Goal: Task Accomplishment & Management: Use online tool/utility

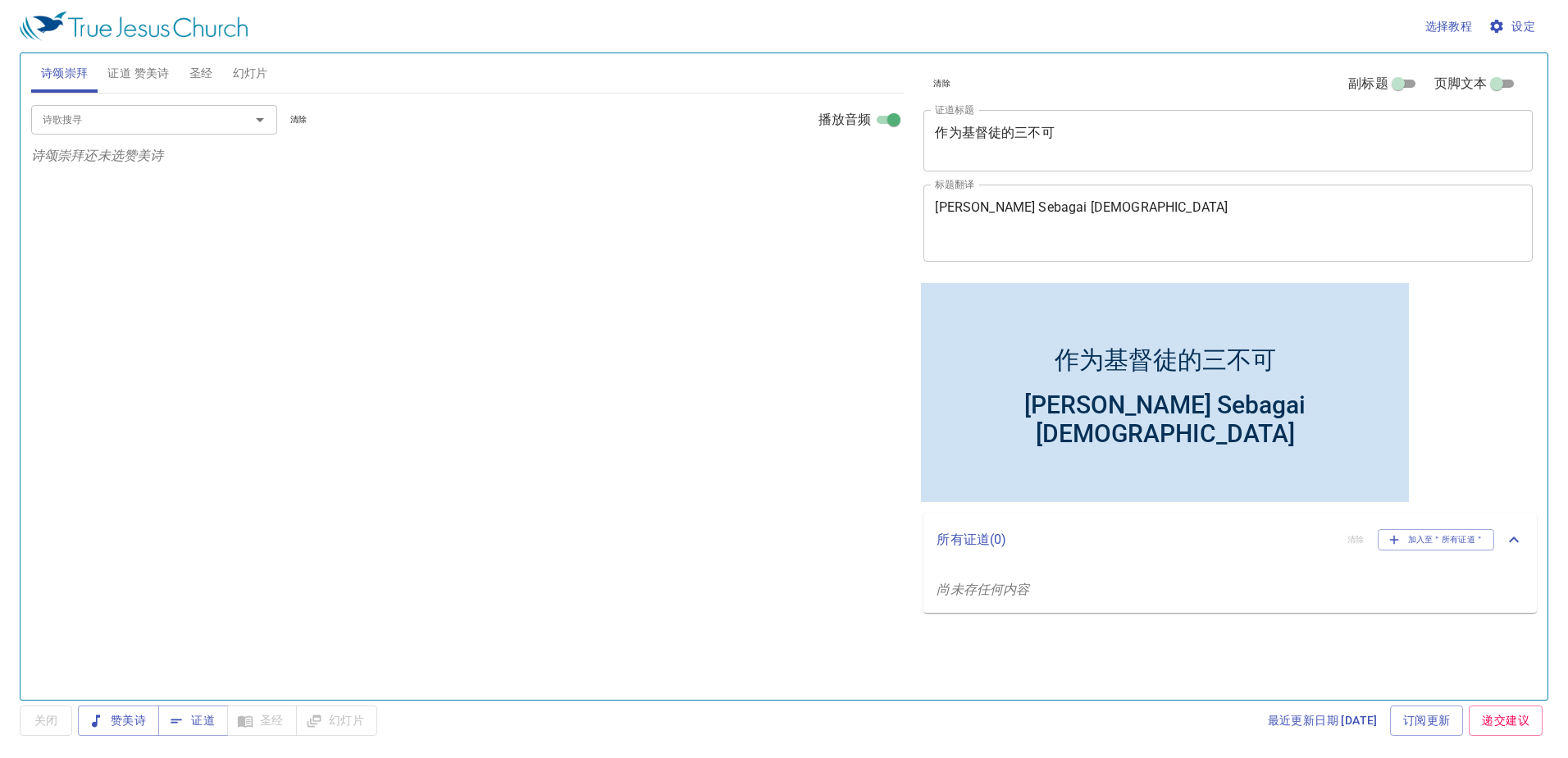
click at [199, 67] on span "圣经" at bounding box center [201, 73] width 24 height 21
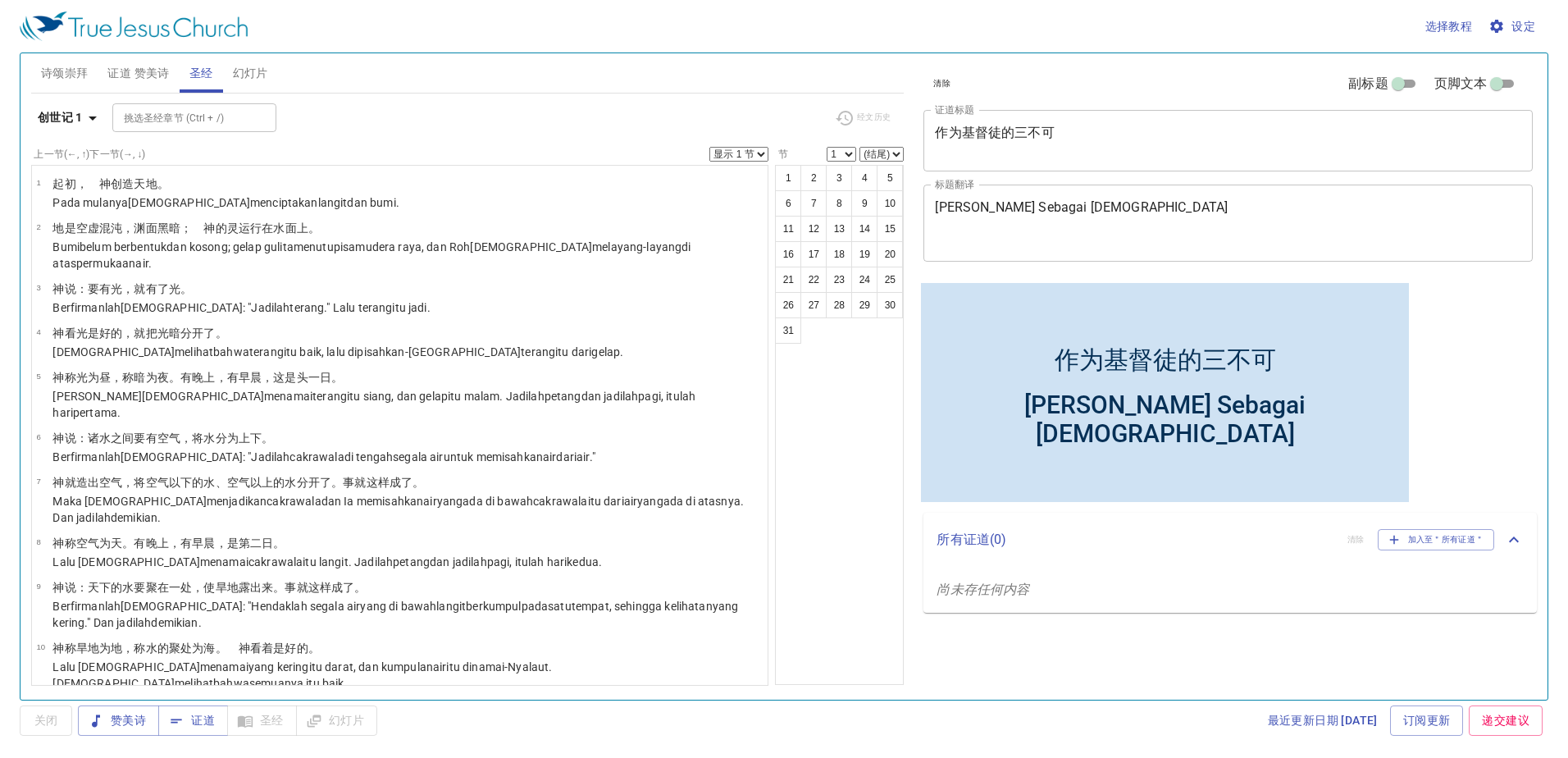
click at [81, 116] on b "创世记 1" at bounding box center [60, 118] width 45 height 21
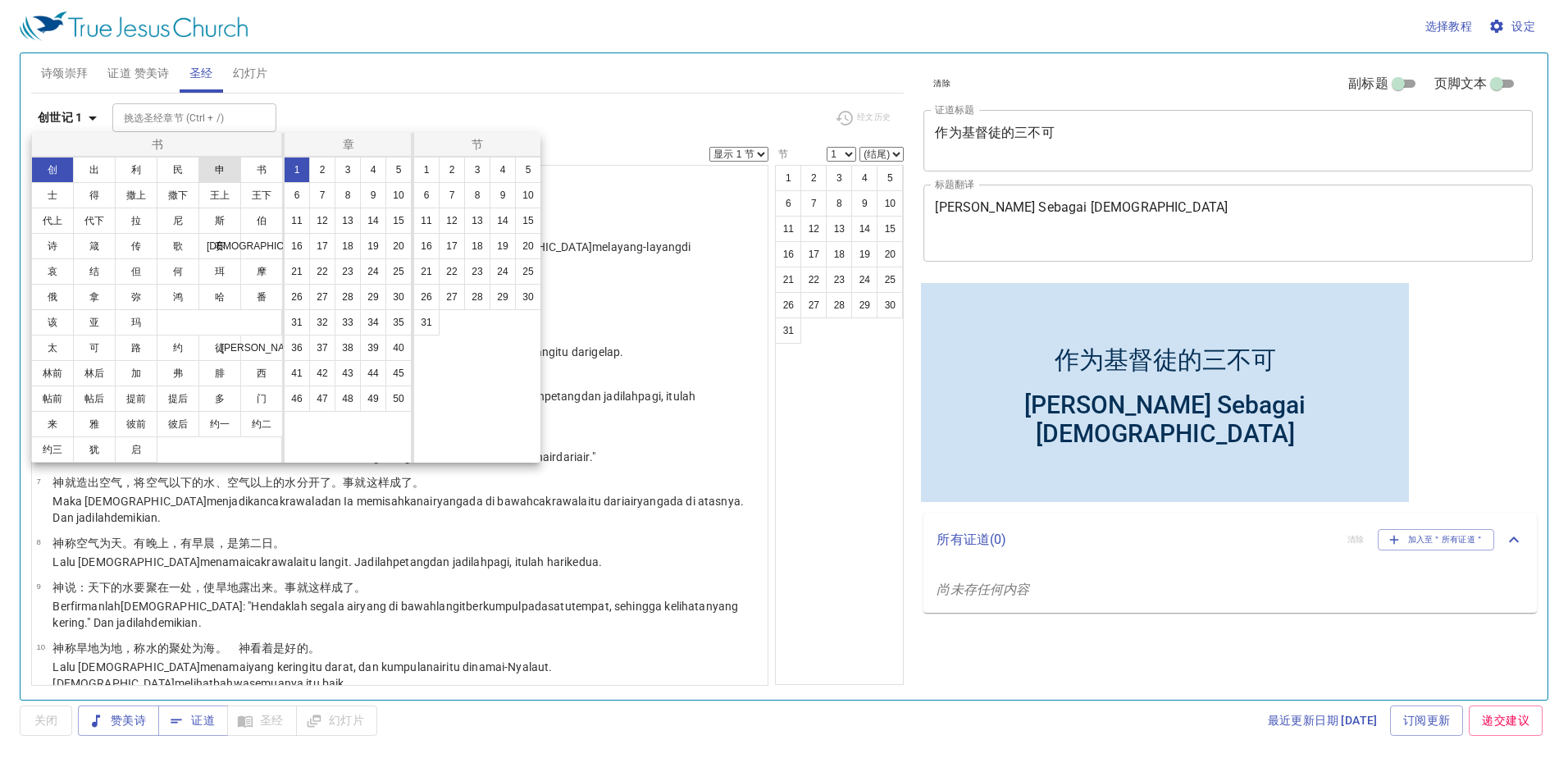
click at [219, 169] on button "申" at bounding box center [219, 169] width 42 height 26
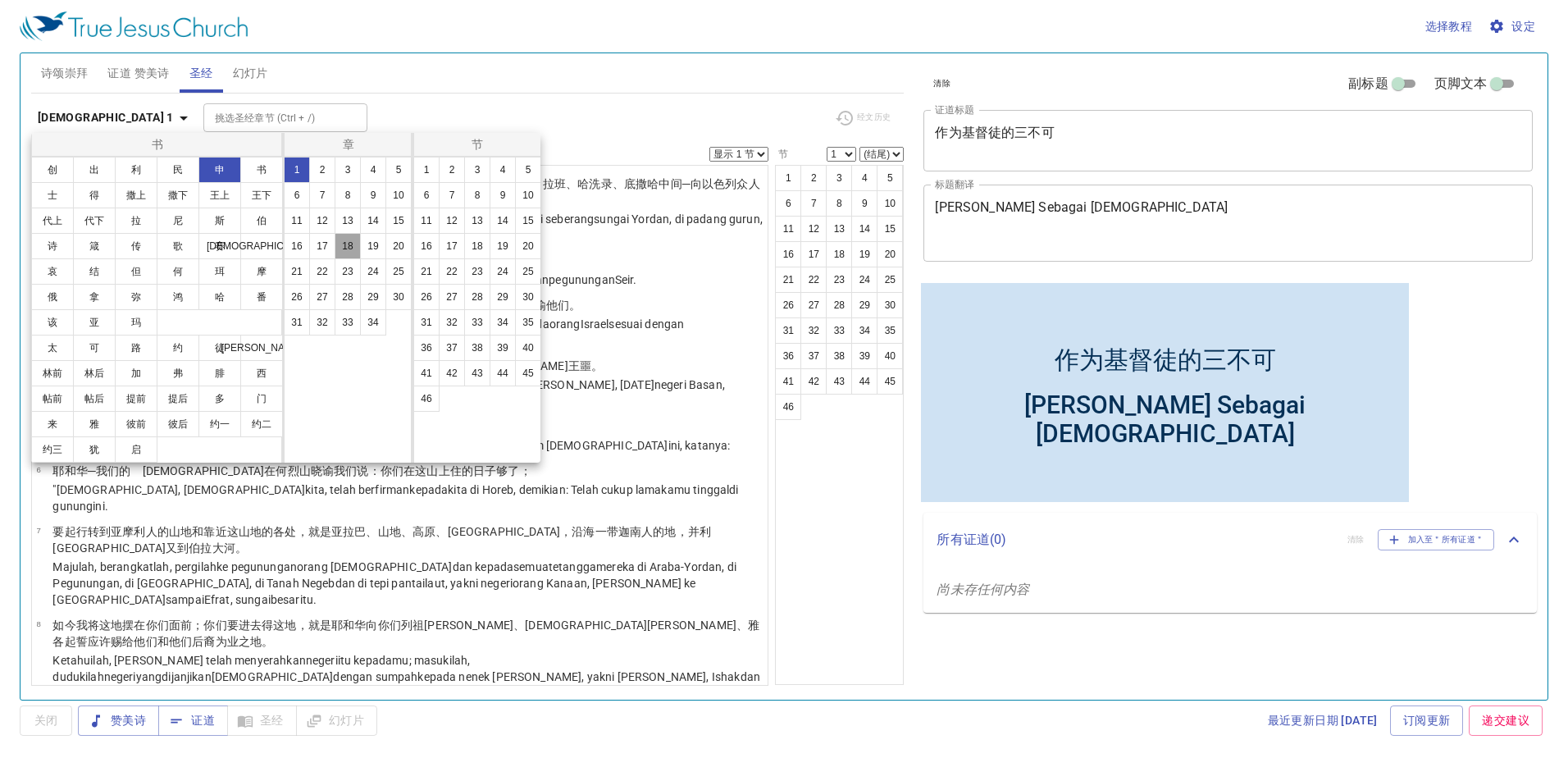
click at [351, 249] on button "18" at bounding box center [347, 246] width 26 height 26
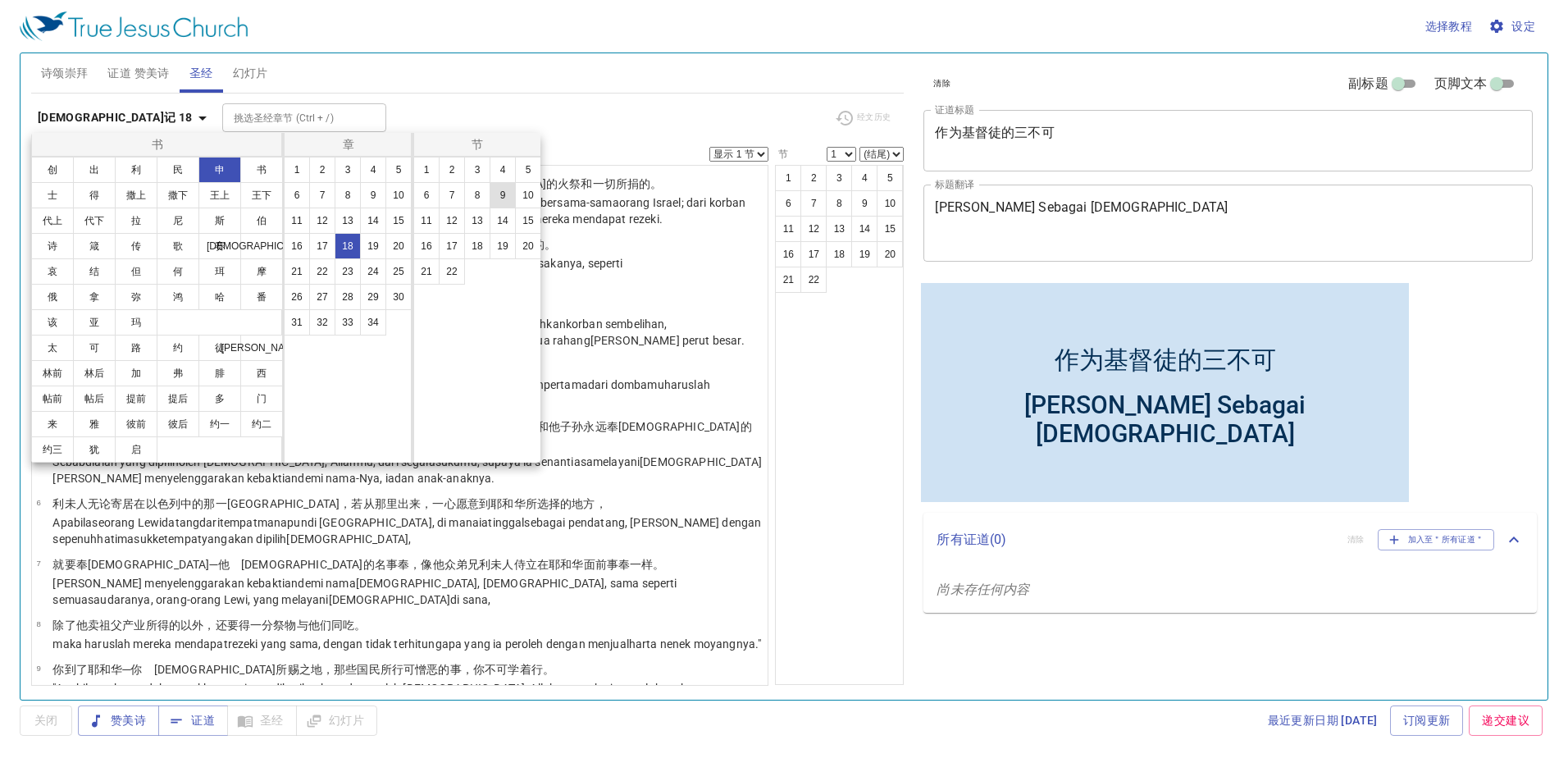
click at [506, 194] on button "9" at bounding box center [503, 195] width 26 height 26
select select "9"
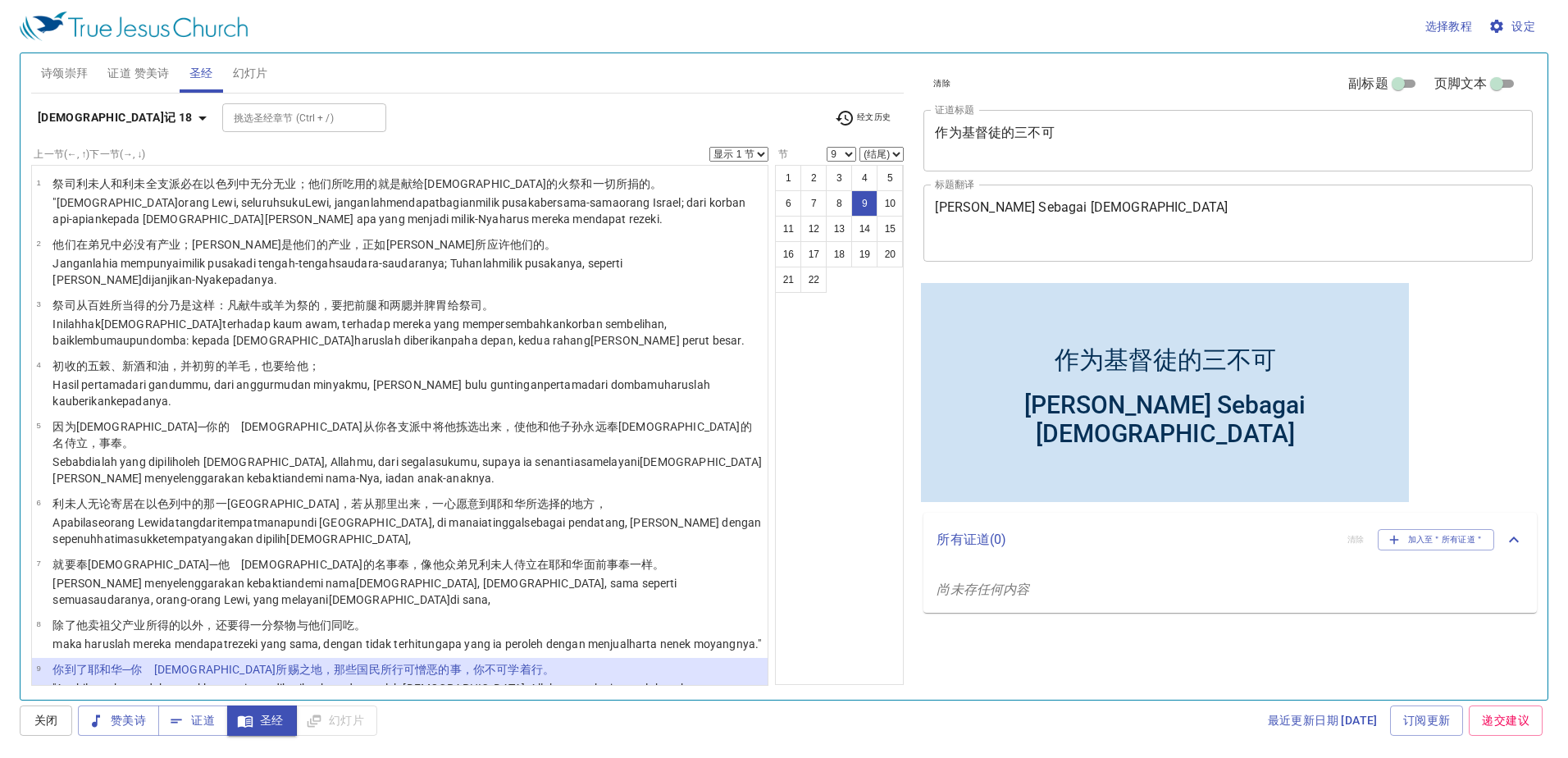
scroll to position [264, 0]
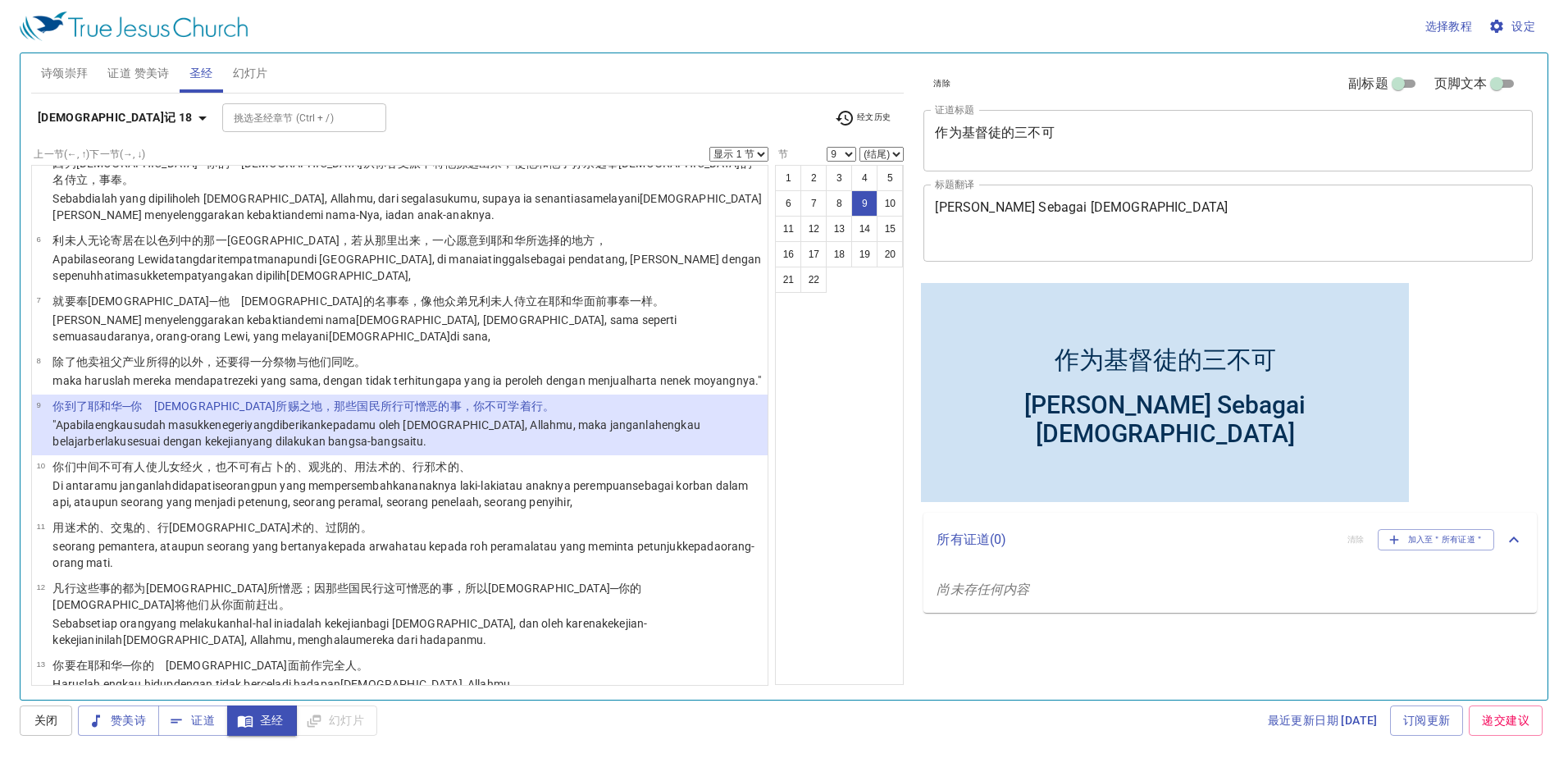
click at [757, 156] on select "显示 1 节 显示 2 节 显示 3 节 显示 4 节 显示 5 节" at bounding box center [739, 154] width 59 height 15
click at [752, 150] on select "显示 1 节 显示 2 节 显示 3 节 显示 4 节 显示 5 节" at bounding box center [739, 154] width 59 height 15
click at [869, 149] on select "(结尾) 10 11 12 13 14 15 16 17 18 19 20 21 22" at bounding box center [881, 154] width 44 height 15
select select "12"
click at [860, 147] on select "(结尾) 10 11 12 13 14 15 16 17 18 19 20 21 22" at bounding box center [881, 154] width 44 height 15
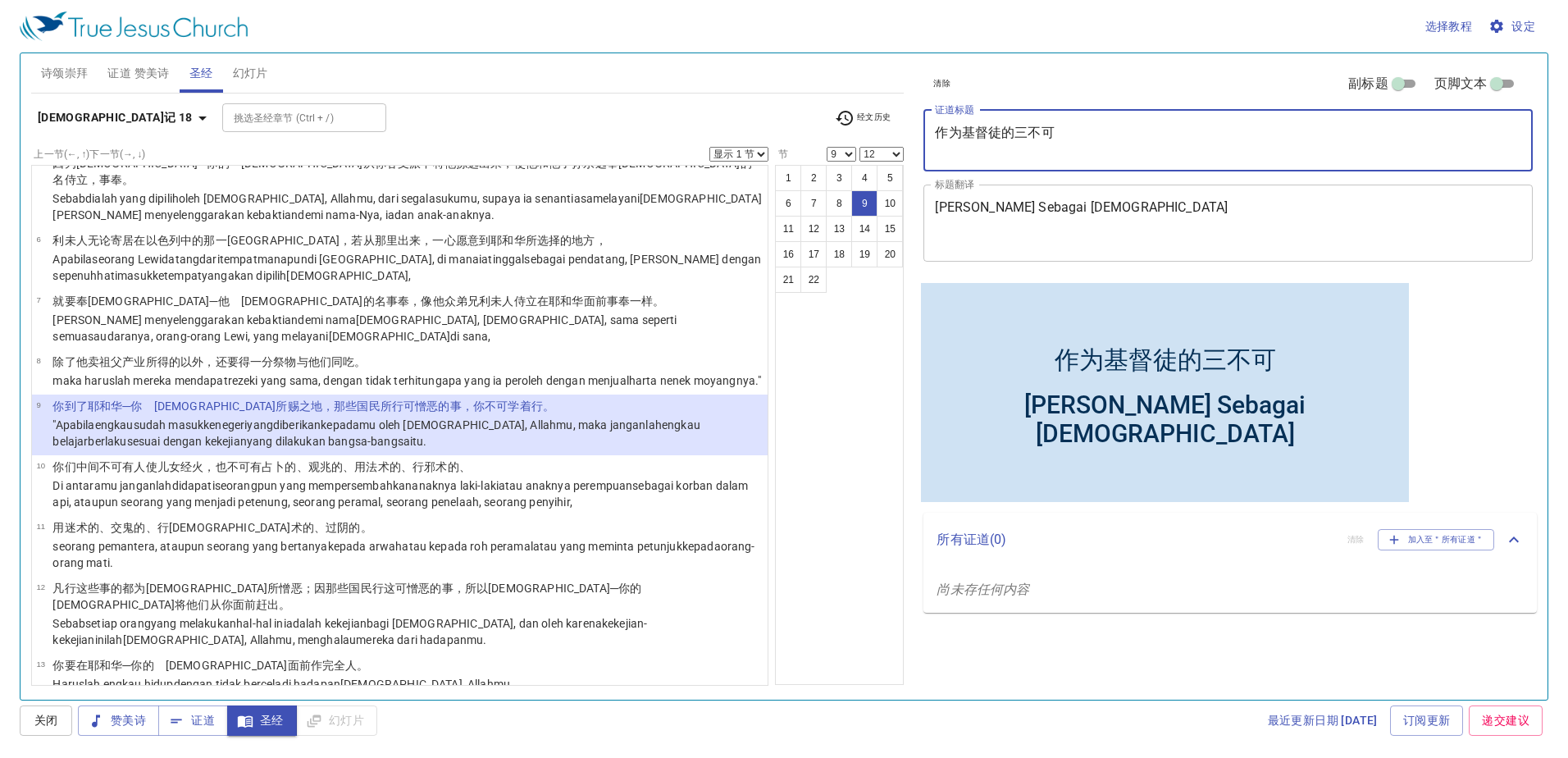
drag, startPoint x: 1051, startPoint y: 147, endPoint x: 892, endPoint y: 137, distance: 159.3
click at [892, 137] on div "诗颂崇拜 证道 赞美诗 圣经 幻灯片 诗歌搜寻 诗歌搜寻 清除 播放音频 诗颂崇拜还未选赞美诗 诗歌搜寻 诗歌搜寻 清除 播放音频 证道还未选赞美诗 申命记 …" at bounding box center [784, 370] width 1519 height 647
paste textarea "憎恶的事不可学行"
type textarea "憎恶的事不可学行"
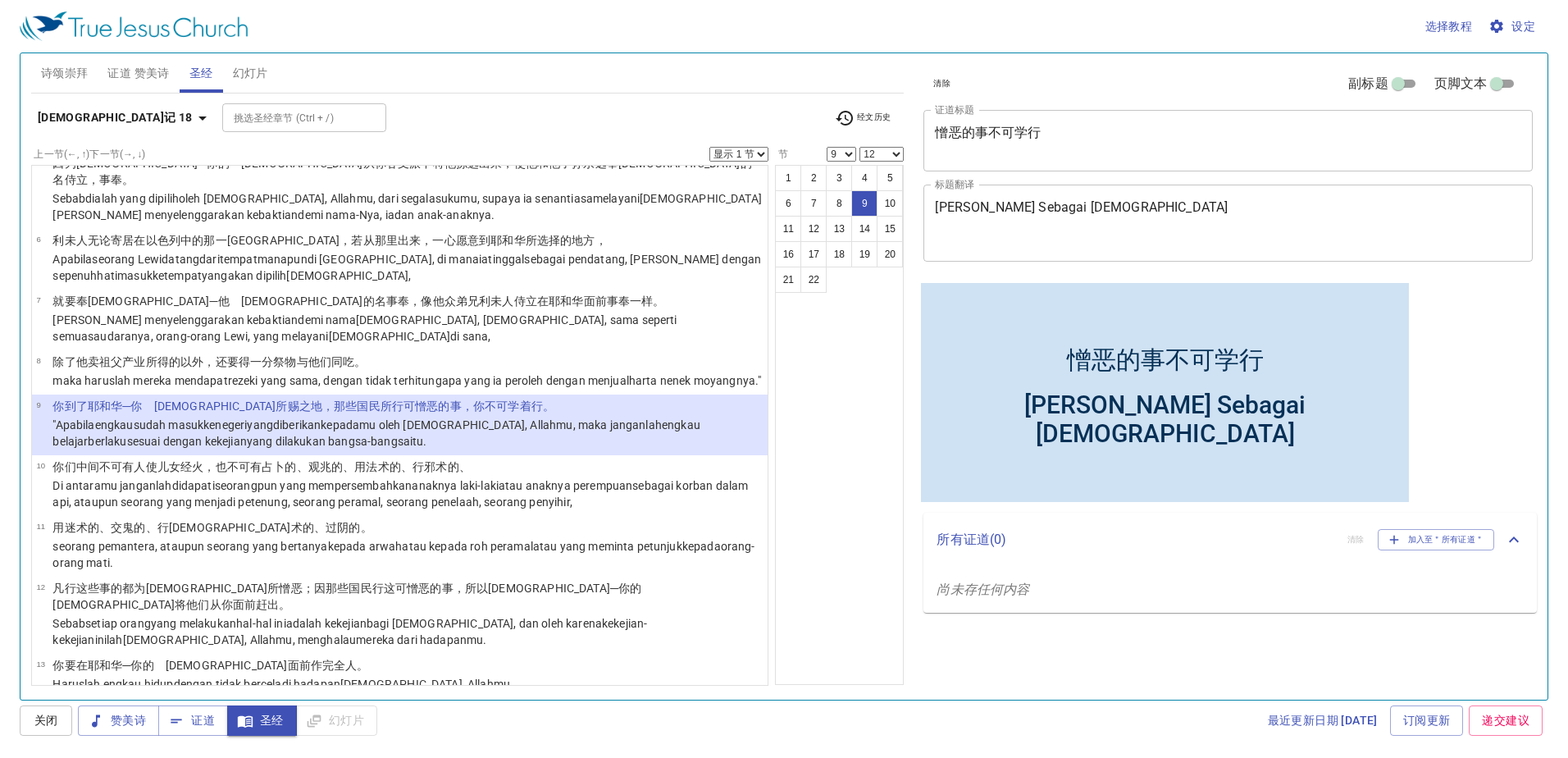
click at [935, 160] on div "憎恶的事不可学行 x 证道标题" at bounding box center [1228, 140] width 609 height 61
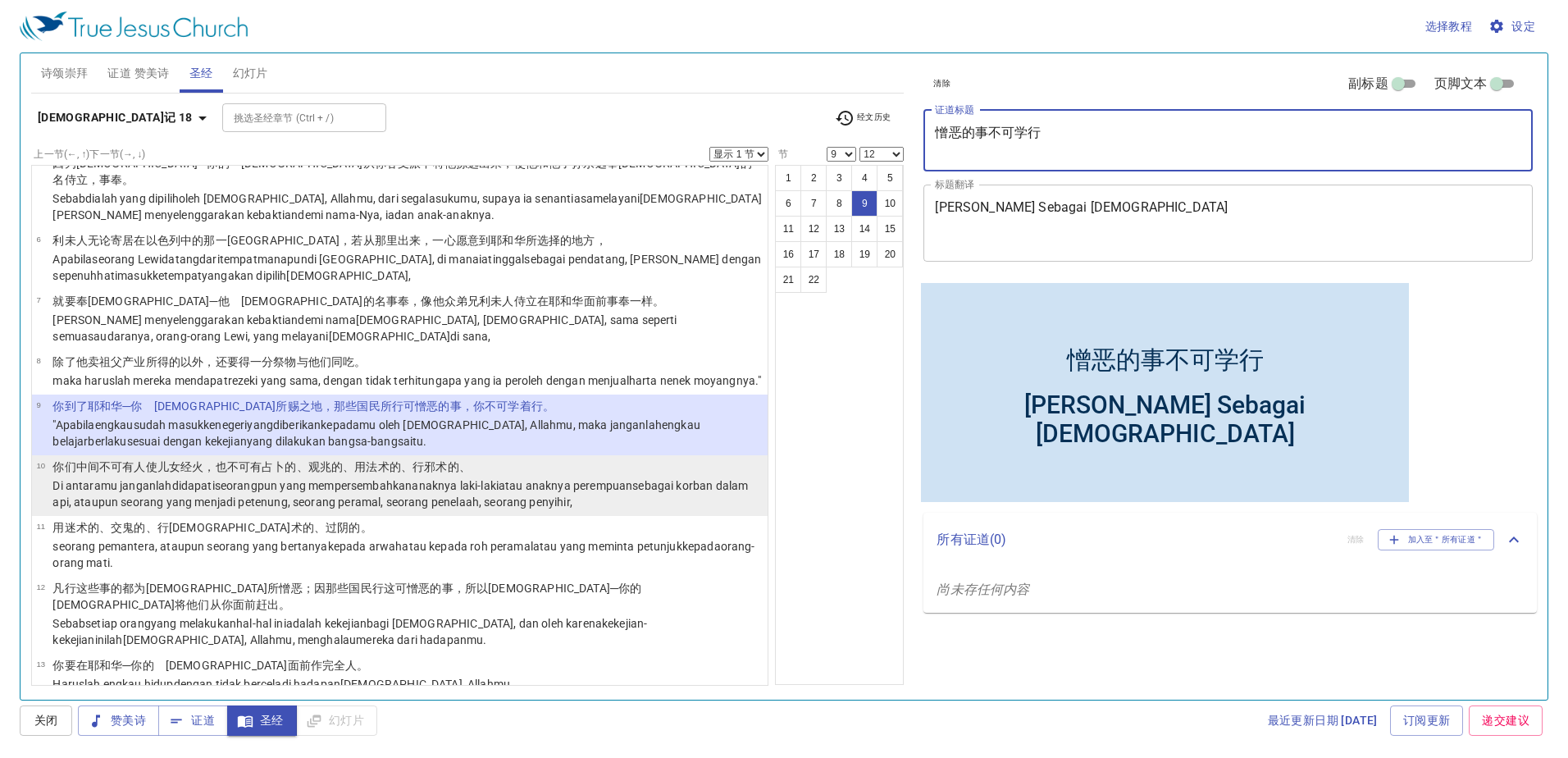
click at [479, 463] on p "你们中间不可 有人使儿 女 经 火 ，也不可有占卜 的、观兆 的、用法术 的、行邪术 的、" at bounding box center [408, 467] width 710 height 16
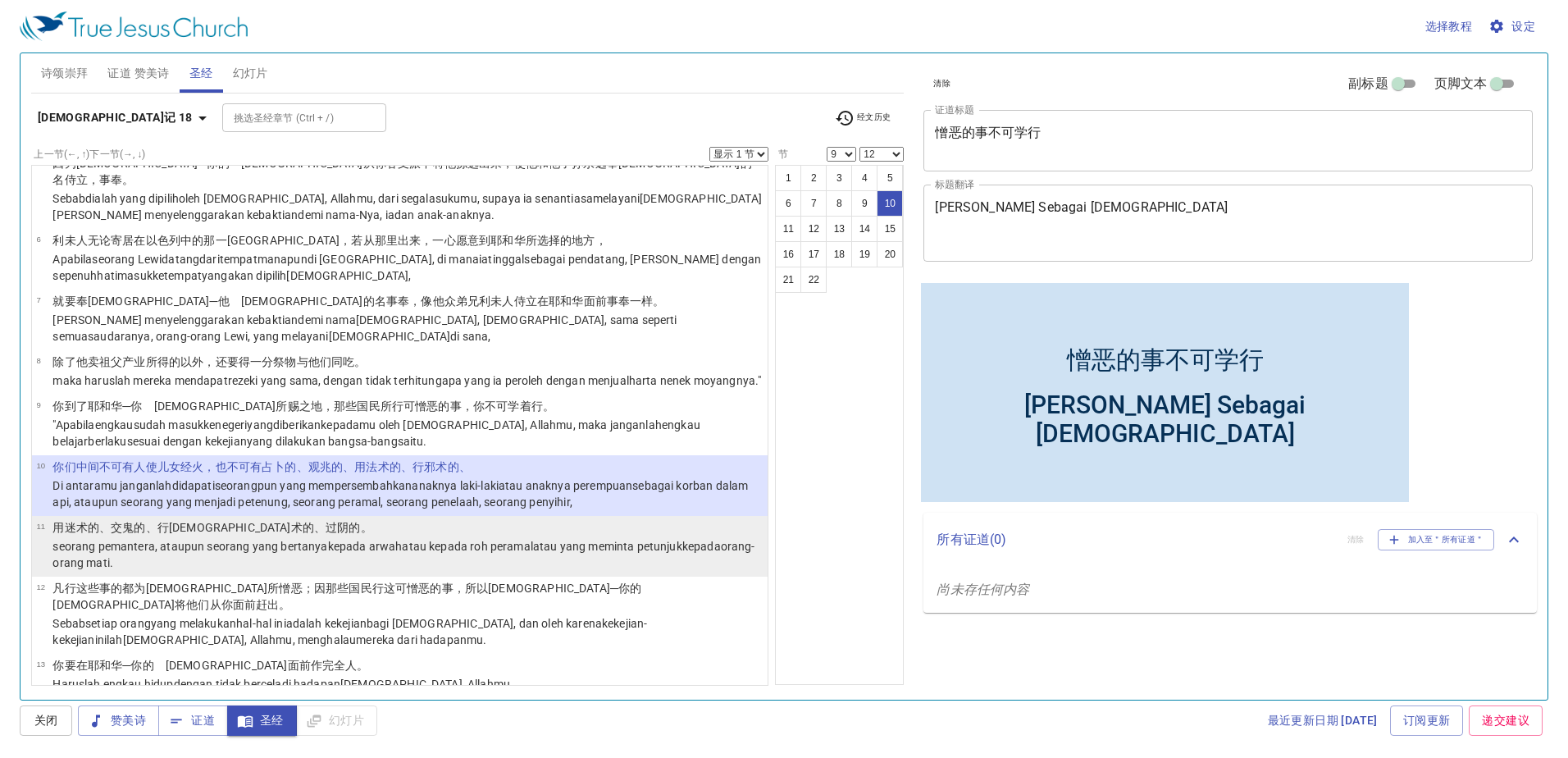
click at [483, 540] on wh178 "atau kepada roh peramal atau yang meminta petunjuk kepada orang-orang mati ." at bounding box center [403, 555] width 701 height 29
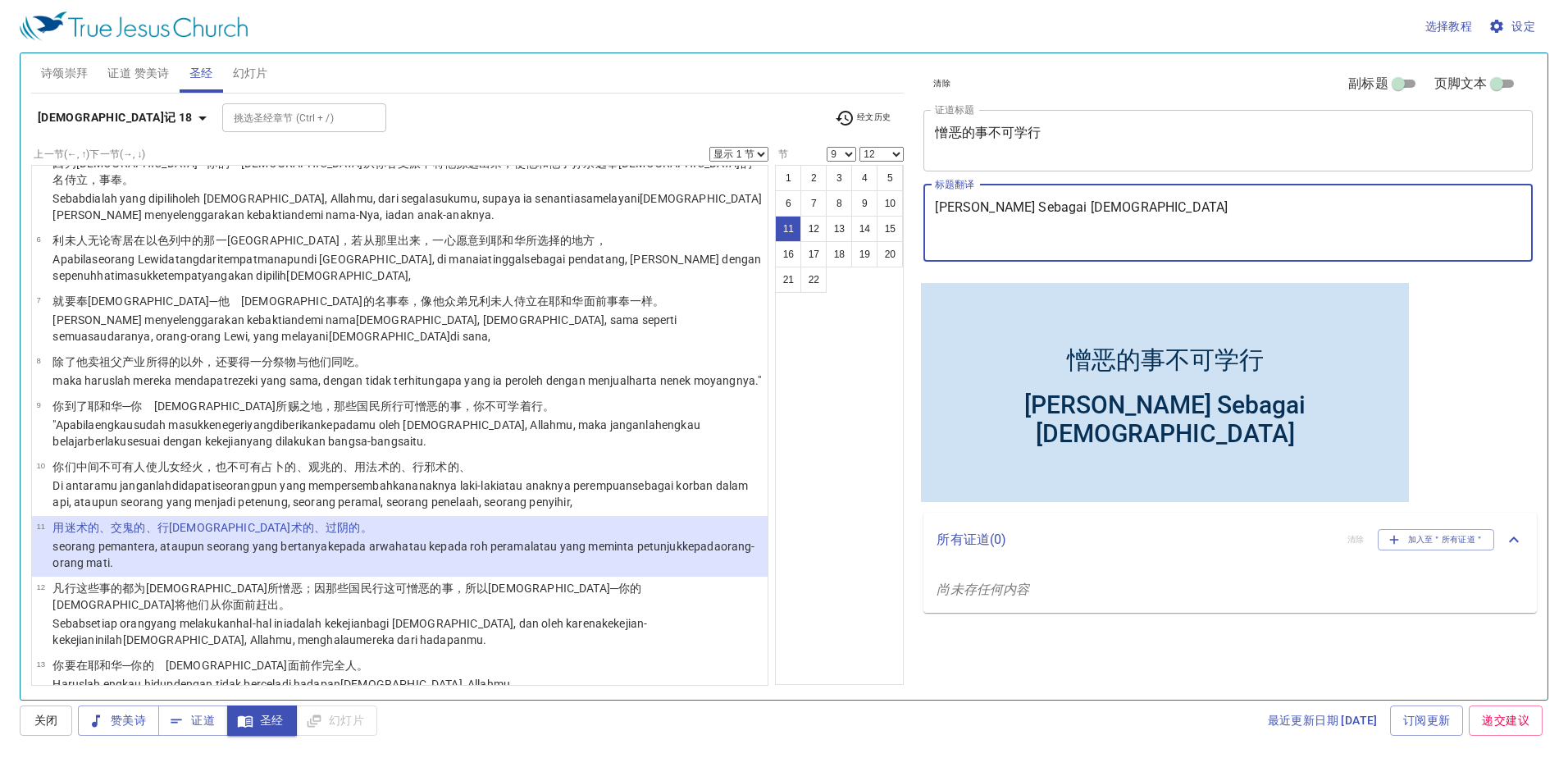
drag, startPoint x: 1127, startPoint y: 212, endPoint x: 914, endPoint y: 212, distance: 213.0
click at [914, 212] on div "清除 副标题 页脚文本 证道标题 憎恶的事不可学行 x 证道标题 标题翻译 Tiga Jangan Sebagai Kristen x 标题翻译 副标题 x …" at bounding box center [1226, 370] width 633 height 647
paste textarea "Janganlah Engkau Belajar Berlaku Sesuai dengan Kekejian"
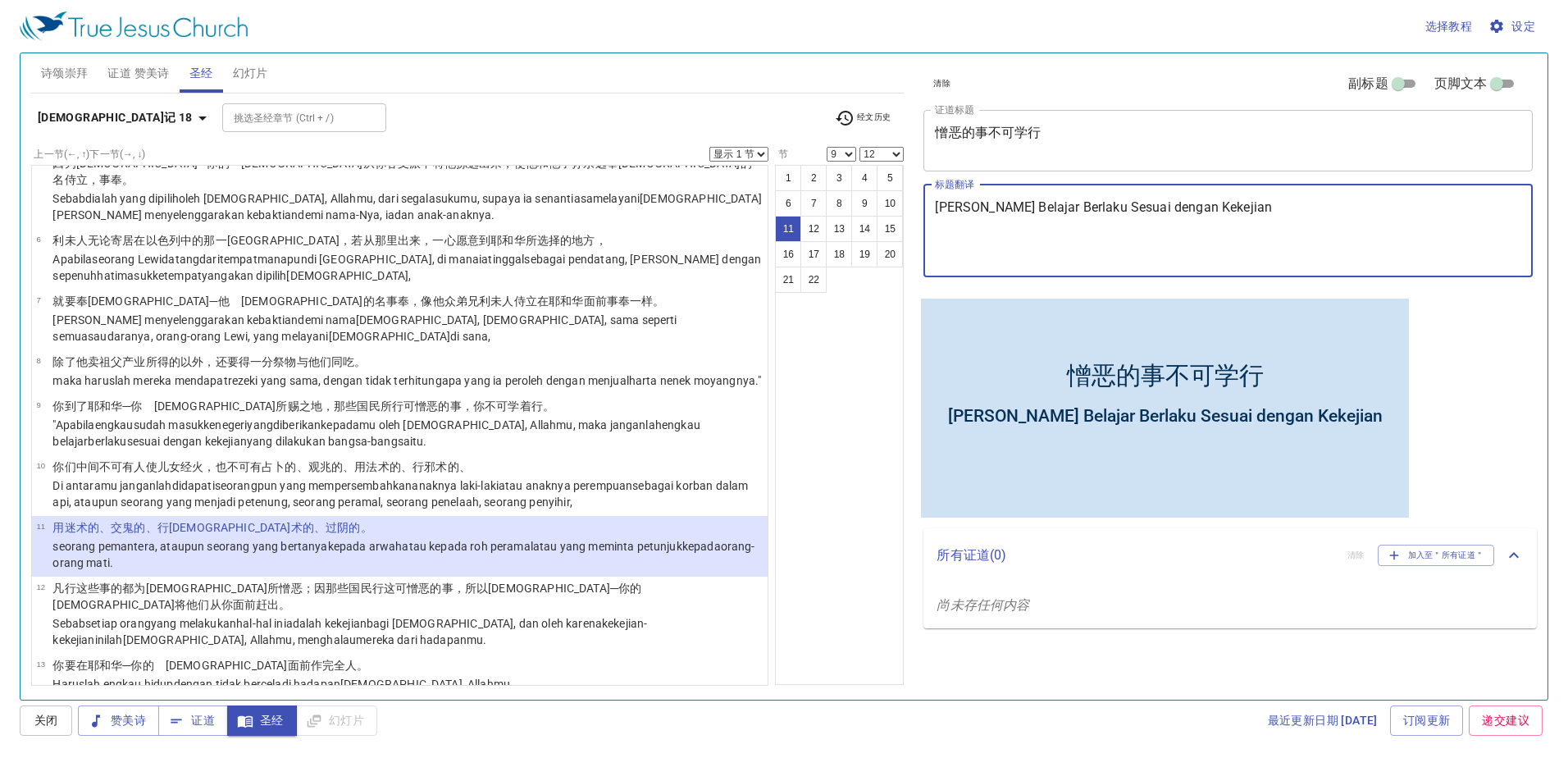
type textarea "Janganlah Engkau Belajar Berlaku Sesuai dengan Kekejian"
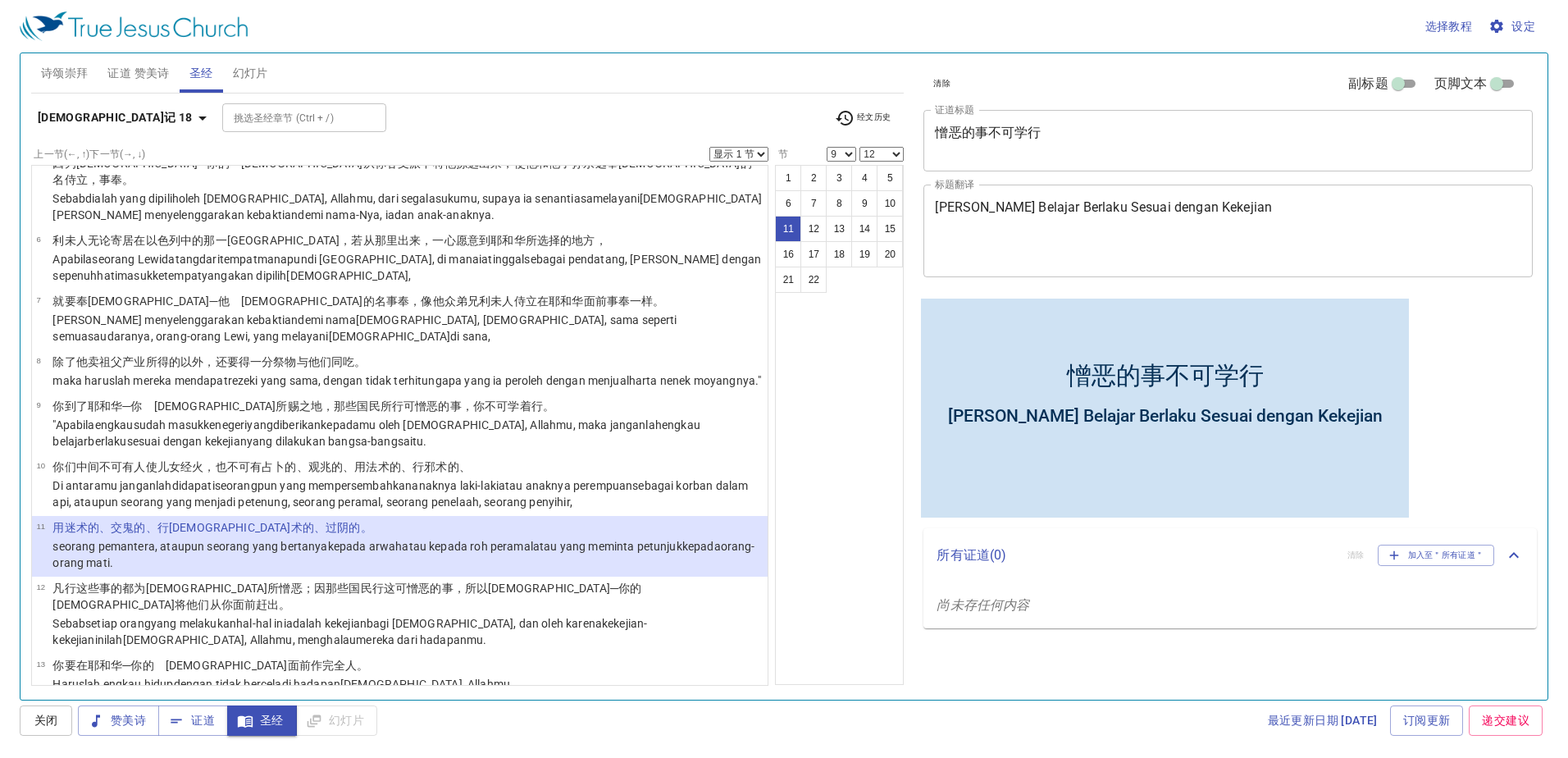
click at [846, 429] on div "1 2 3 4 5 6 7 8 9 10 11 12 13 14 15 16 17 18 19 20 21 22" at bounding box center [839, 425] width 129 height 520
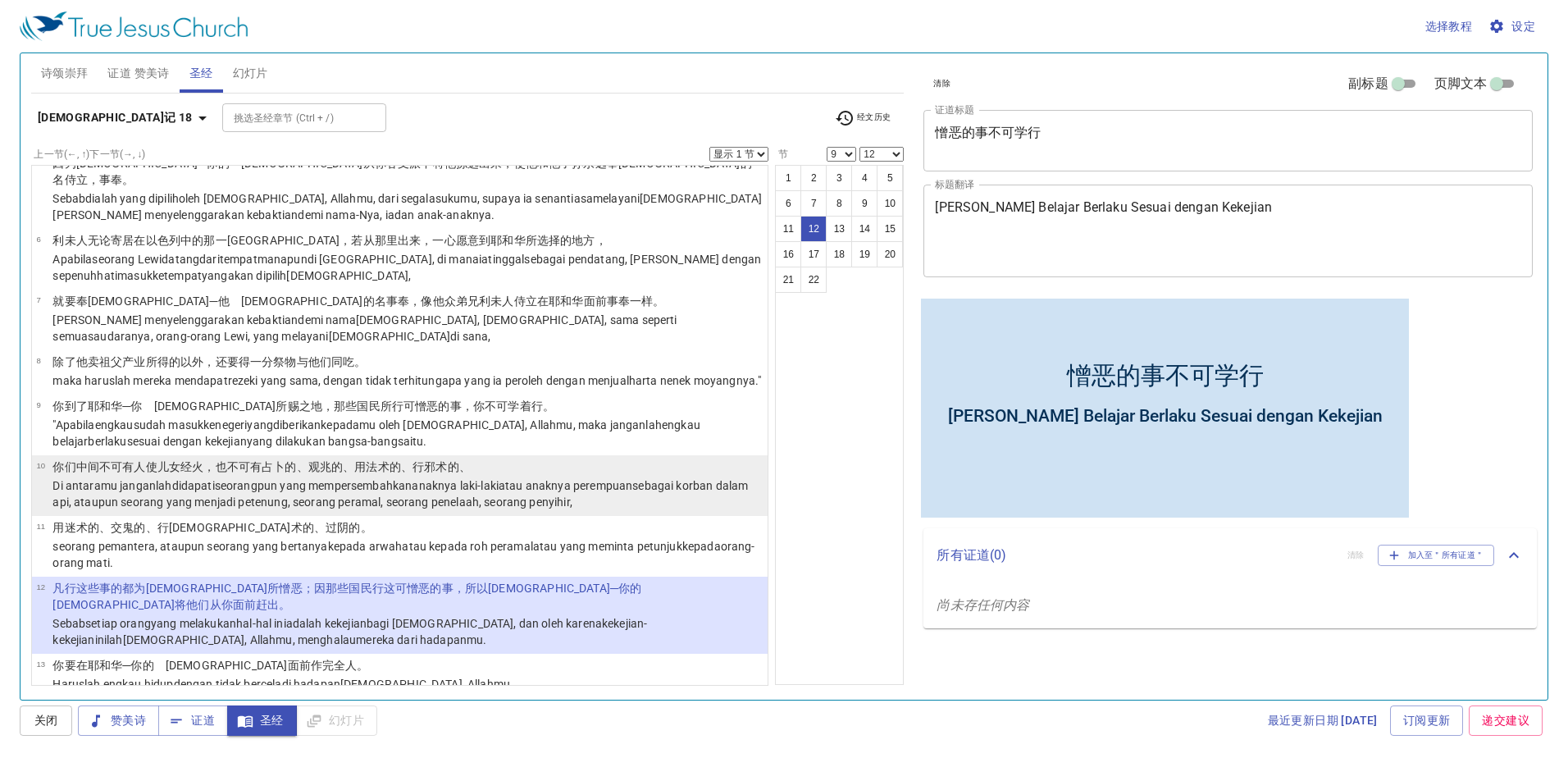
scroll to position [1, 0]
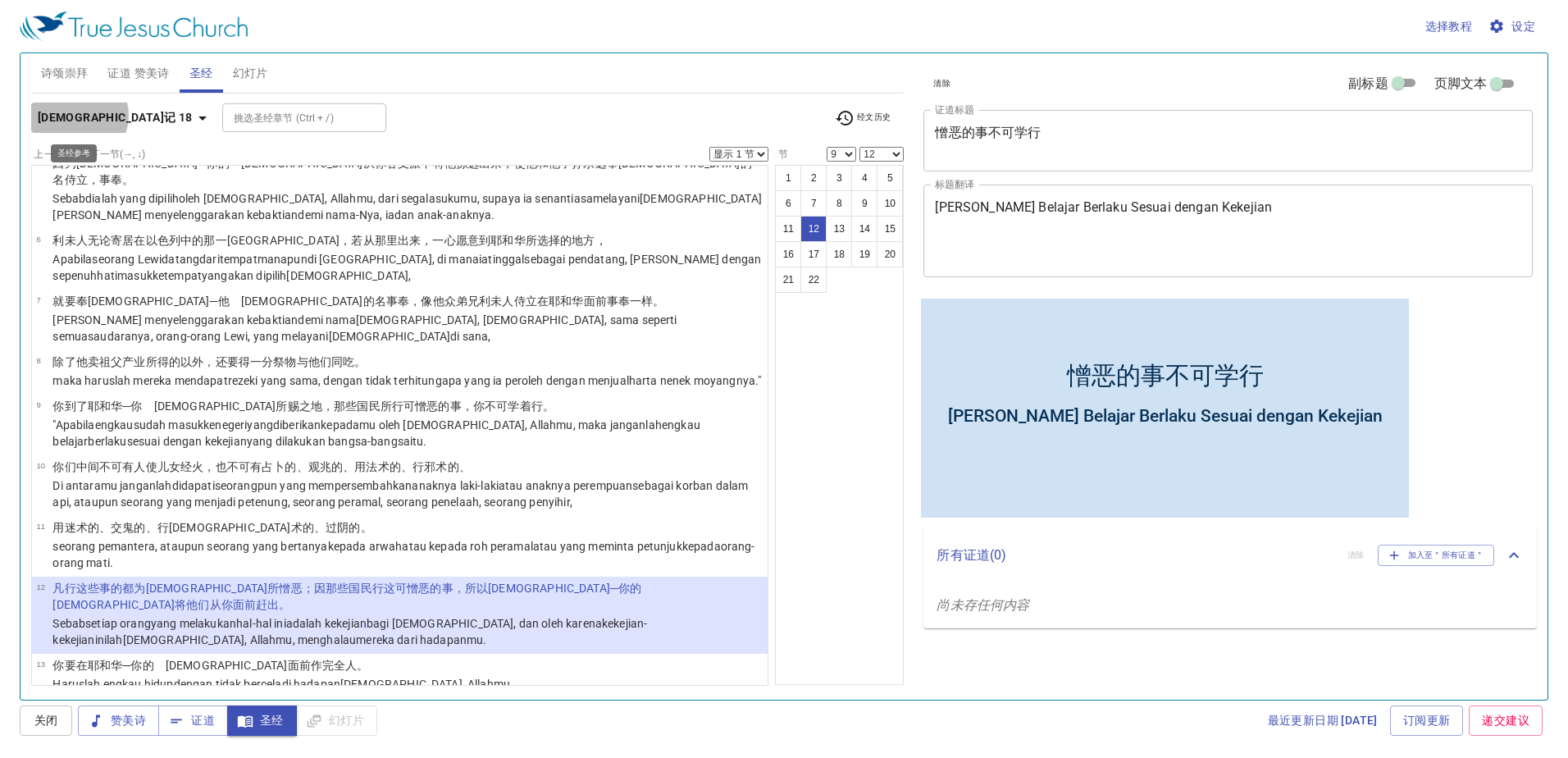
click at [78, 115] on b "申命记 18" at bounding box center [115, 118] width 155 height 21
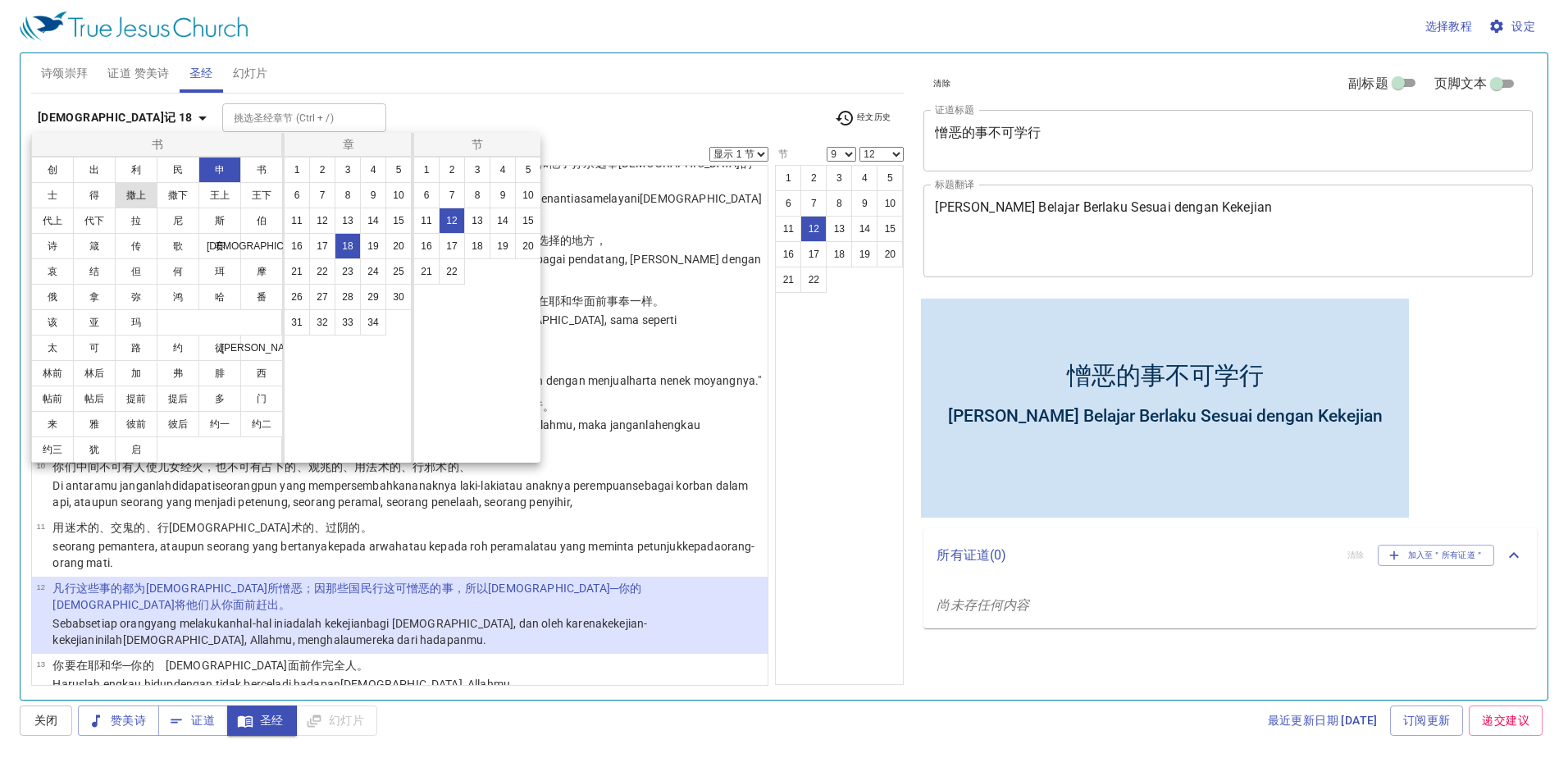
click at [138, 193] on button "撒上" at bounding box center [136, 195] width 42 height 26
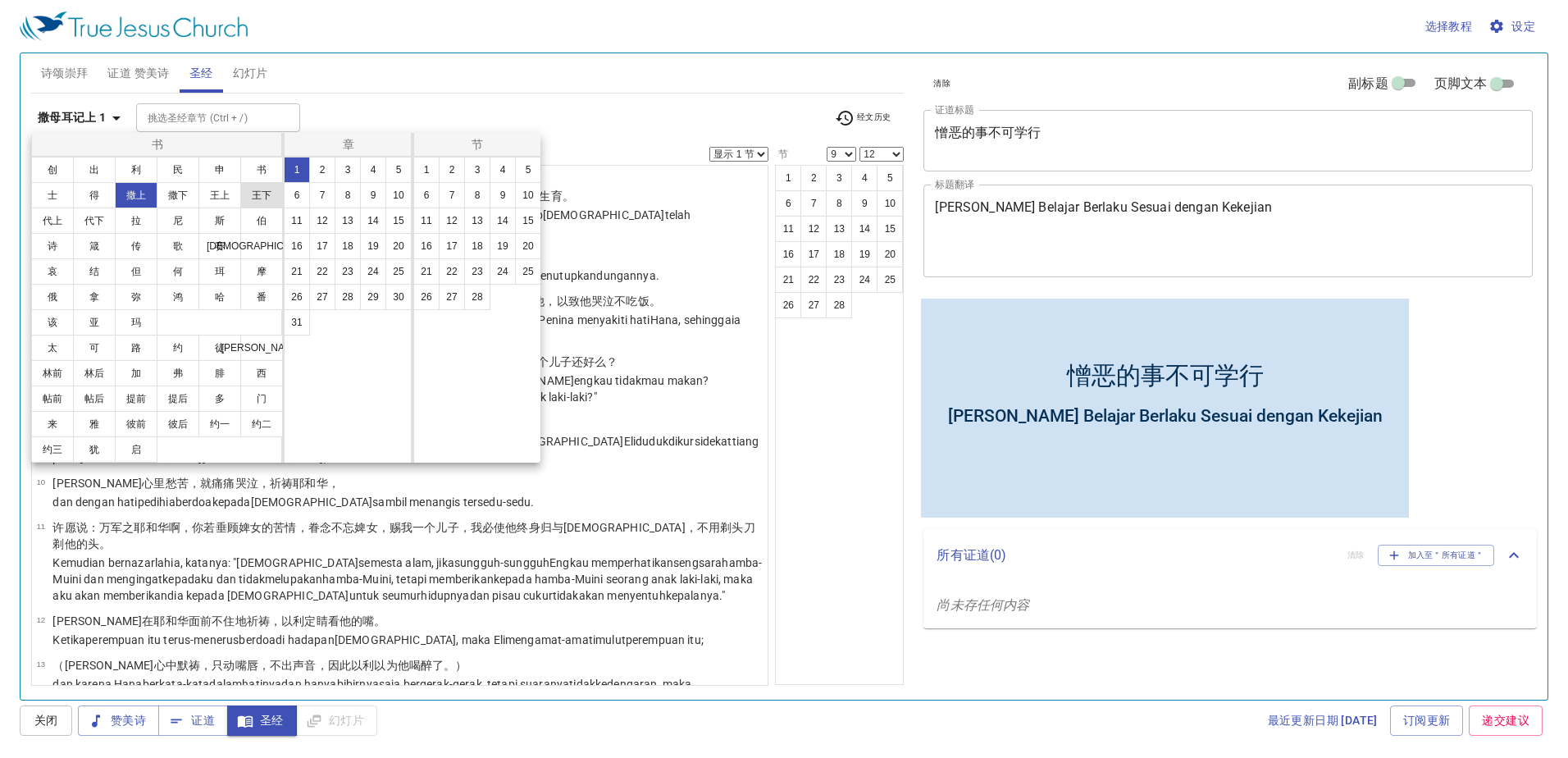
scroll to position [0, 0]
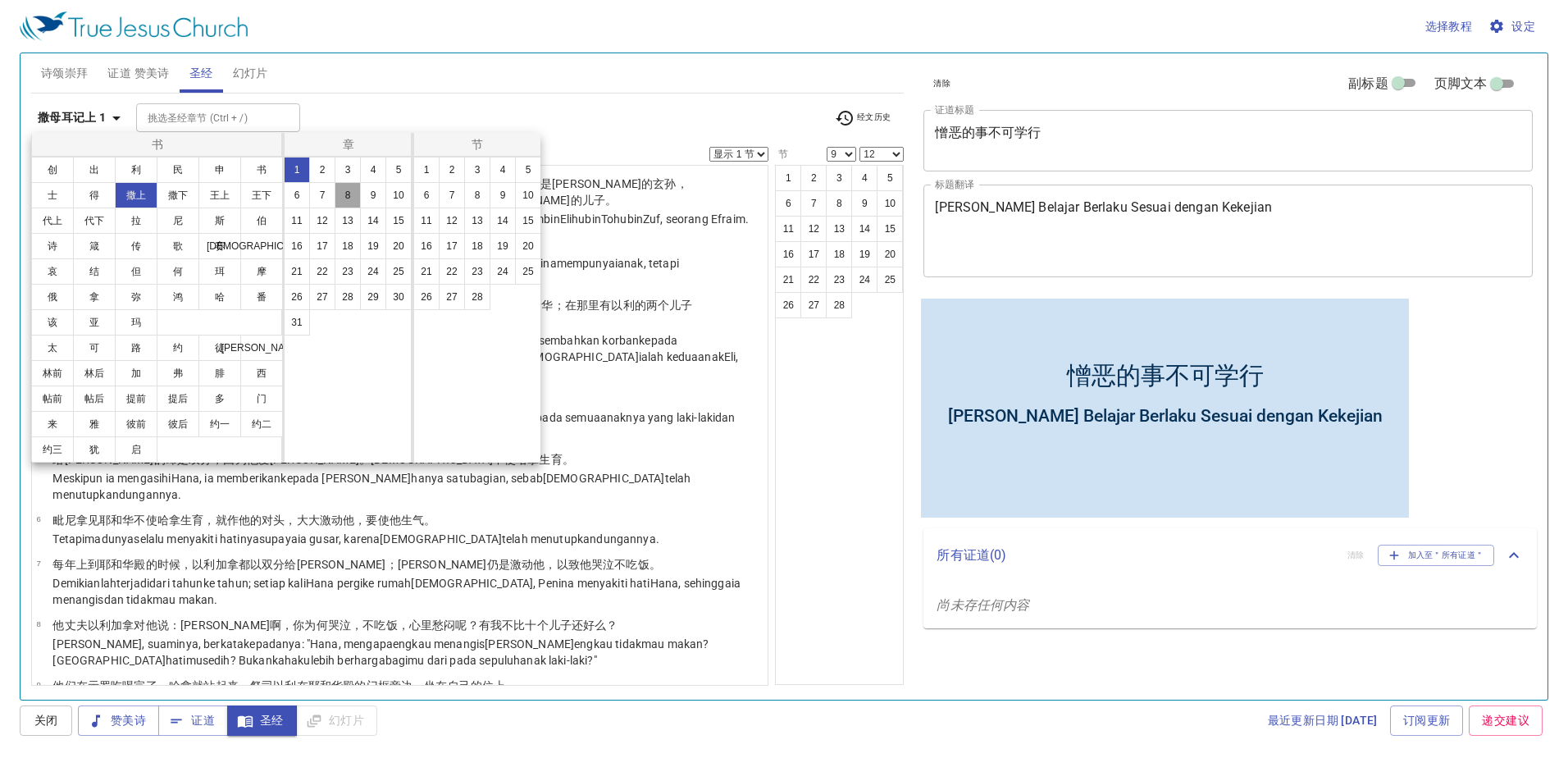
click at [346, 203] on button "8" at bounding box center [347, 195] width 26 height 26
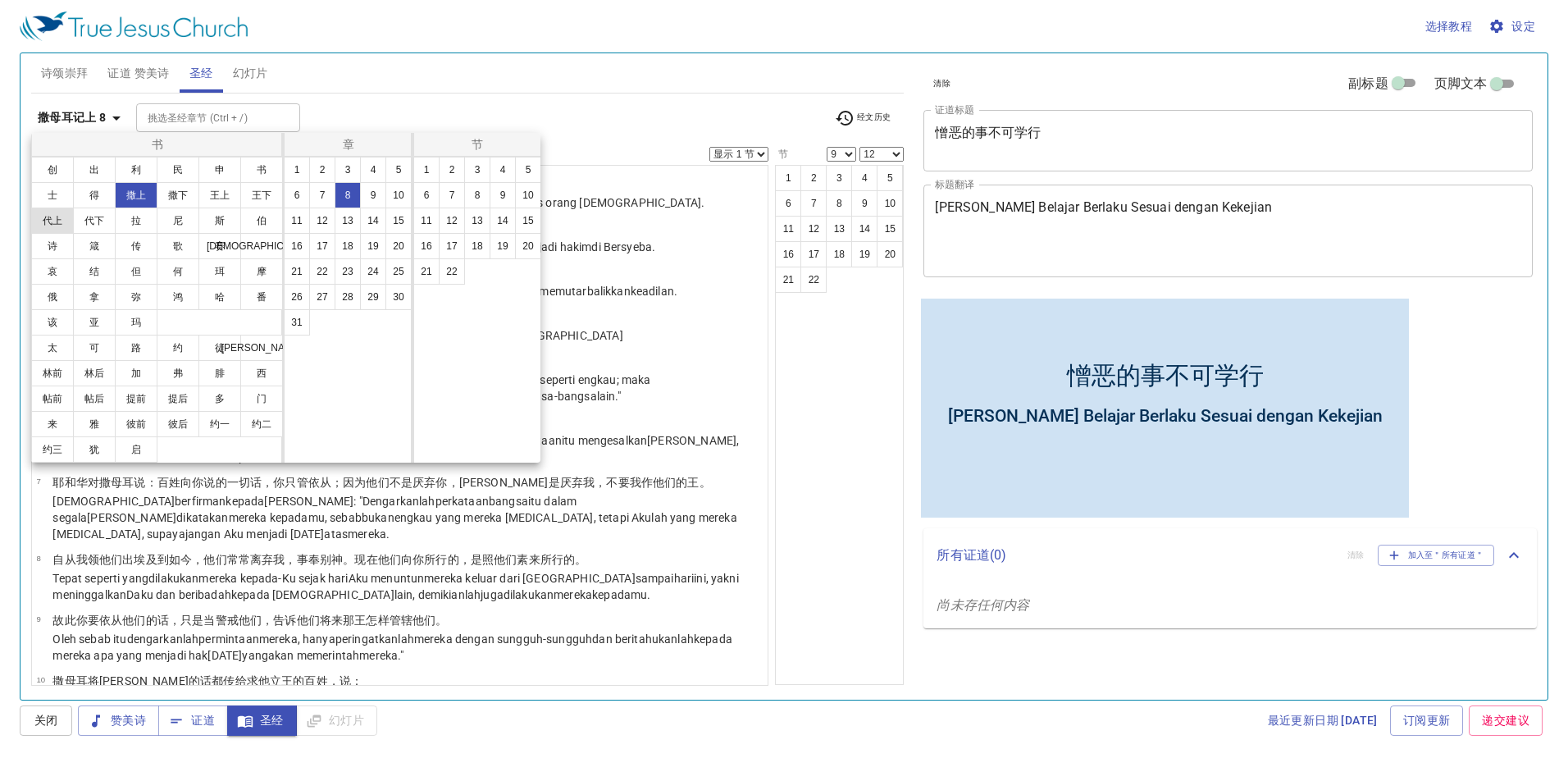
click at [58, 215] on button "代上" at bounding box center [52, 220] width 42 height 26
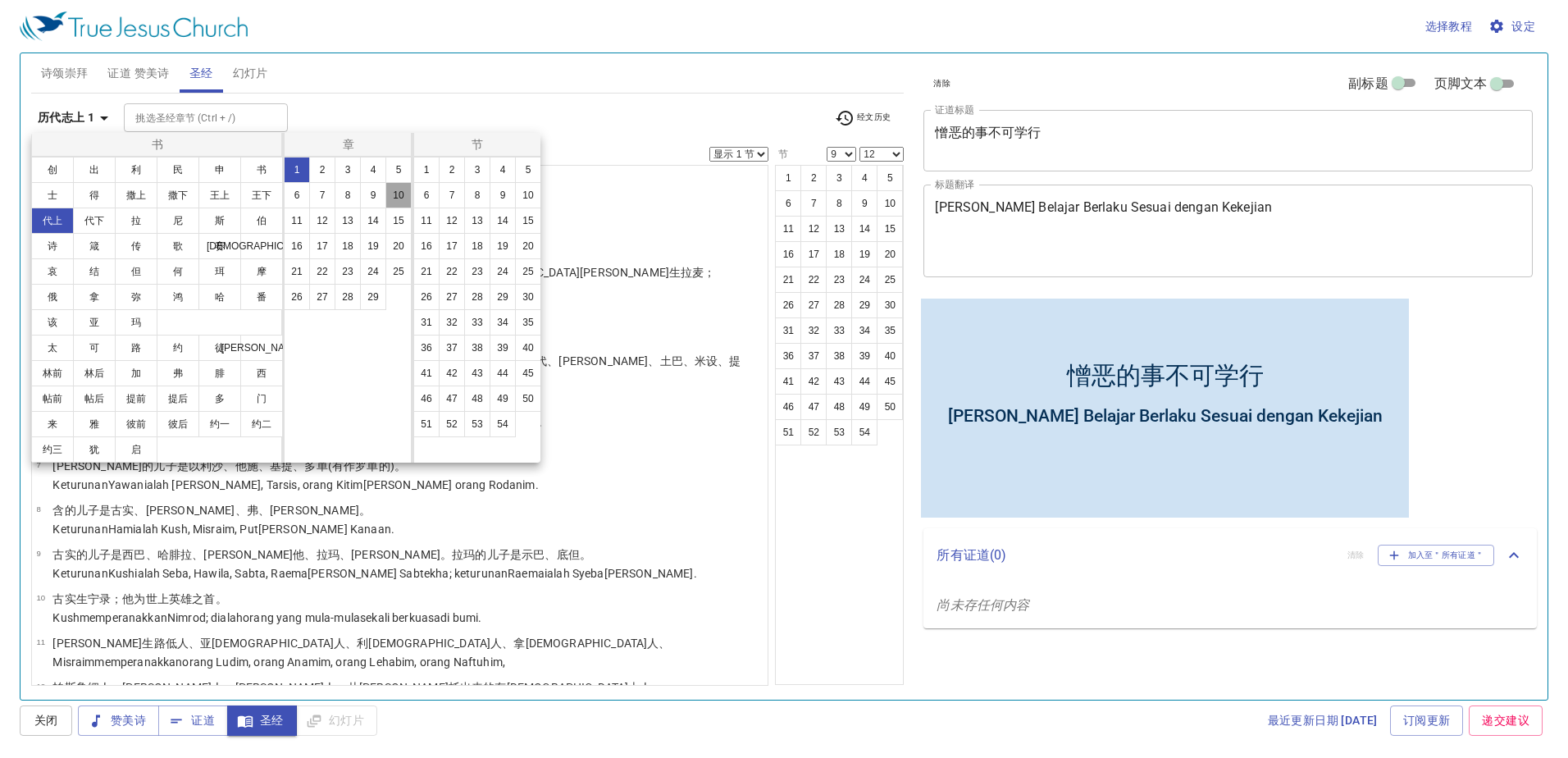
click at [401, 185] on button "10" at bounding box center [398, 195] width 26 height 26
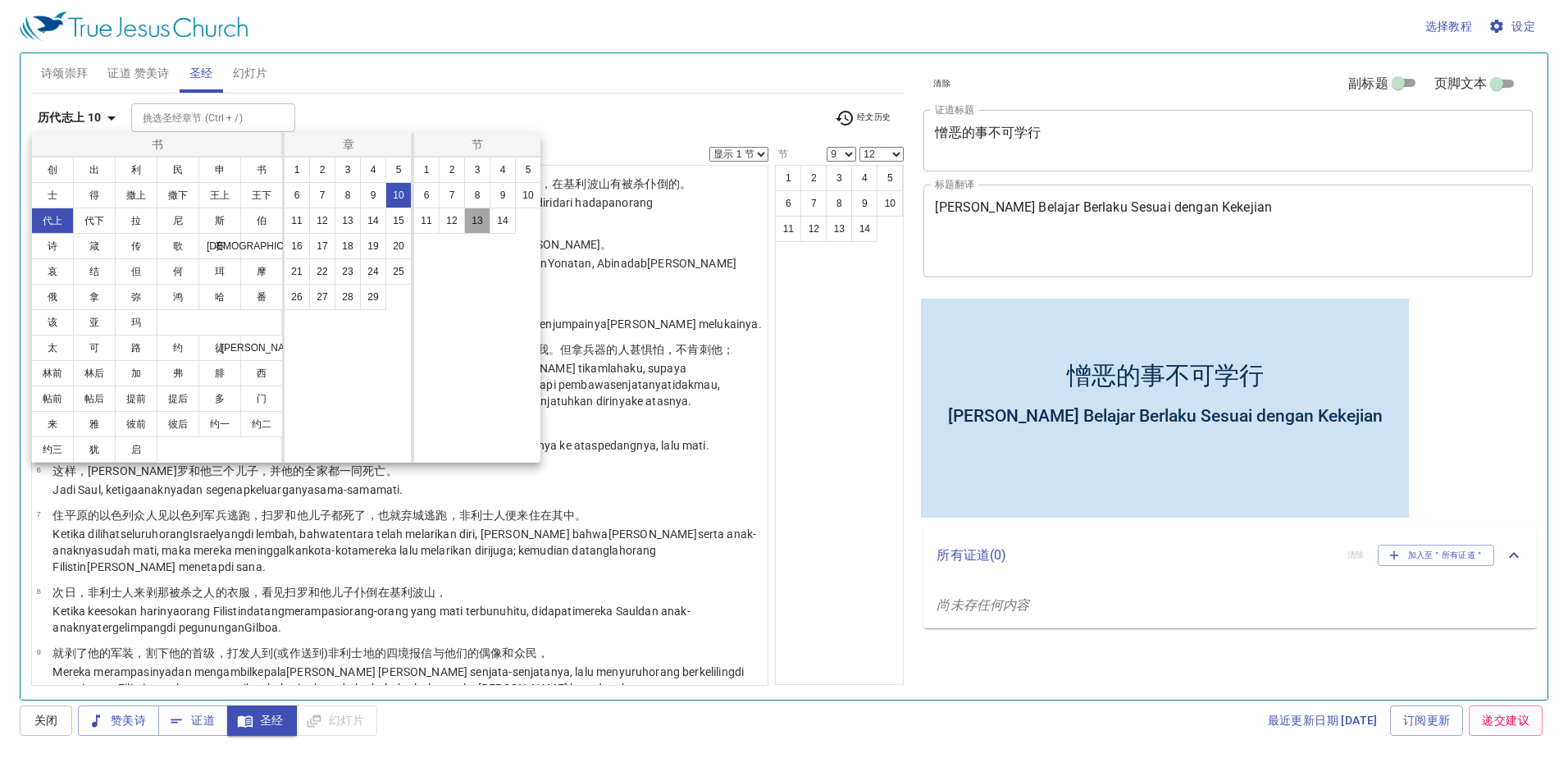
click at [478, 216] on button "13" at bounding box center [477, 220] width 26 height 26
select select "13"
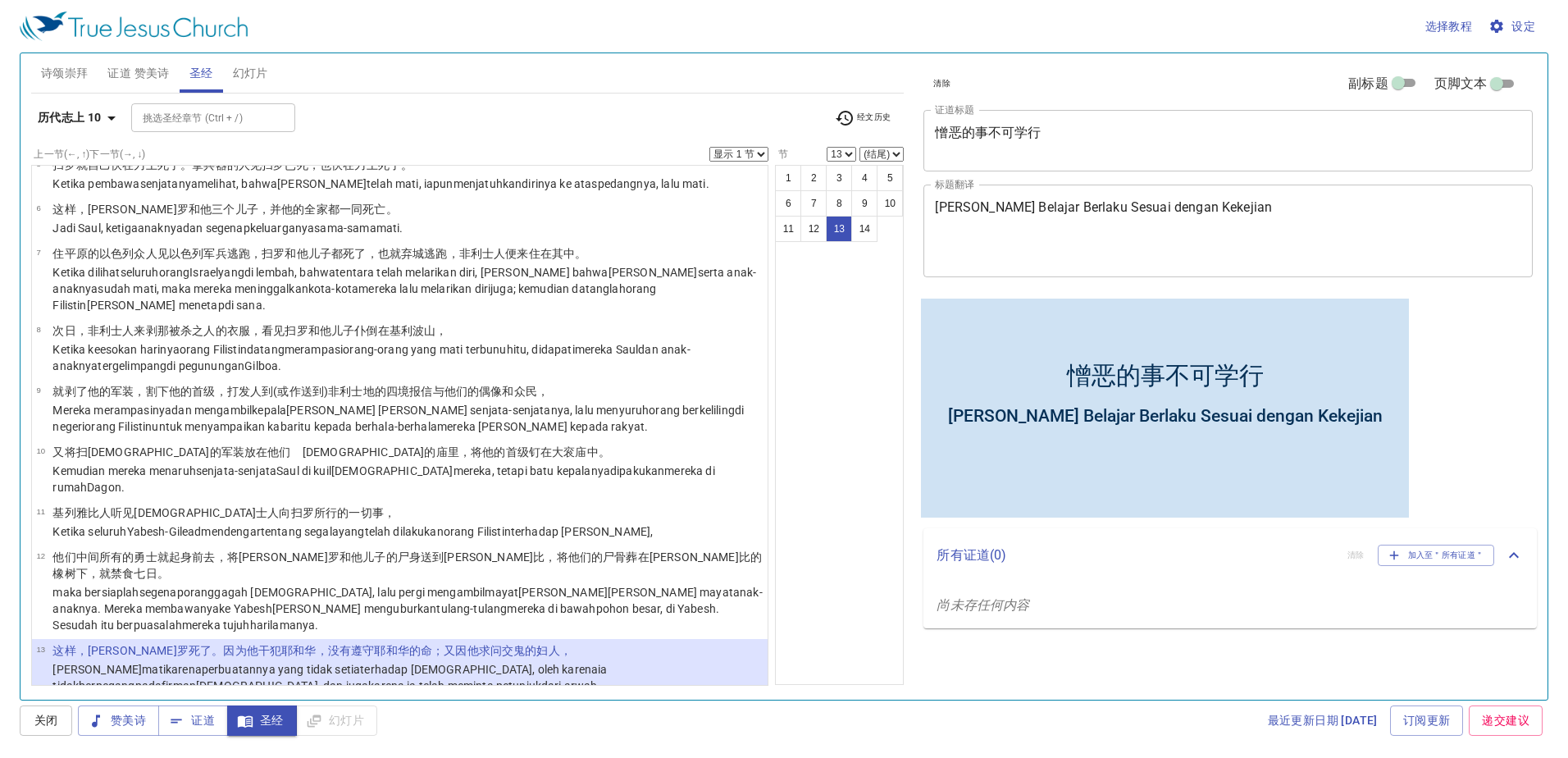
click at [882, 150] on select "(结尾) 14" at bounding box center [881, 154] width 44 height 15
select select "14"
click at [860, 147] on select "(结尾) 14" at bounding box center [881, 154] width 44 height 15
click at [754, 148] on select "显示 1 节 显示 2 节 显示 3 节 显示 4 节 显示 5 节" at bounding box center [739, 154] width 59 height 15
click at [709, 147] on select "显示 1 节 显示 2 节 显示 3 节 显示 4 节 显示 5 节" at bounding box center [739, 154] width 59 height 15
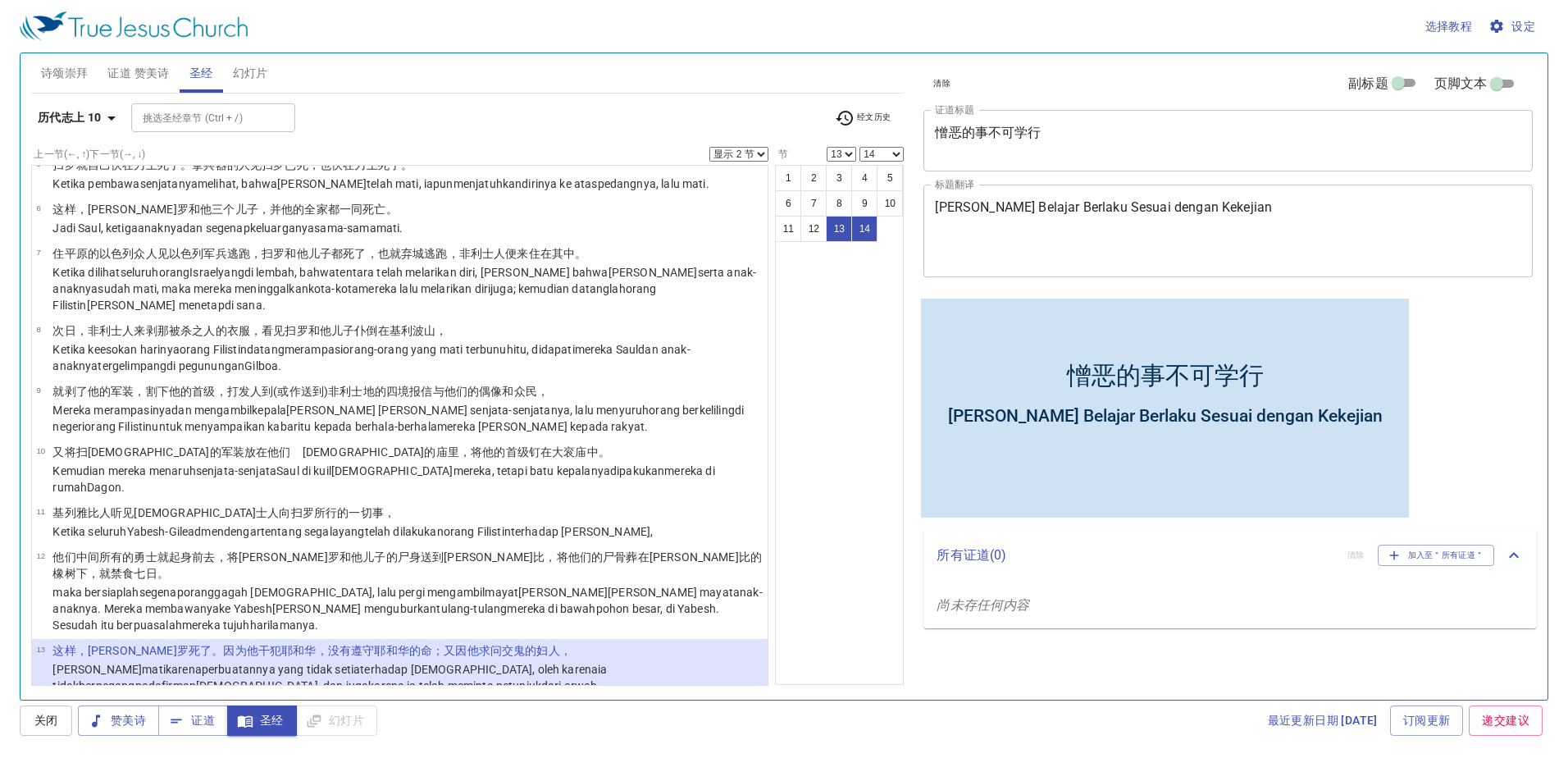
drag, startPoint x: 733, startPoint y: 142, endPoint x: 731, endPoint y: 156, distance: 14.1
click at [733, 143] on div "历代志上 10 挑选圣经章节 (Ctrl + /) 挑选圣经章节 (Ctrl + /) 经文历史" at bounding box center [467, 124] width 873 height 45
click at [731, 156] on select "显示 1 节 显示 2 节 显示 3 节 显示 4 节 显示 5 节" at bounding box center [739, 154] width 59 height 15
select select "1"
click at [709, 147] on select "显示 1 节 显示 2 节 显示 3 节 显示 4 节 显示 5 节" at bounding box center [739, 154] width 59 height 15
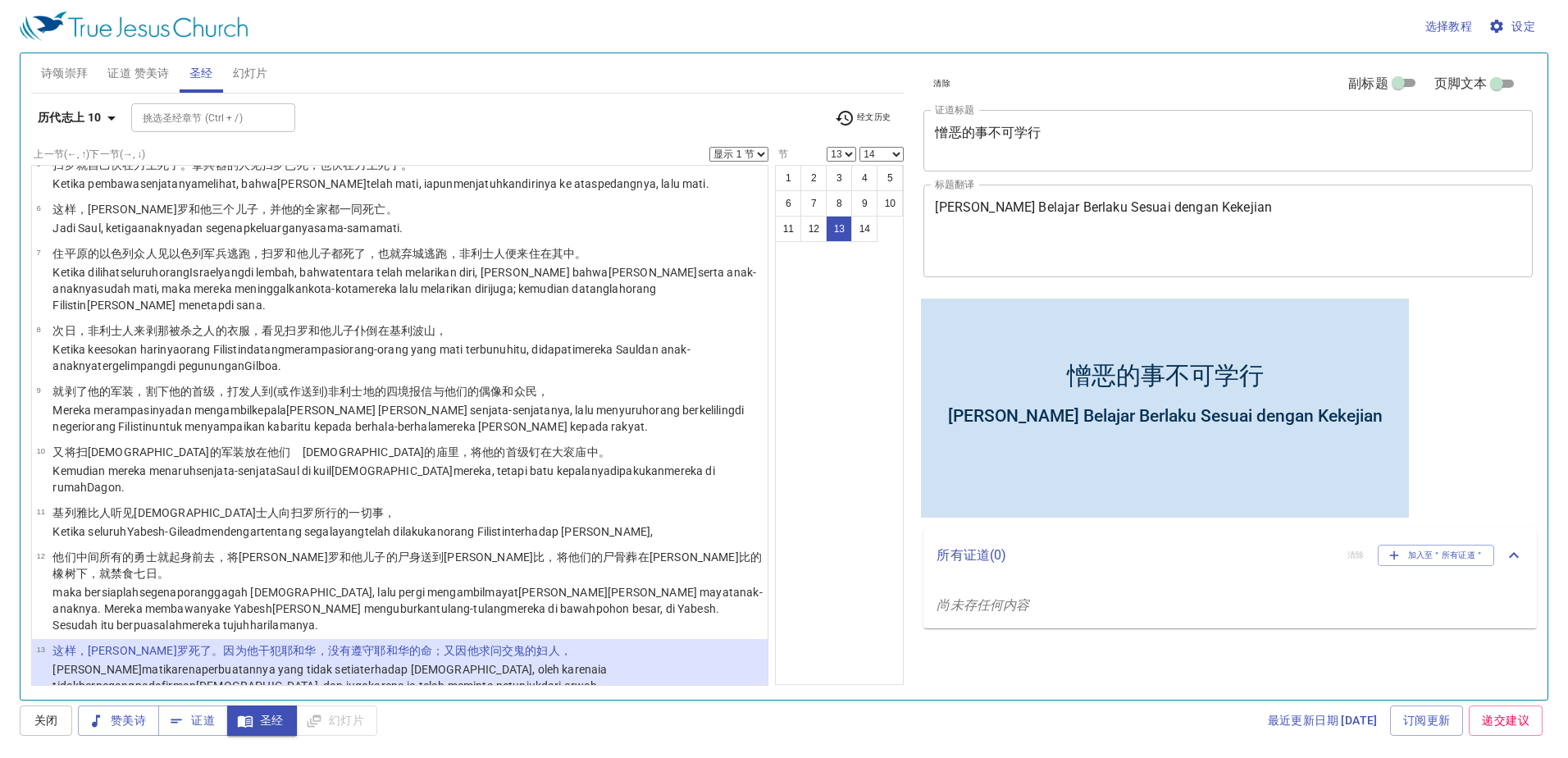
click at [752, 107] on div "挑选圣经章节 (Ctrl + /) 挑选圣经章节 (Ctrl + /)" at bounding box center [476, 118] width 690 height 29
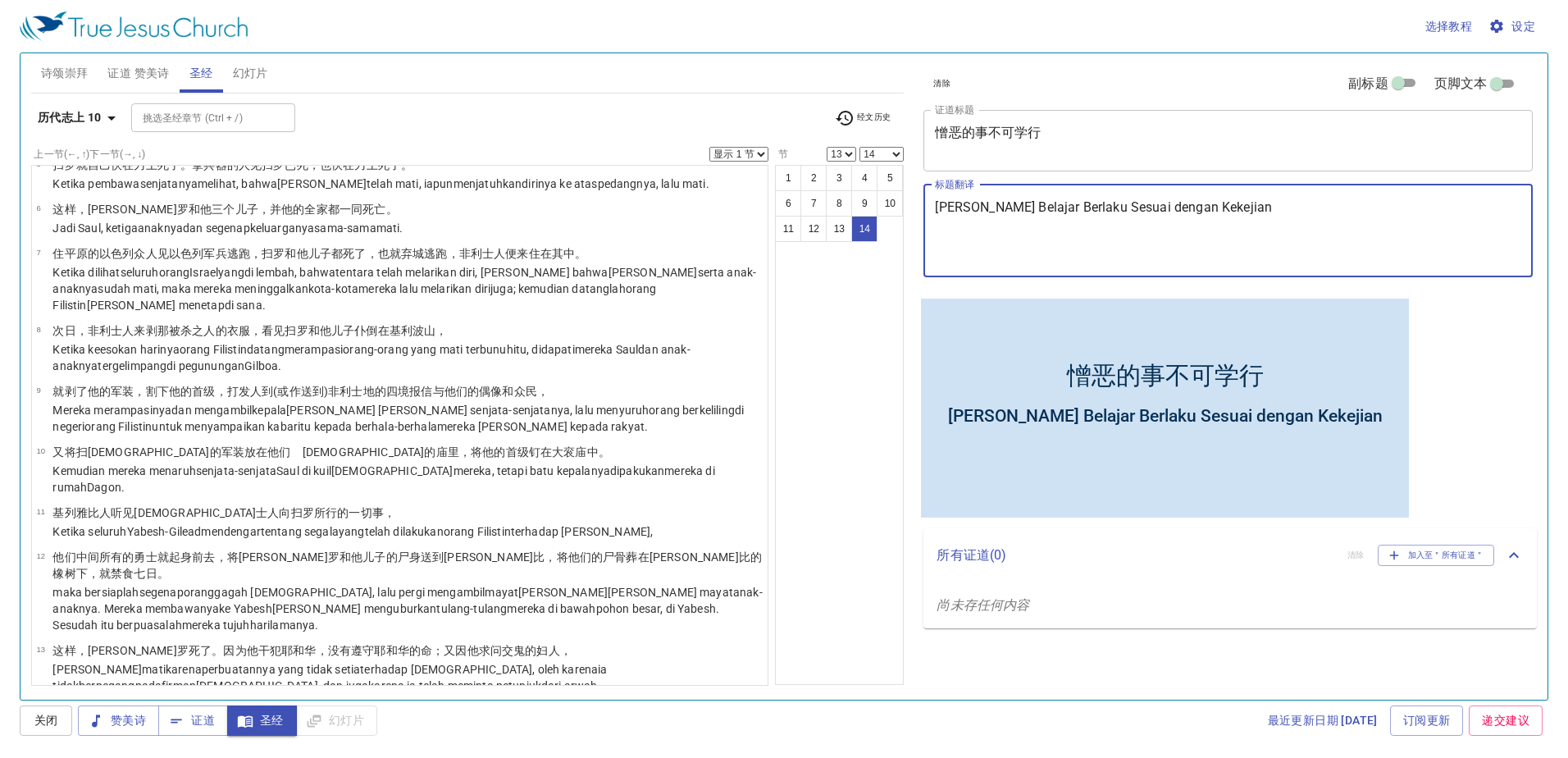
drag, startPoint x: 1097, startPoint y: 207, endPoint x: 1305, endPoint y: 209, distance: 208.0
click at [935, 209] on textarea "Janganlah Engkau Belajar Berlaku Sesuai dengan Kekejian" at bounding box center [1228, 231] width 587 height 62
drag, startPoint x: 1243, startPoint y: 207, endPoint x: 1095, endPoint y: 208, distance: 148.0
click at [935, 208] on textarea "Janganlah Engkau Belajar Berlaku Sesuai dengan Kekejian" at bounding box center [1228, 231] width 587 height 62
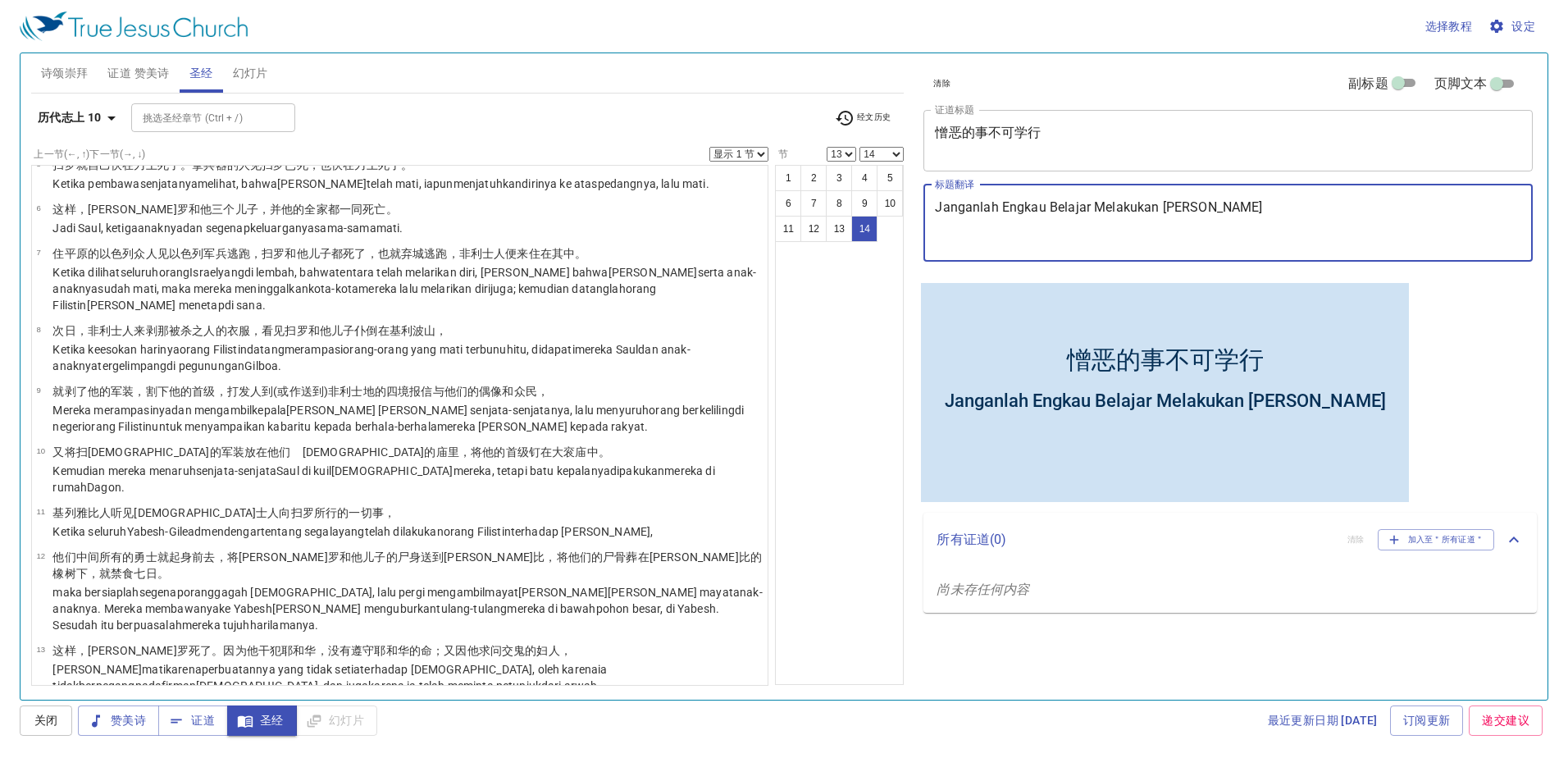
drag, startPoint x: 1098, startPoint y: 208, endPoint x: 1290, endPoint y: 208, distance: 192.0
click at [935, 208] on textarea "Janganlah Engkau Belajar Melakukan Hal Yang Menjijikkan" at bounding box center [1228, 223] width 587 height 47
type textarea "Janganlah Engkau Belajar Melakukan Hal Yang Menjijikkan"
click at [94, 118] on b "历代志上 10" at bounding box center [70, 118] width 64 height 21
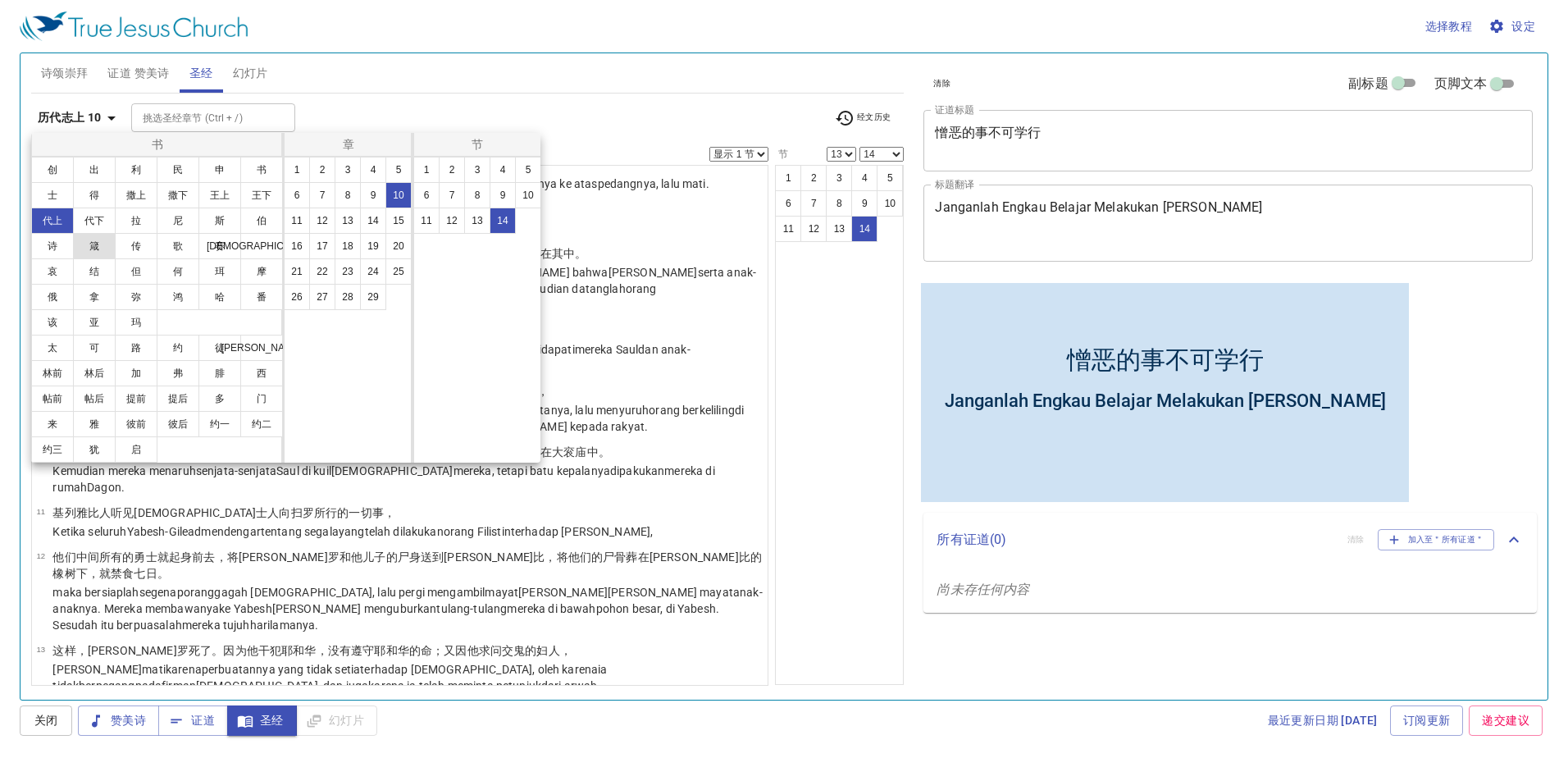
click at [94, 251] on button "箴" at bounding box center [93, 246] width 42 height 26
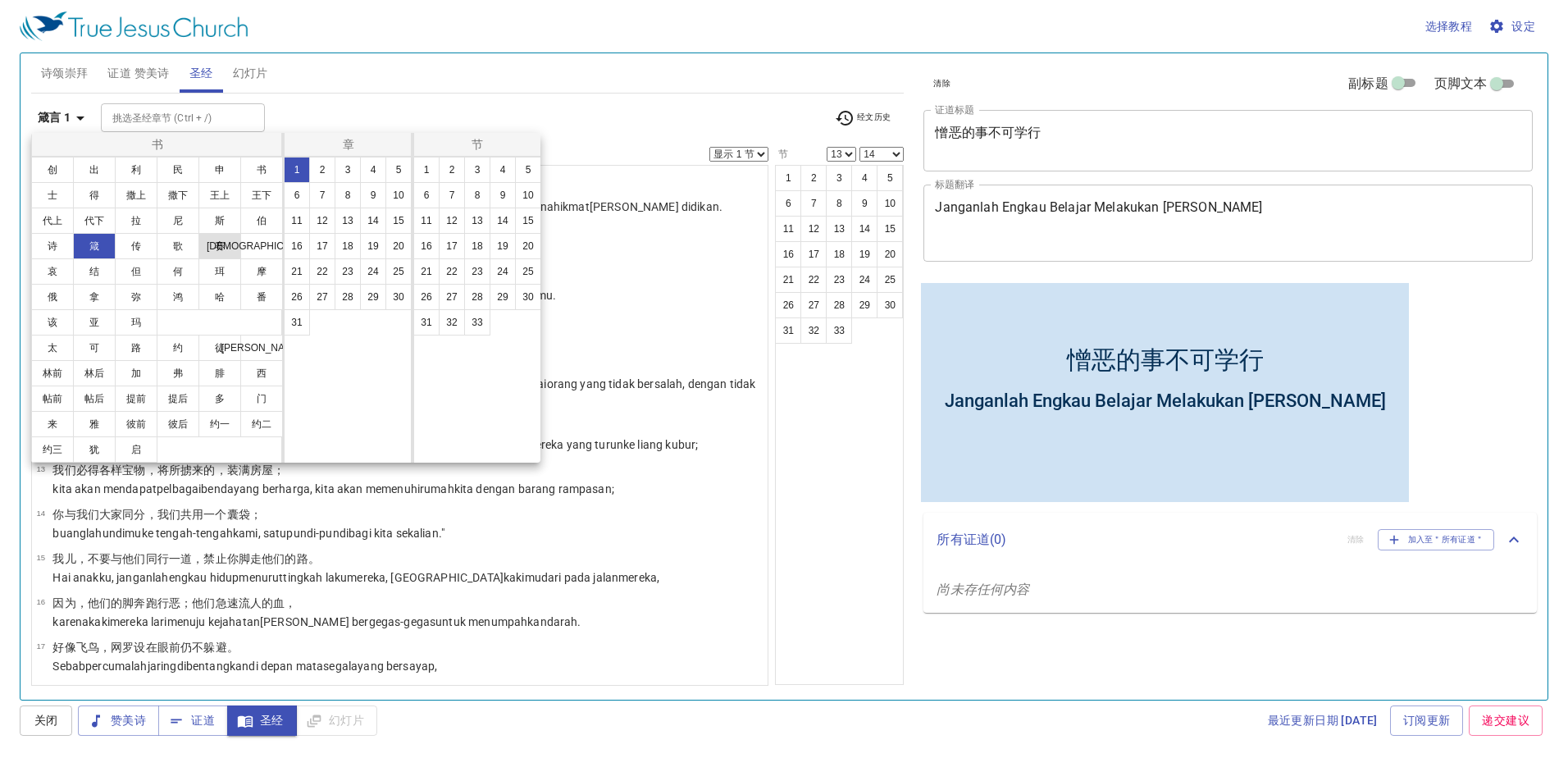
scroll to position [0, 0]
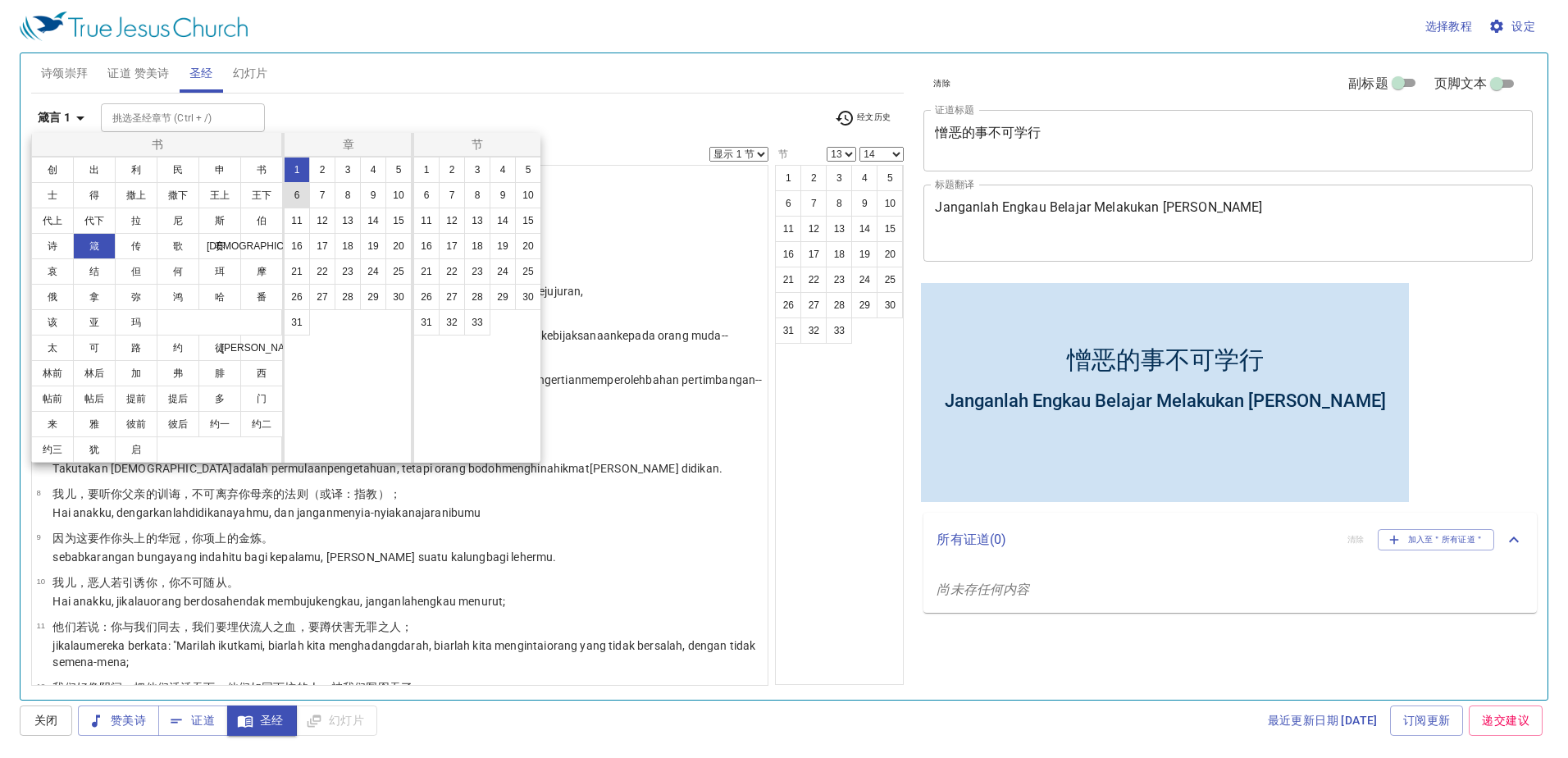
click at [302, 198] on button "6" at bounding box center [296, 195] width 26 height 26
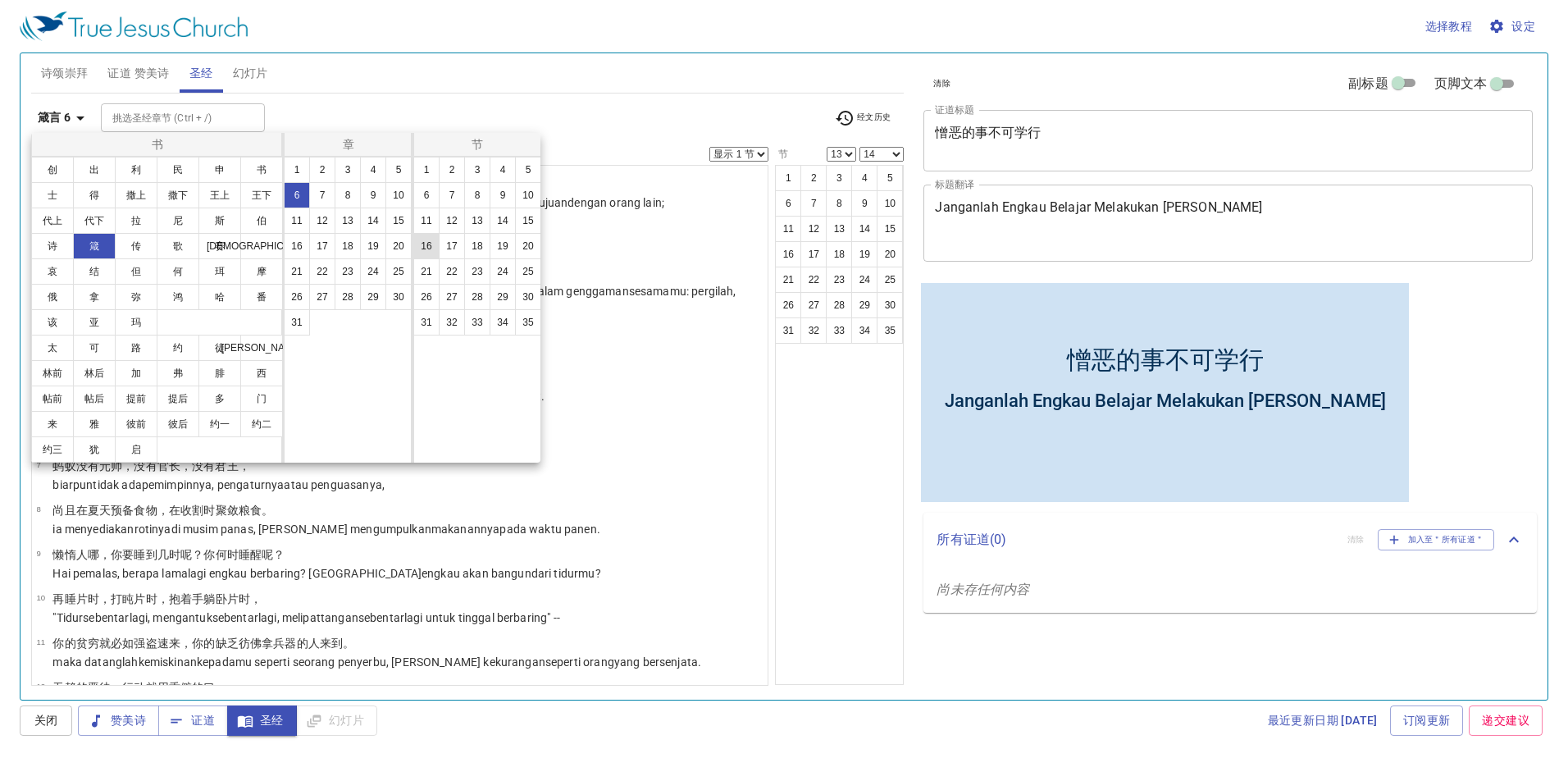
click at [427, 247] on button "16" at bounding box center [426, 246] width 26 height 26
select select "16"
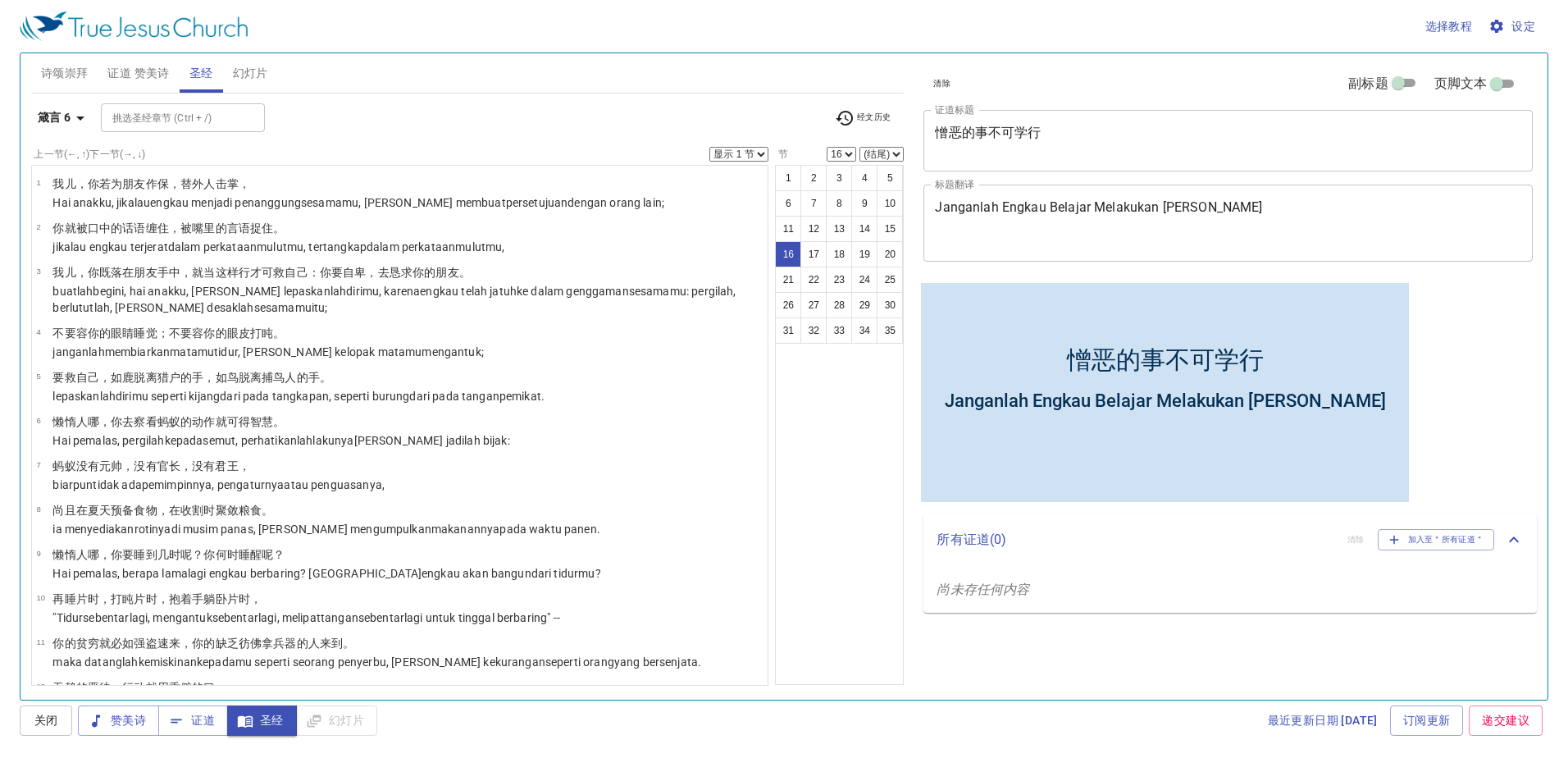
scroll to position [450, 0]
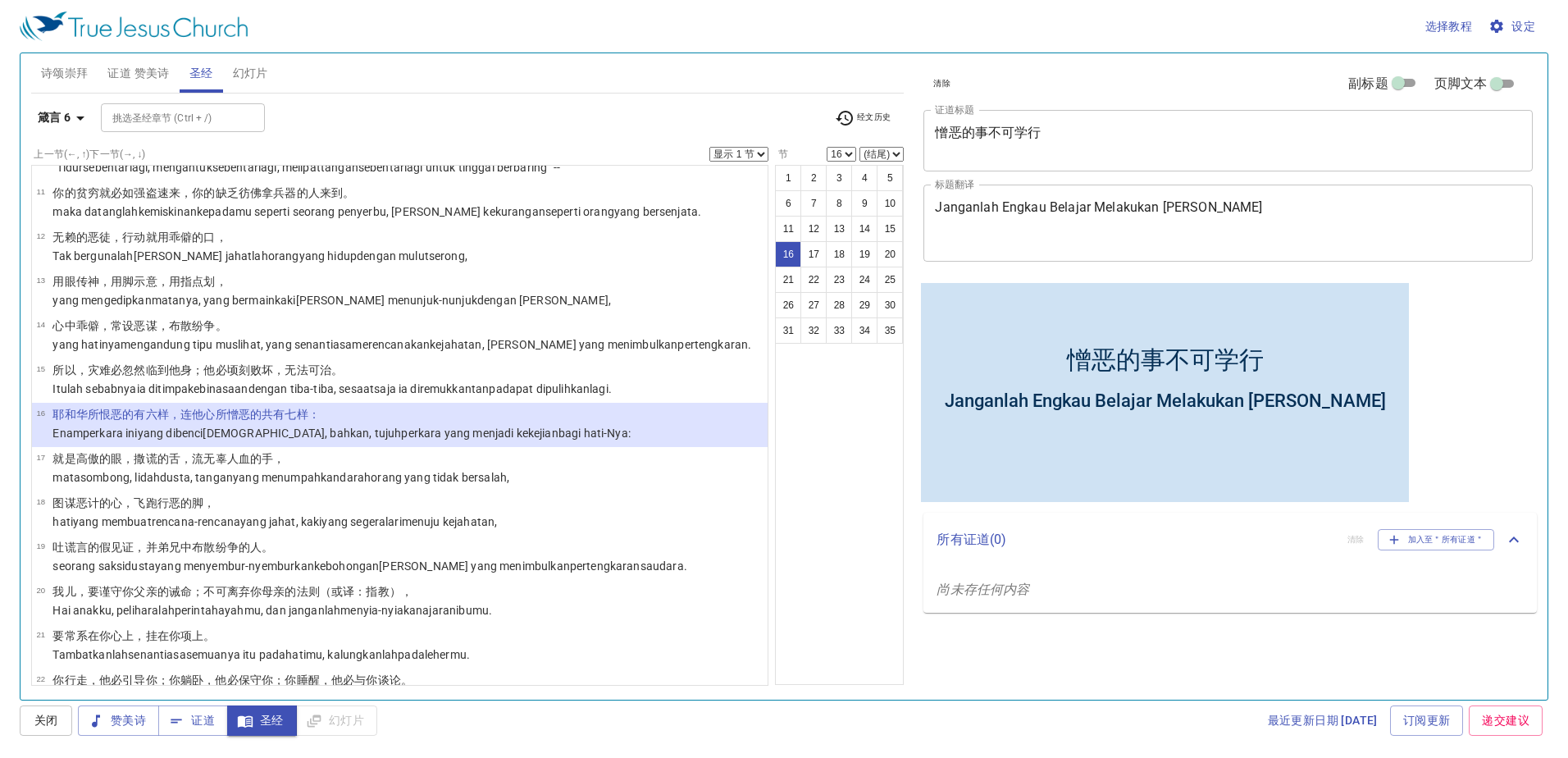
click at [884, 150] on select "(结尾) 17 18 19 20 21 22 23 24 25 26 27 28 29 30 31 32 33 34 35" at bounding box center [881, 154] width 44 height 15
select select "19"
click at [860, 147] on select "(结尾) 17 18 19 20 21 22 23 24 25 26 27 28 29 30 31 32 33 34 35" at bounding box center [881, 154] width 44 height 15
click at [79, 128] on button "箴言 6" at bounding box center [64, 118] width 67 height 30
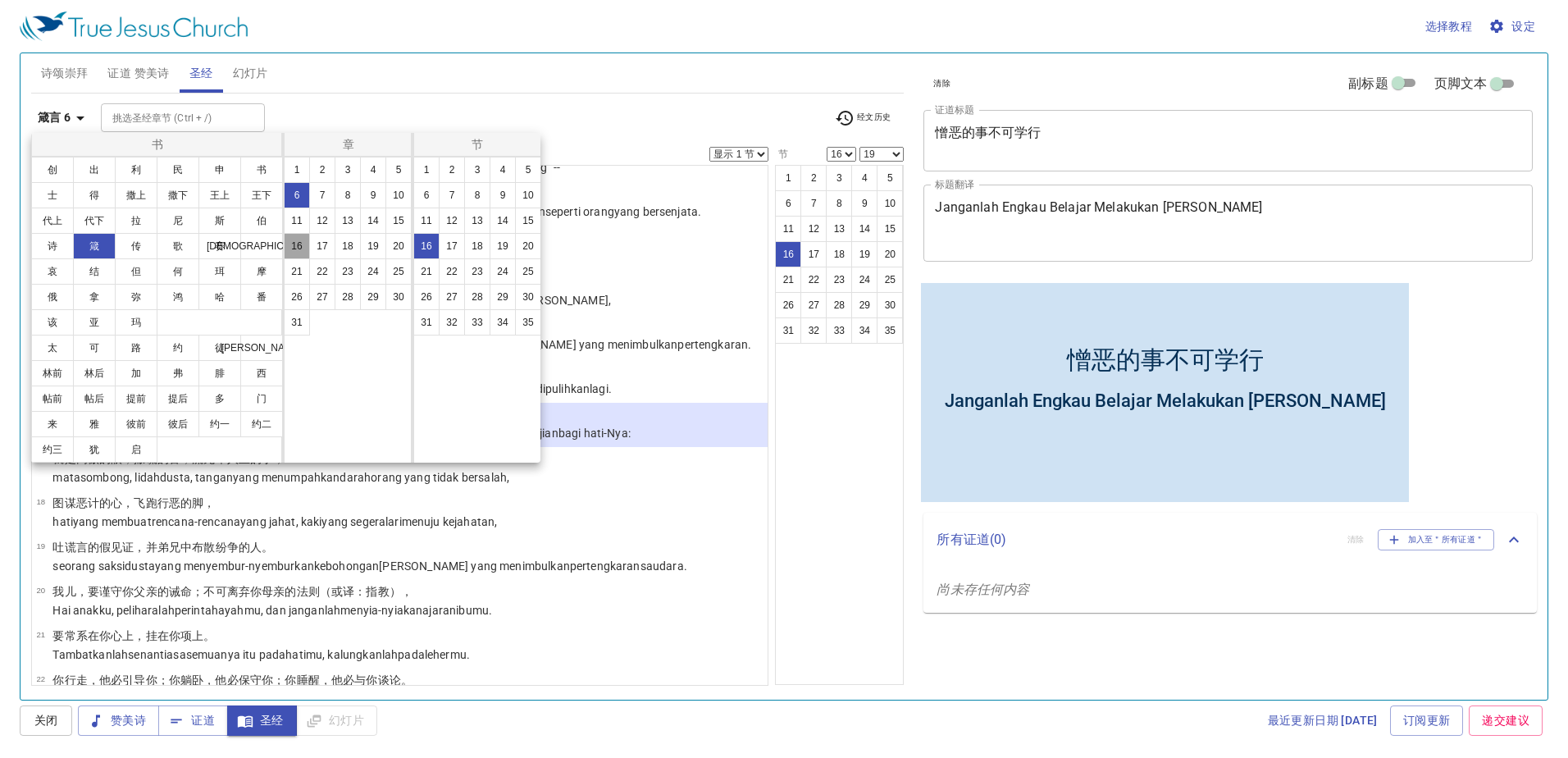
click at [294, 248] on button "16" at bounding box center [296, 246] width 26 height 26
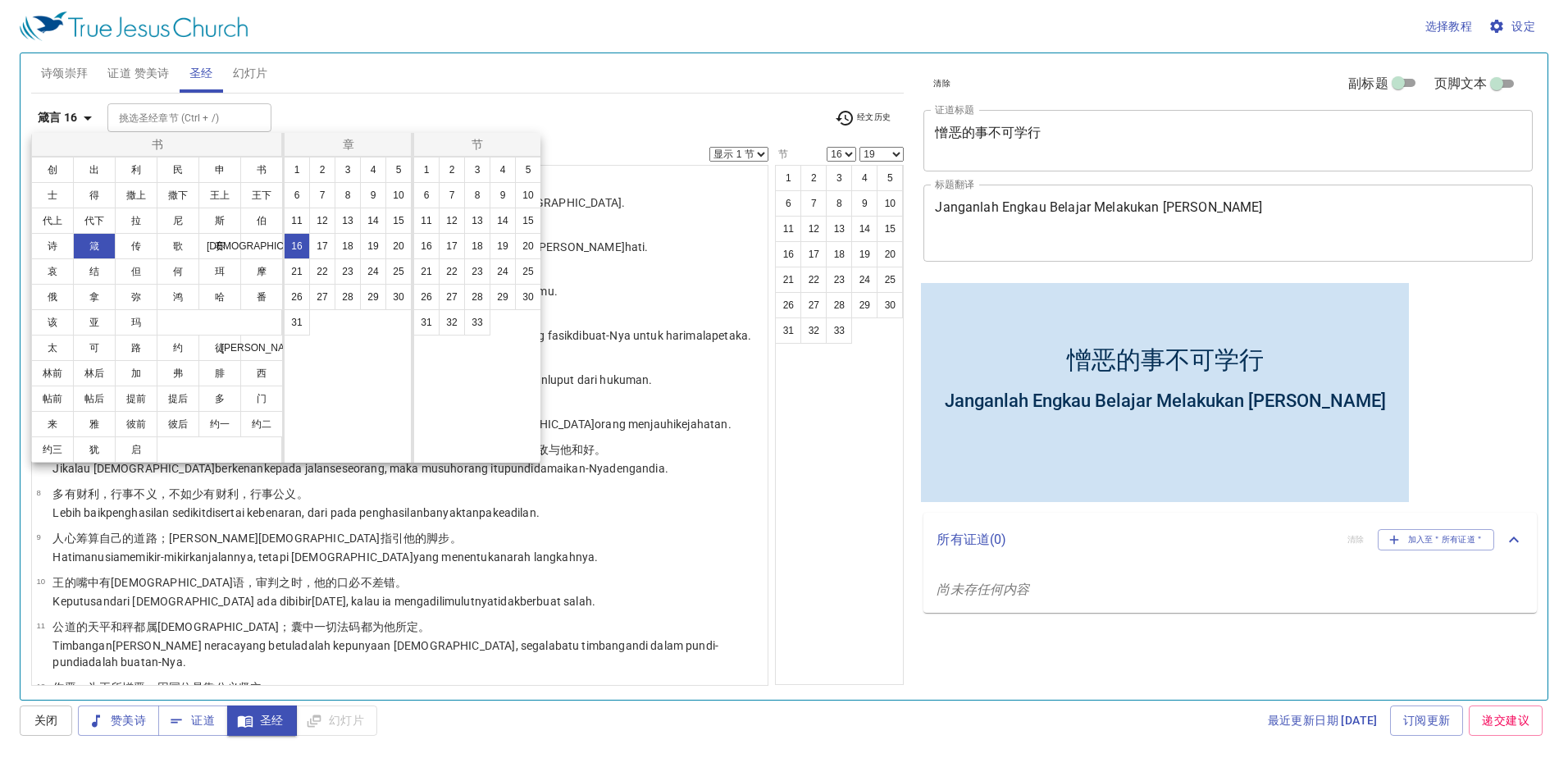
click at [532, 93] on div at bounding box center [784, 379] width 1568 height 758
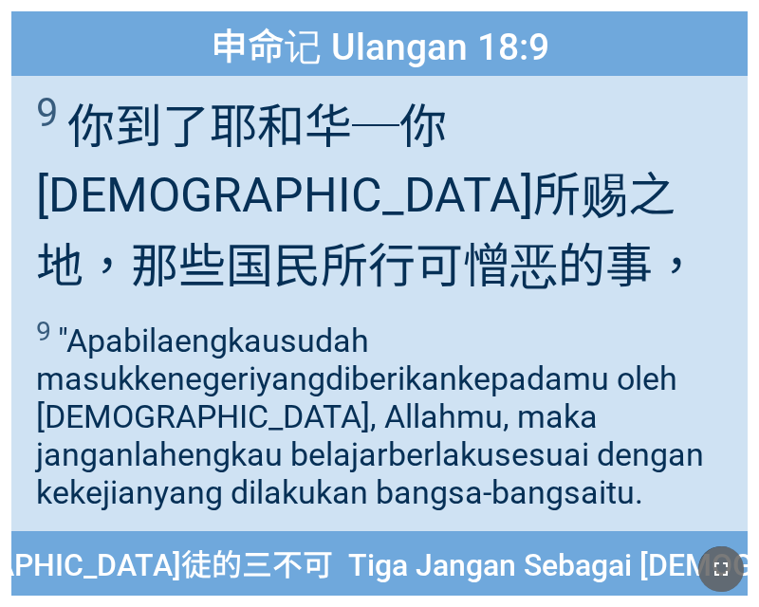
click at [704, 560] on button "button" at bounding box center [722, 570] width 46 height 46
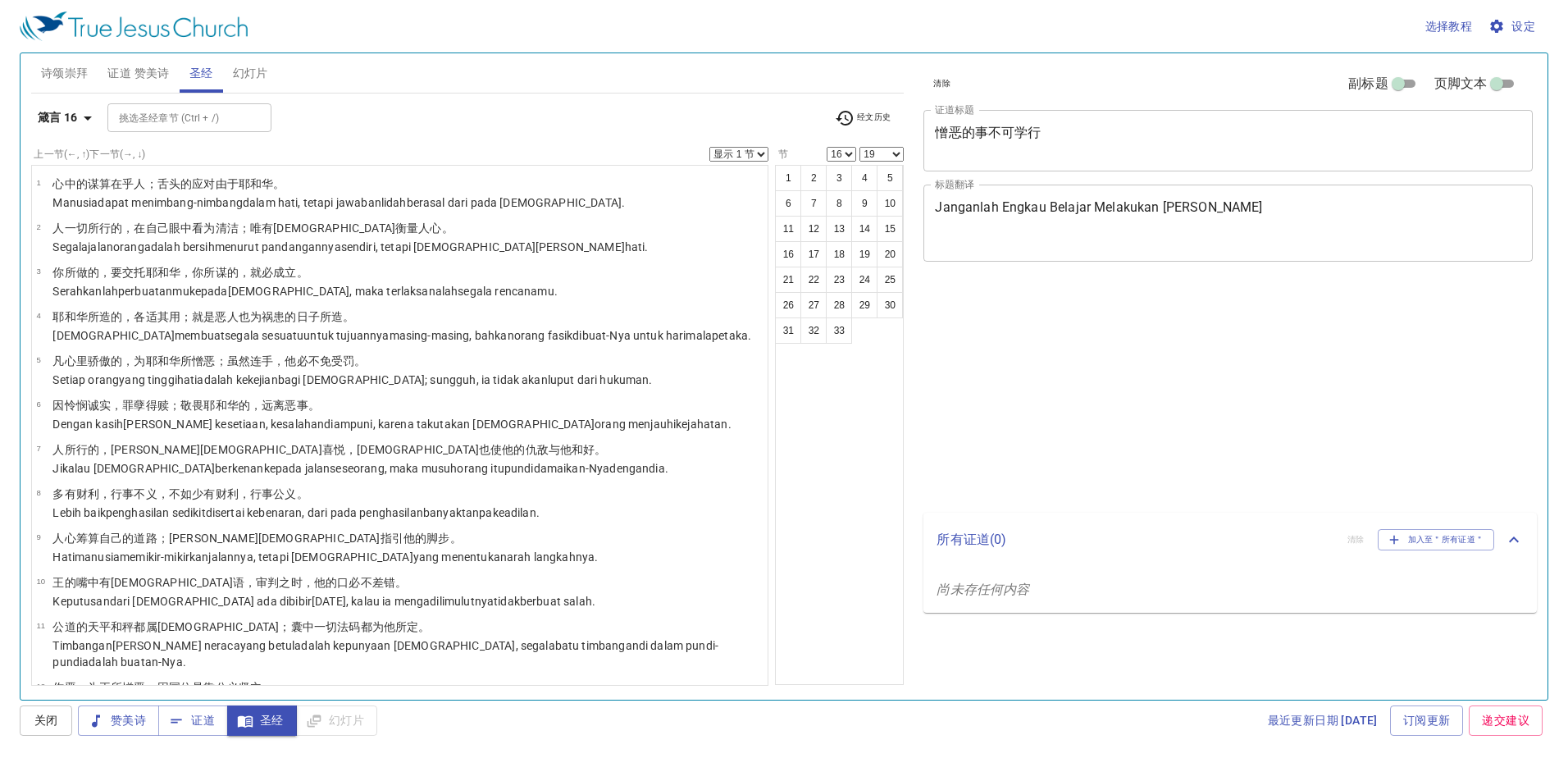
select select "16"
select select "19"
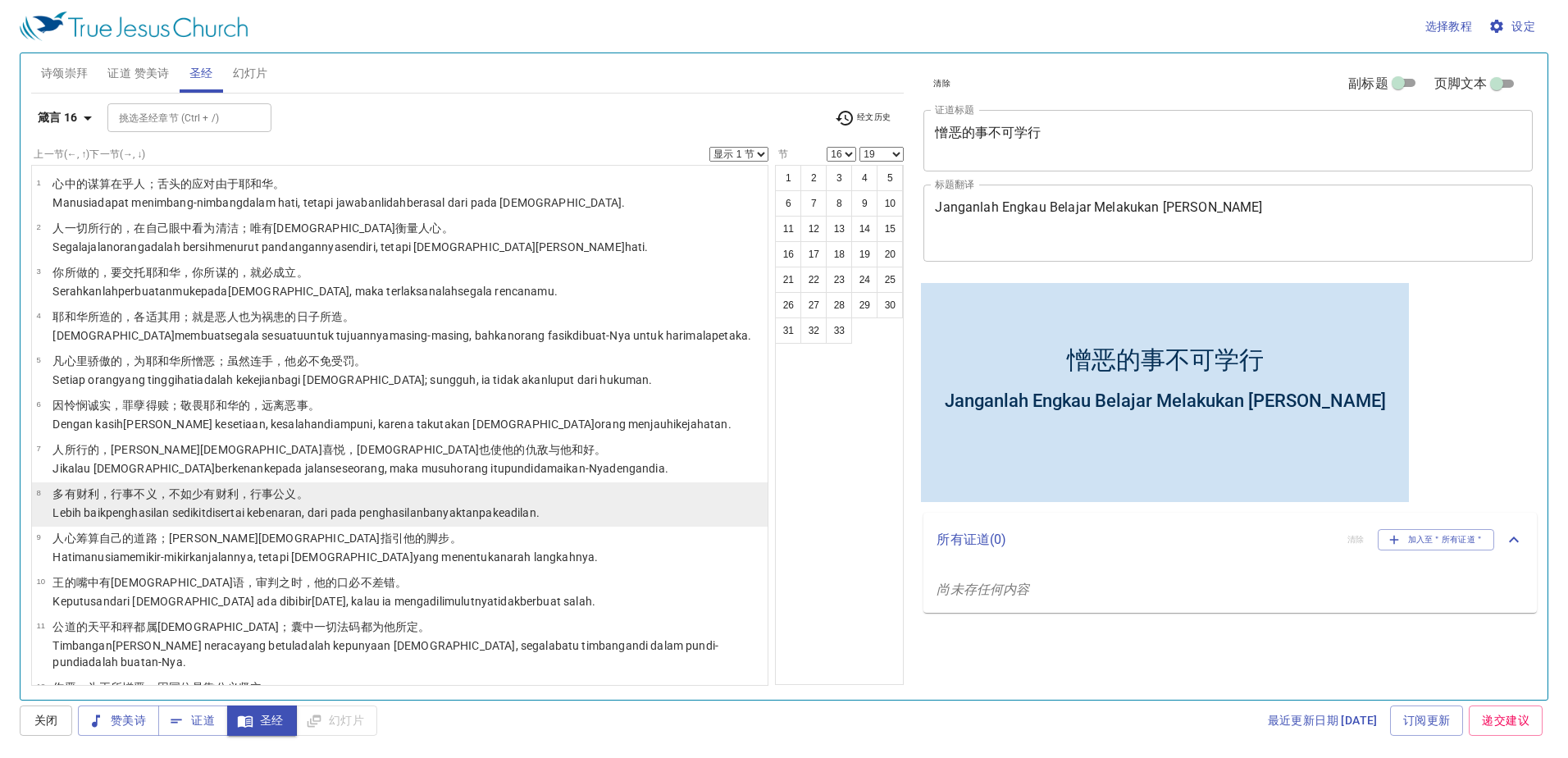
scroll to position [411, 0]
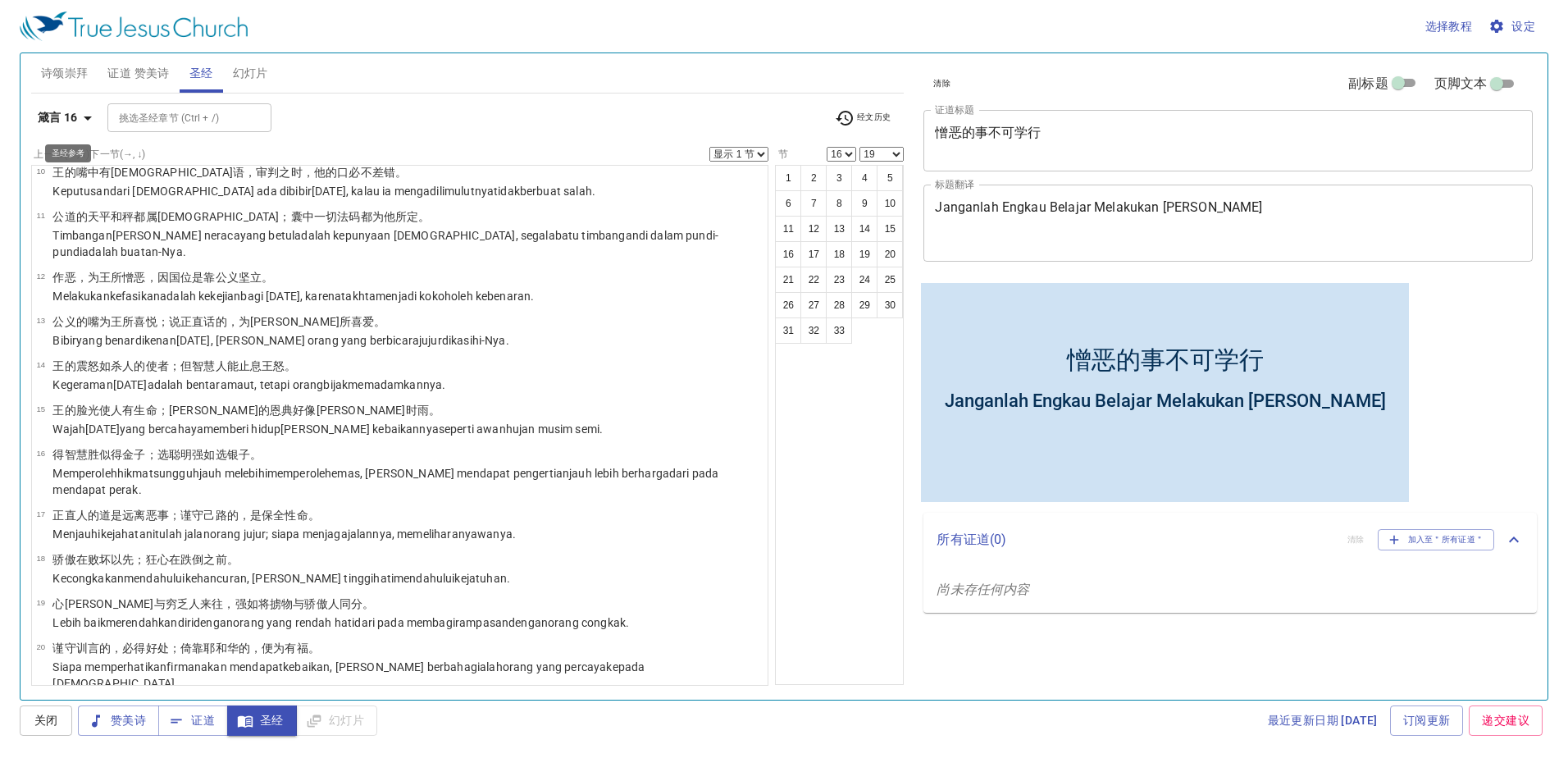
click at [78, 123] on icon "button" at bounding box center [87, 118] width 20 height 20
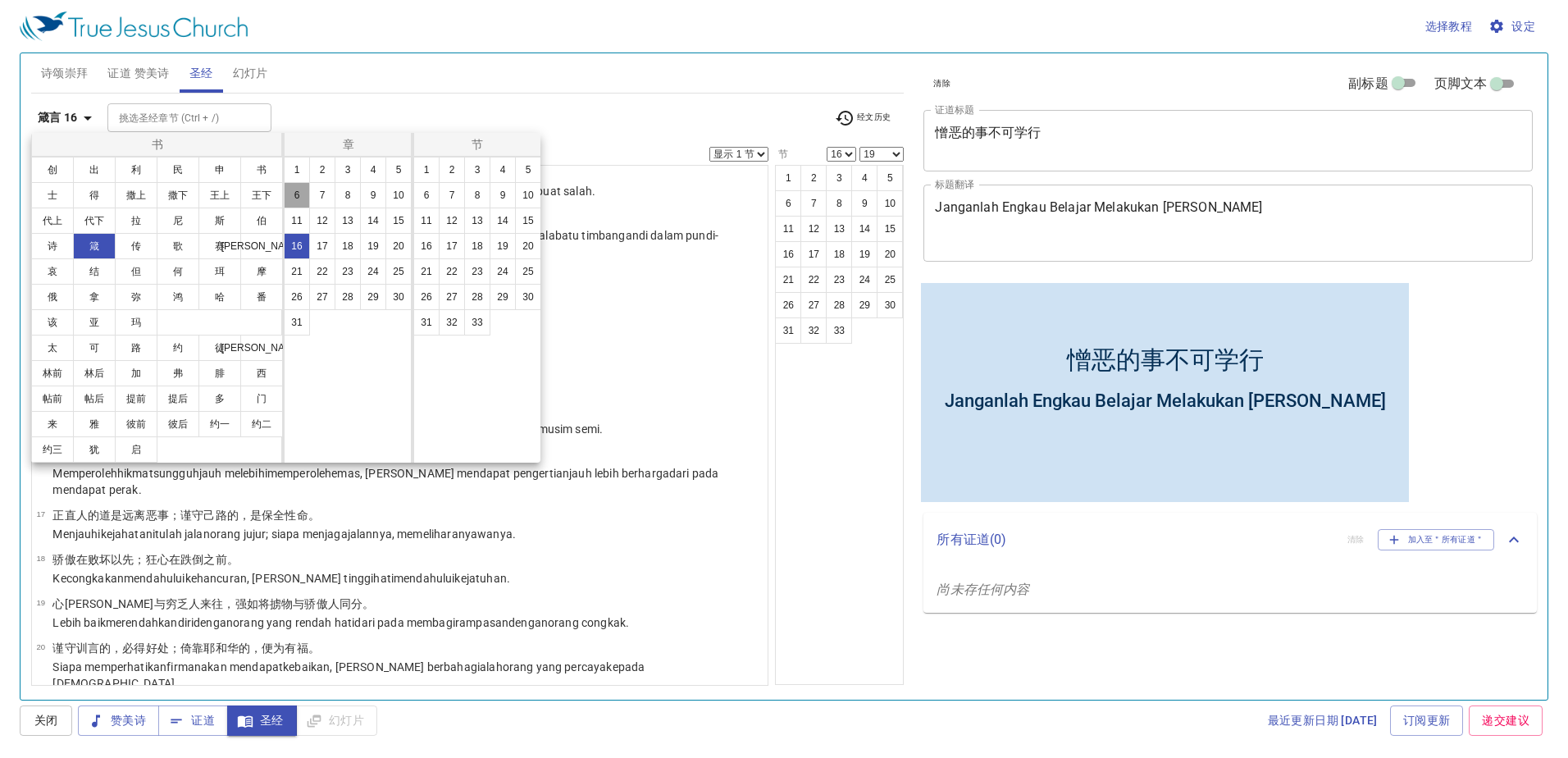
click at [298, 196] on button "6" at bounding box center [296, 195] width 26 height 26
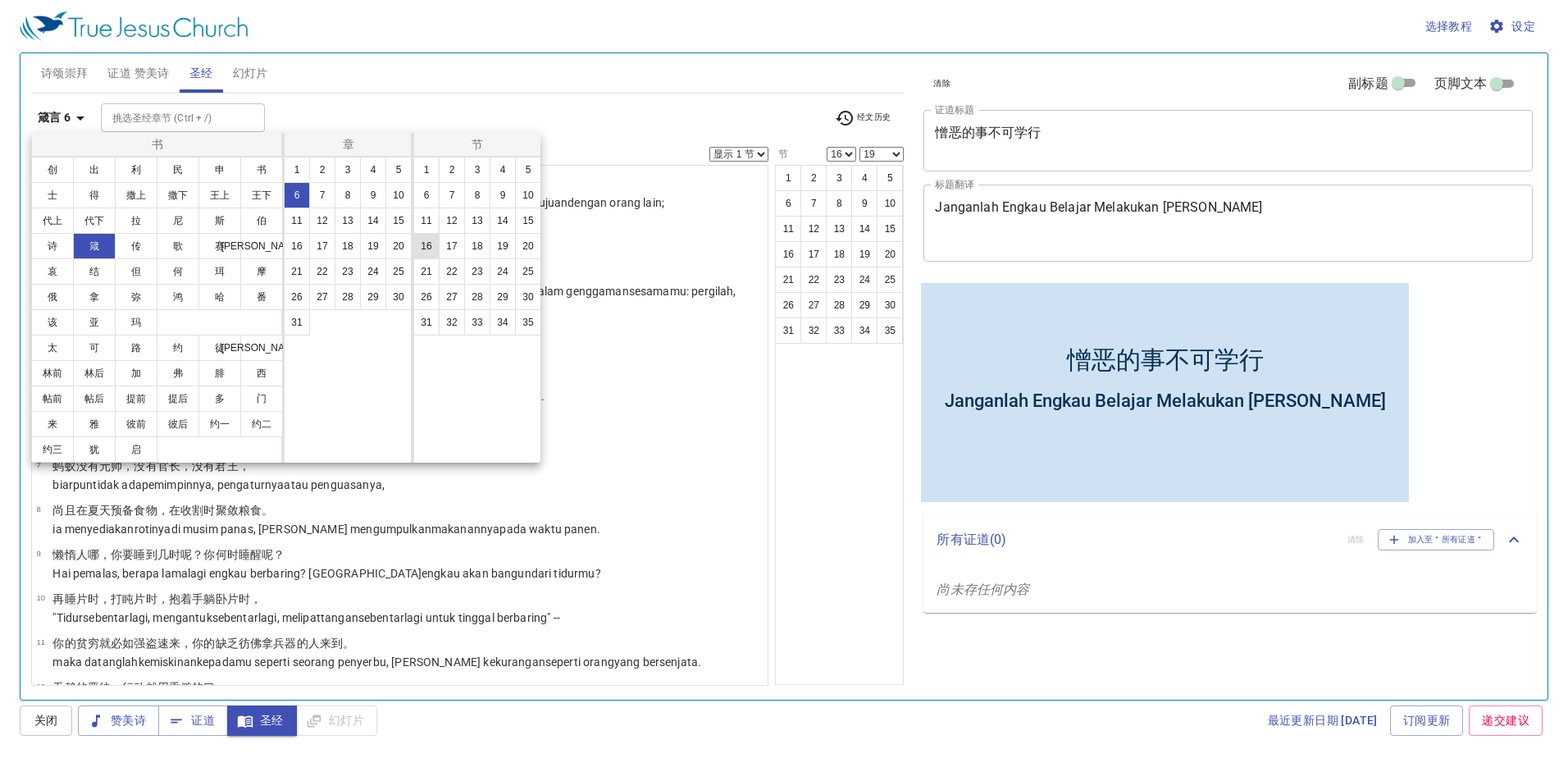
click at [427, 251] on button "16" at bounding box center [426, 246] width 26 height 26
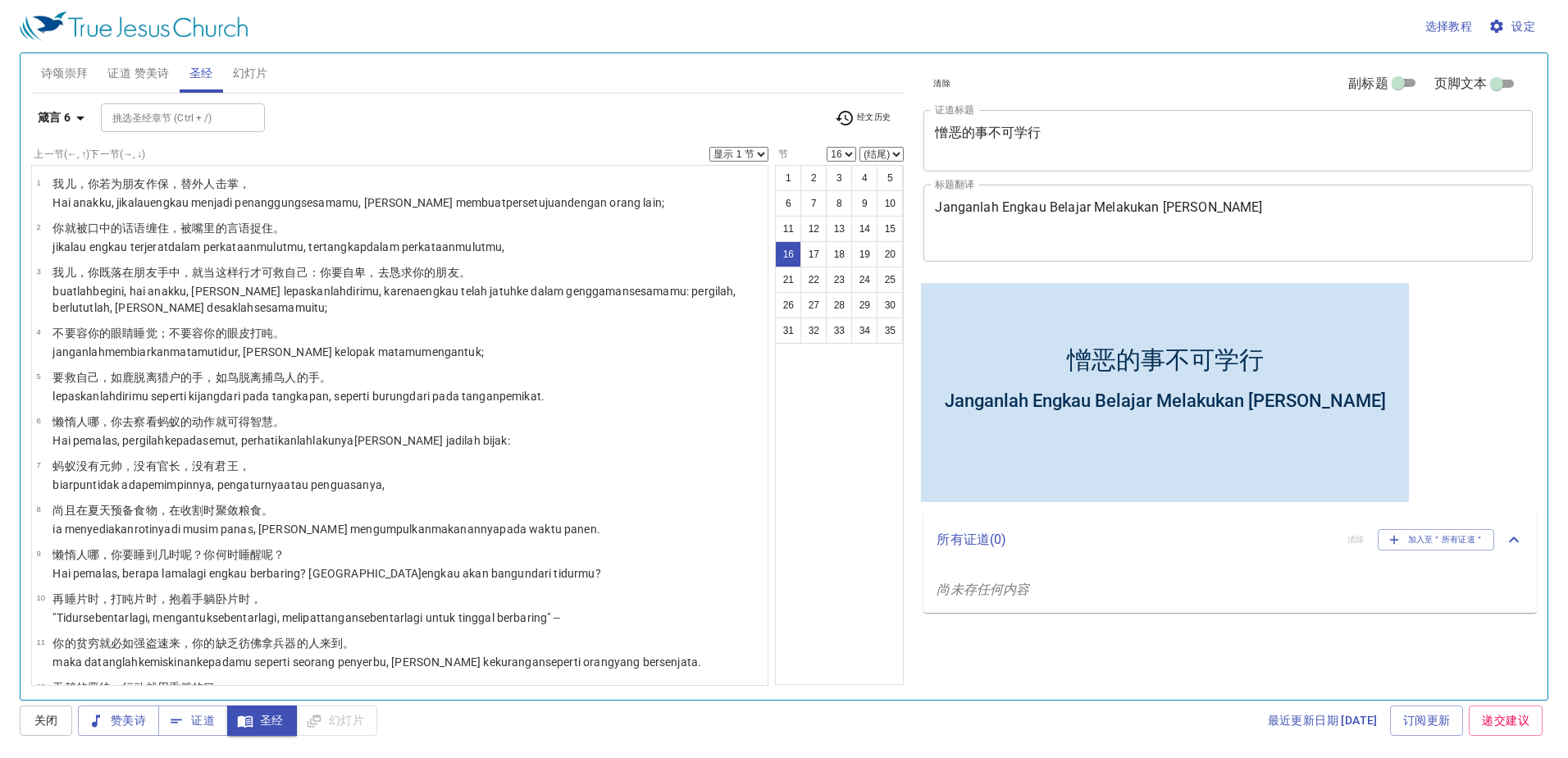
scroll to position [450, 0]
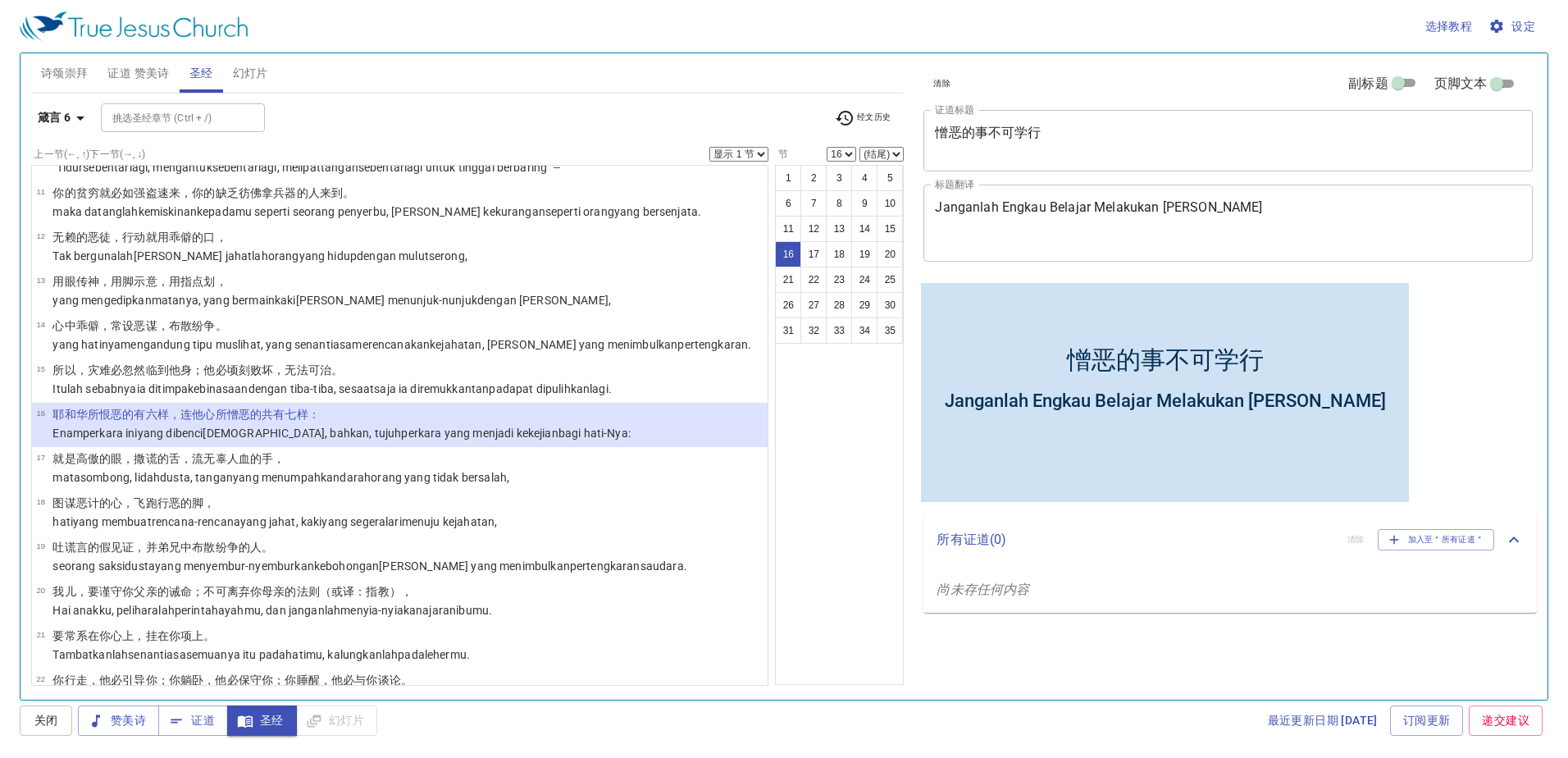
click at [873, 153] on select "(结尾) 17 18 19 20 21 22 23 24 25 26 27 28 29 30 31 32 33 34 35" at bounding box center [881, 154] width 44 height 15
select select "19"
click at [860, 147] on select "(结尾) 17 18 19 20 21 22 23 24 25 26 27 28 29 30 31 32 33 34 35" at bounding box center [881, 154] width 44 height 15
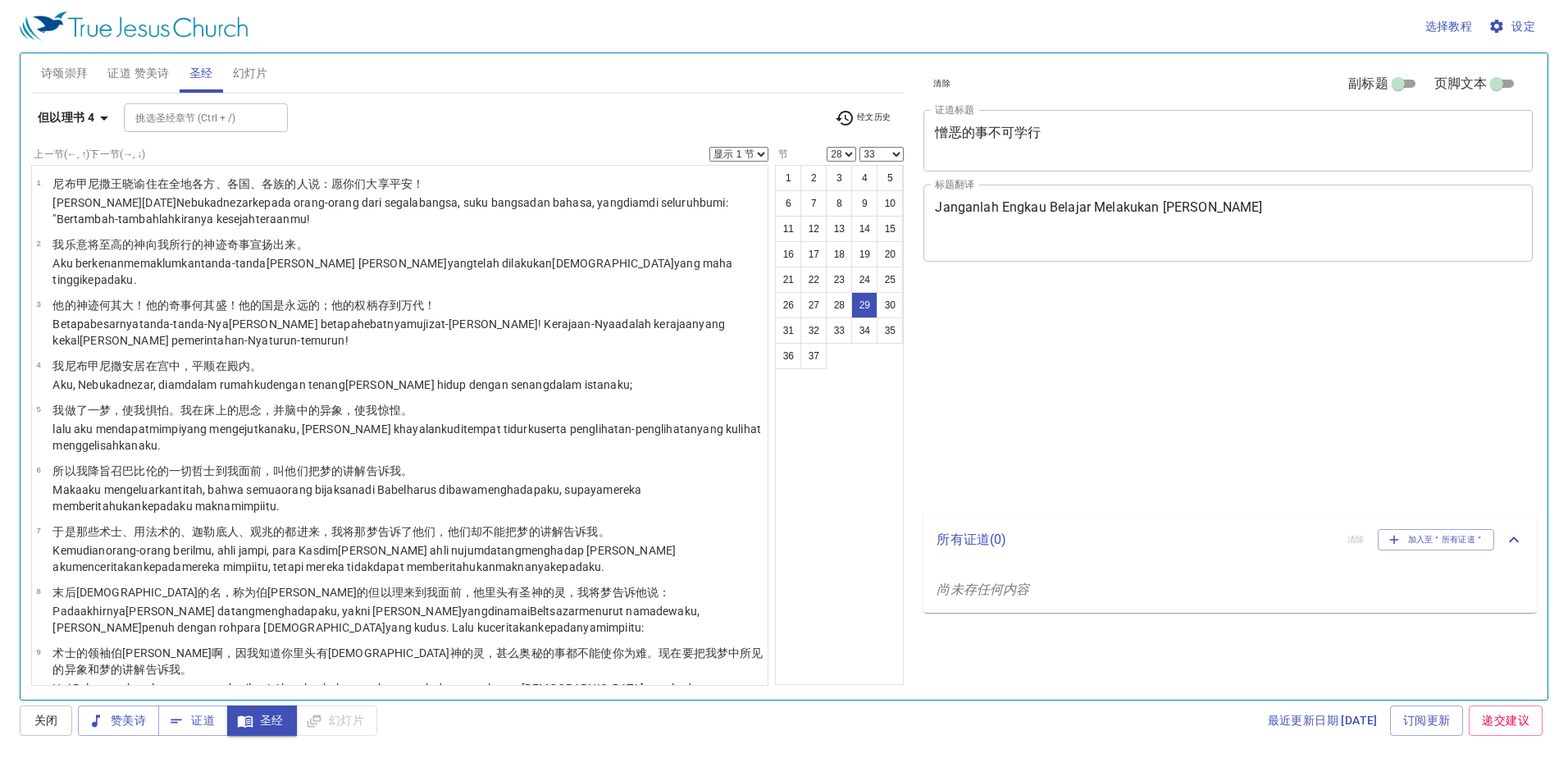
select select "28"
select select "33"
click at [794, 388] on div "1 2 3 4 5 6 7 8 9 10 11 12 13 14 15 16 17 18 19 20 21 22 23 24 25 26 27 28 29 3…" at bounding box center [839, 425] width 129 height 520
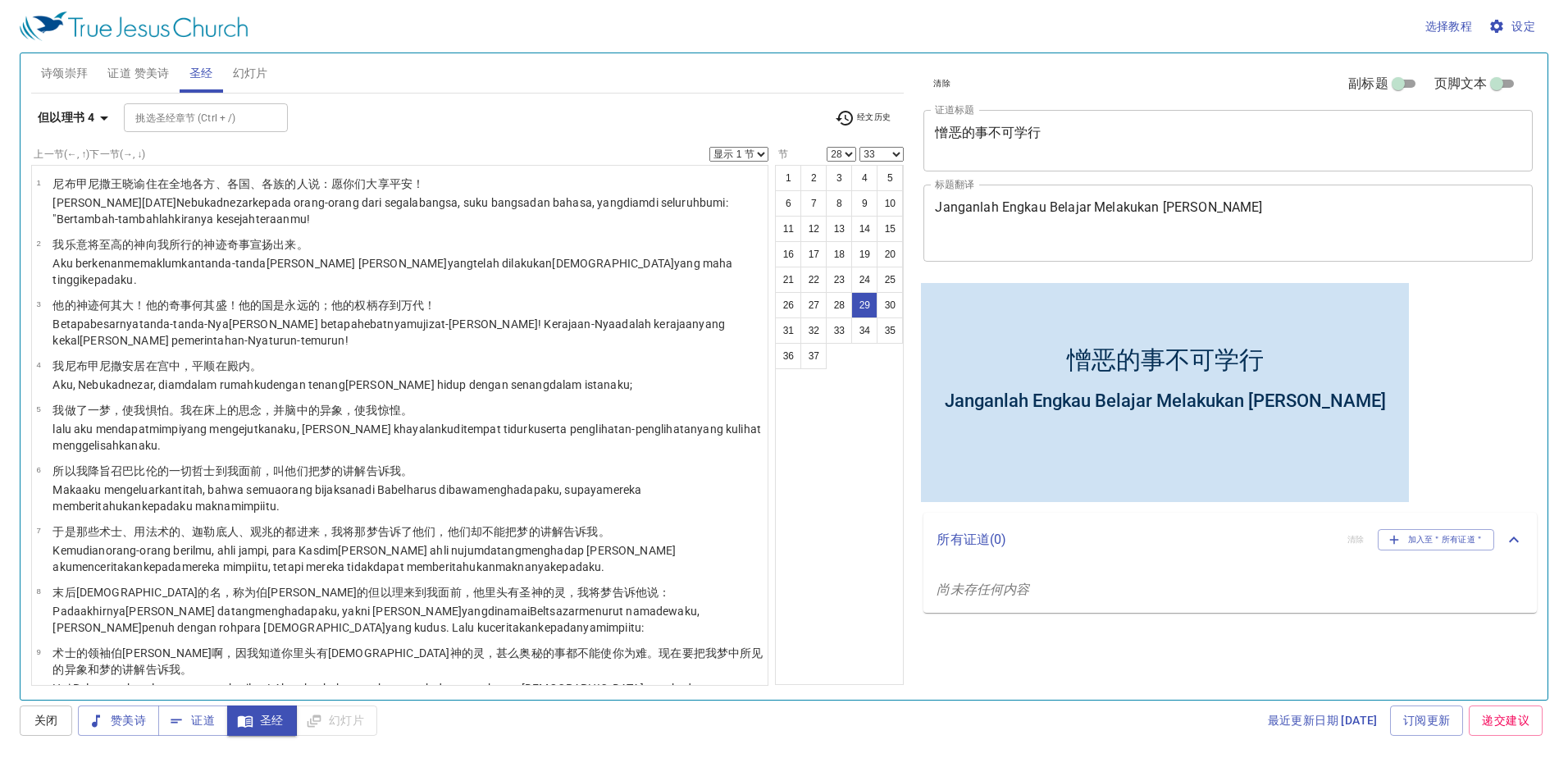
scroll to position [1, 0]
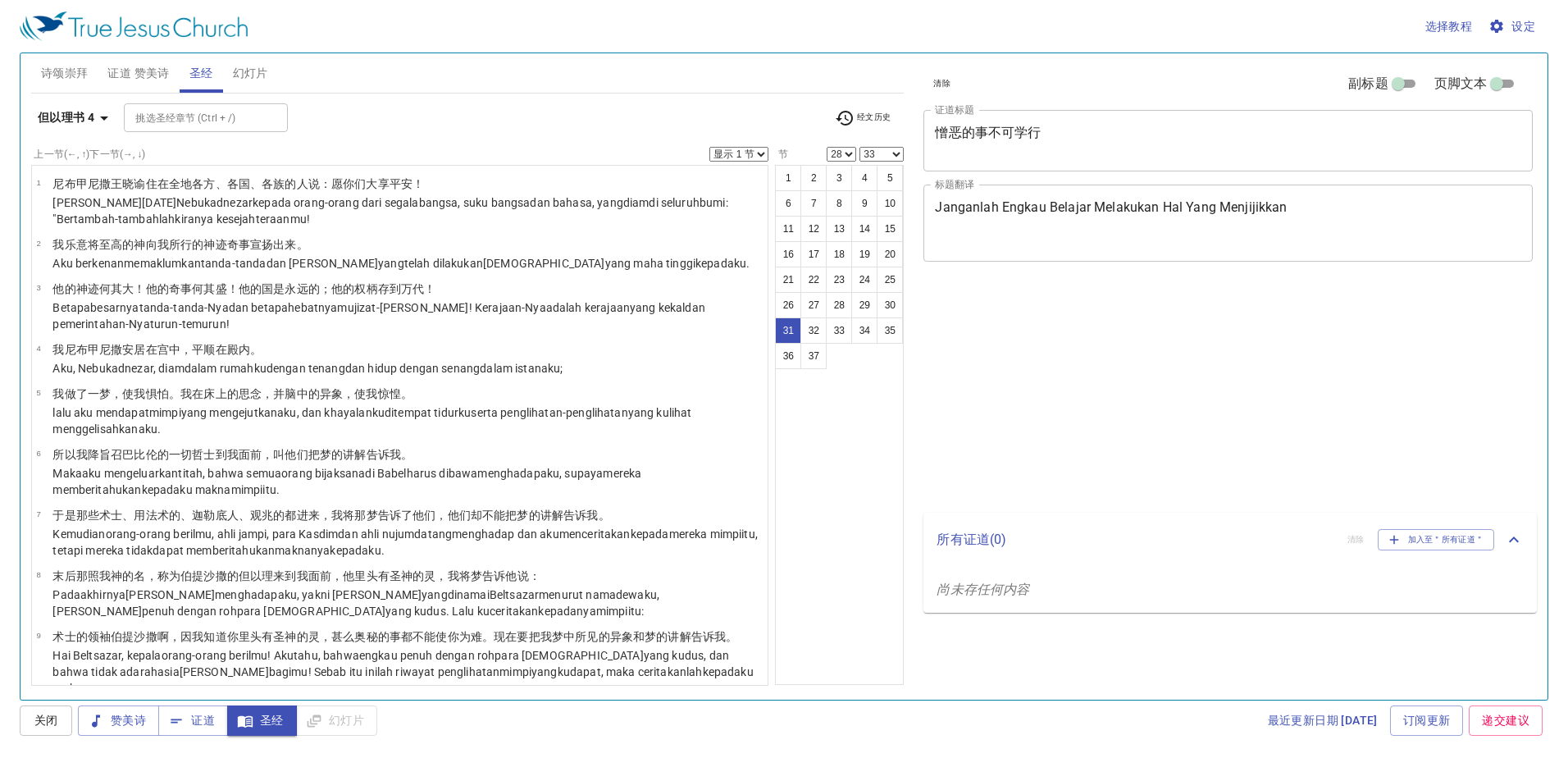
select select "28"
select select "33"
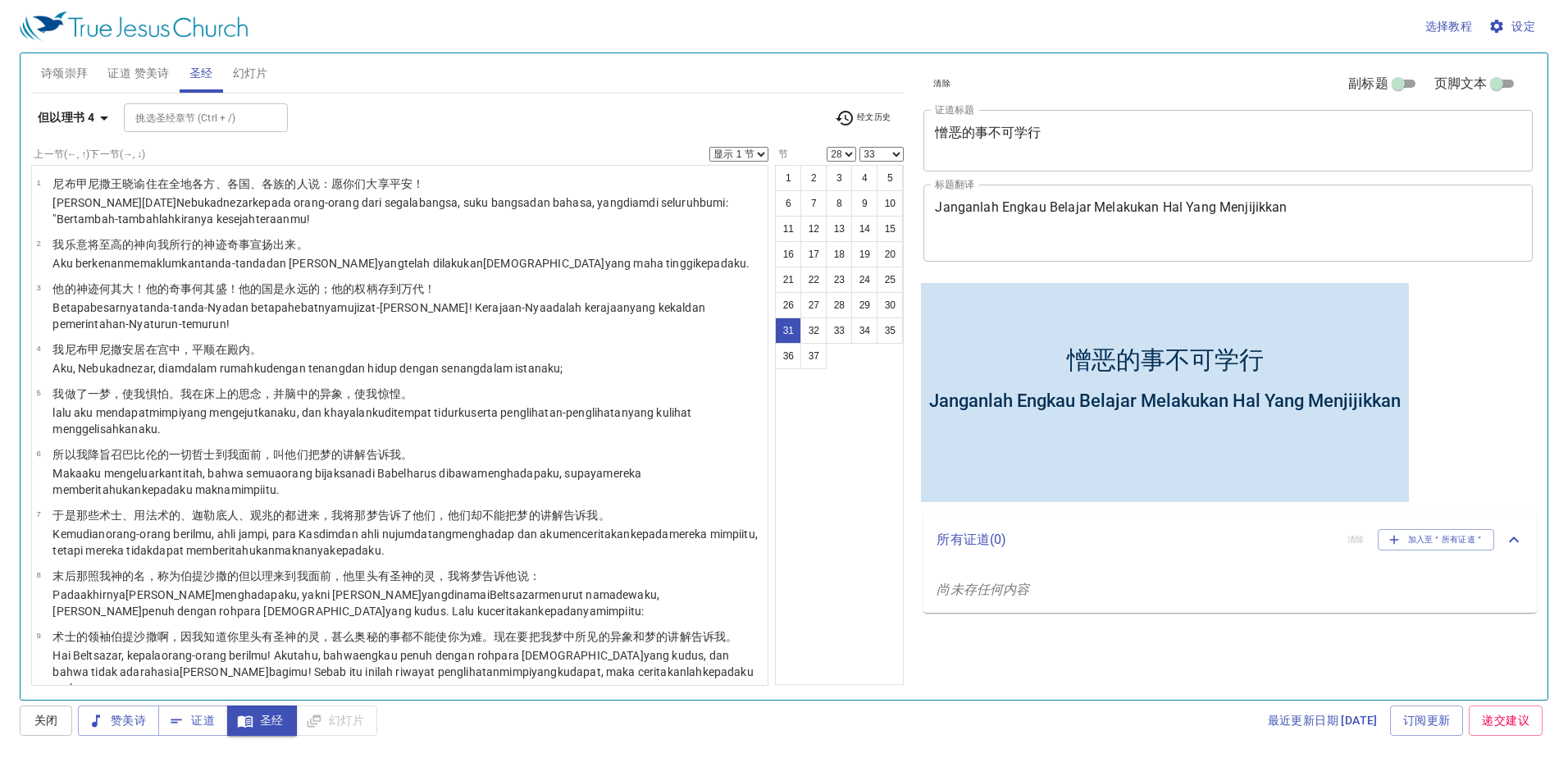
scroll to position [1, 0]
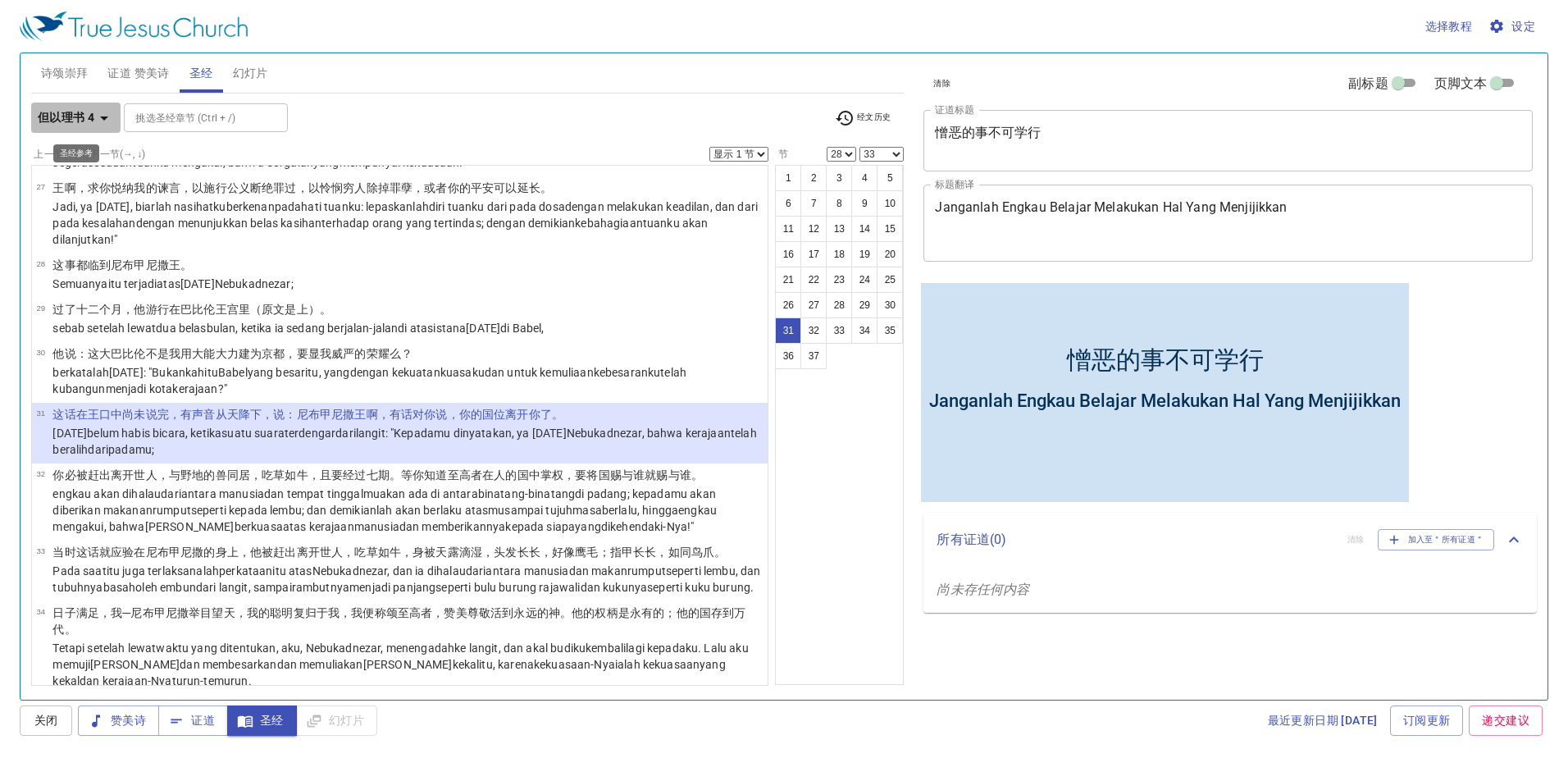
click at [97, 114] on icon "button" at bounding box center [104, 118] width 20 height 20
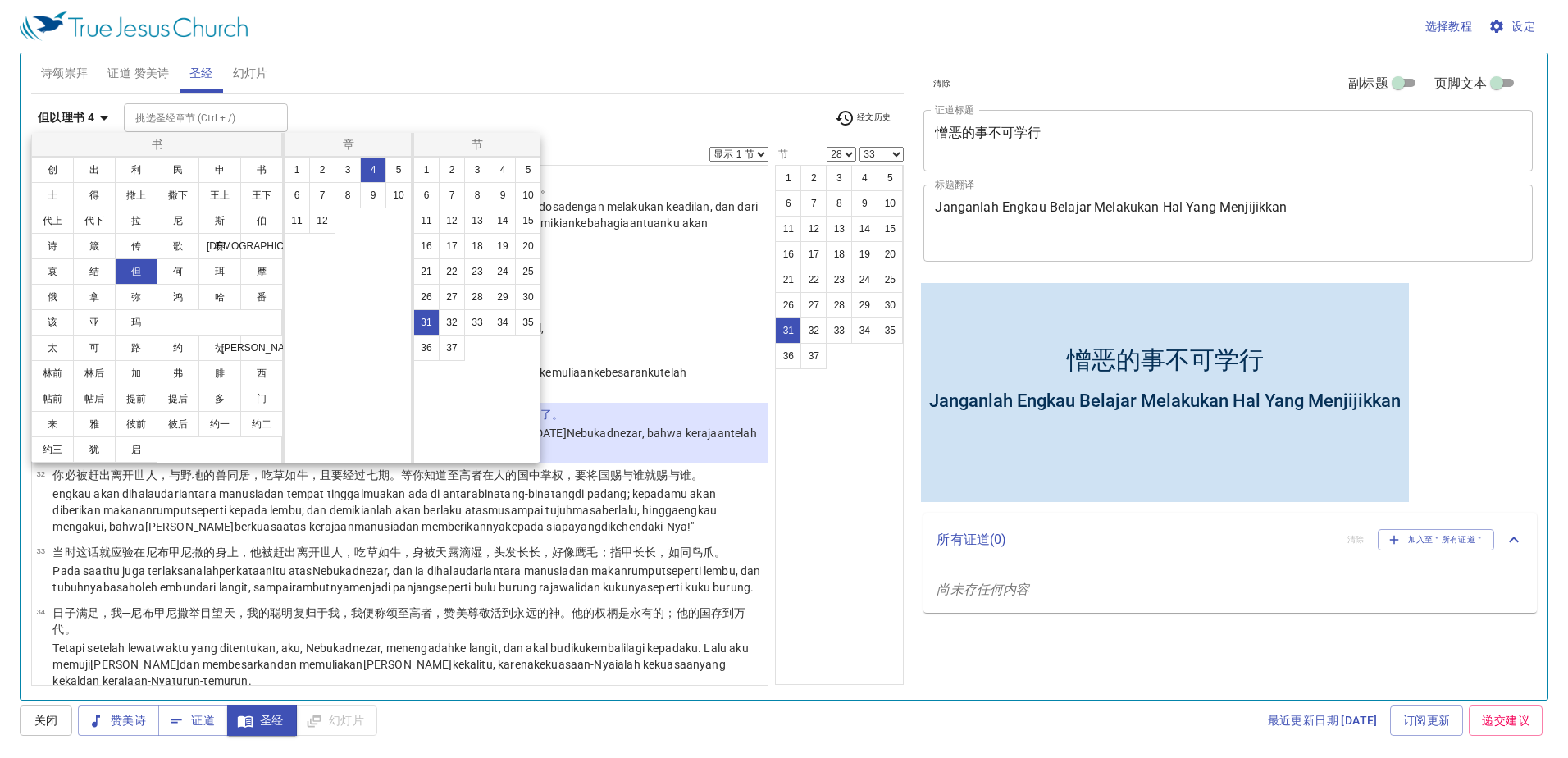
click at [443, 97] on div at bounding box center [784, 379] width 1568 height 758
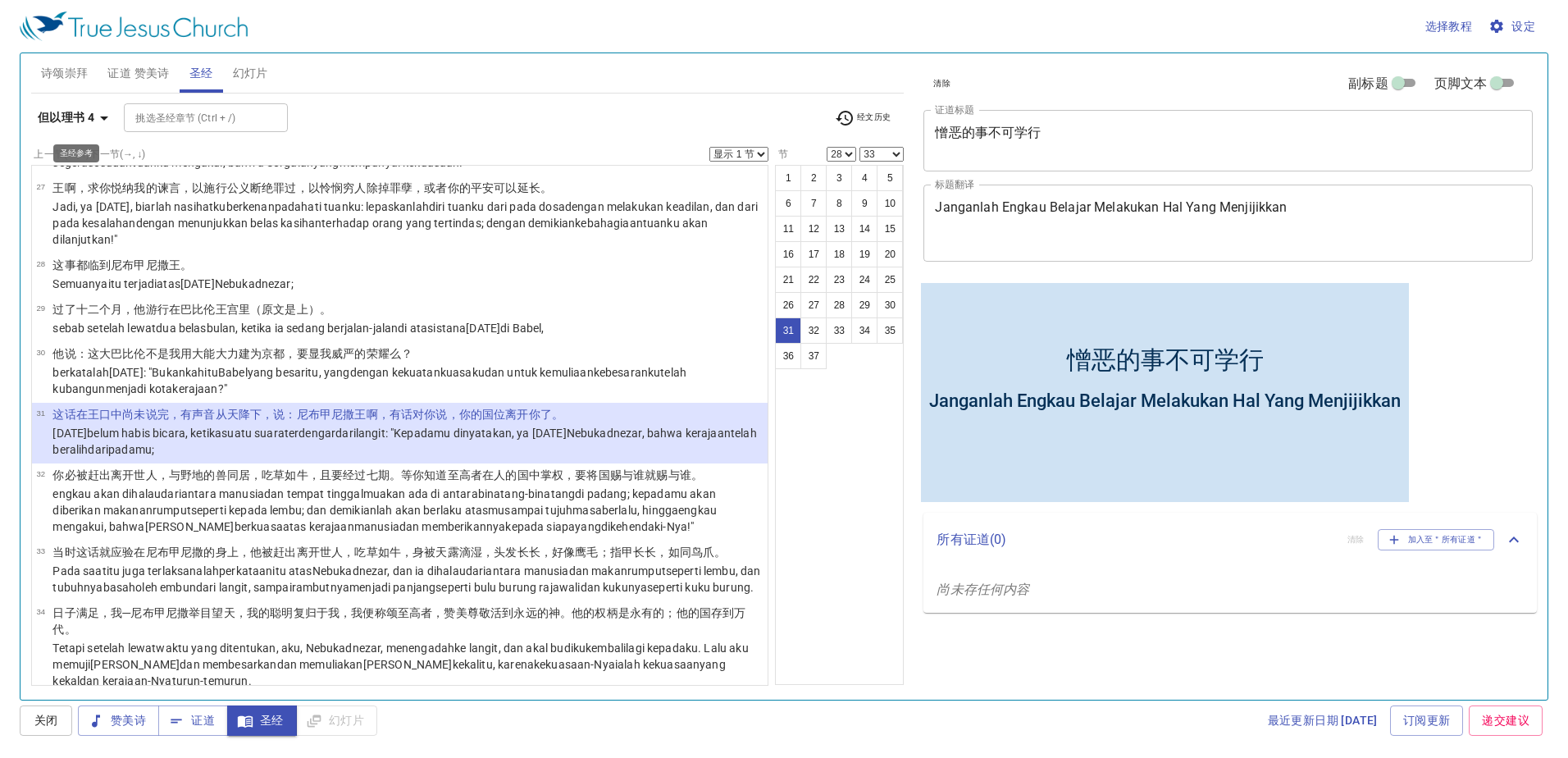
click at [95, 124] on icon "button" at bounding box center [104, 118] width 20 height 20
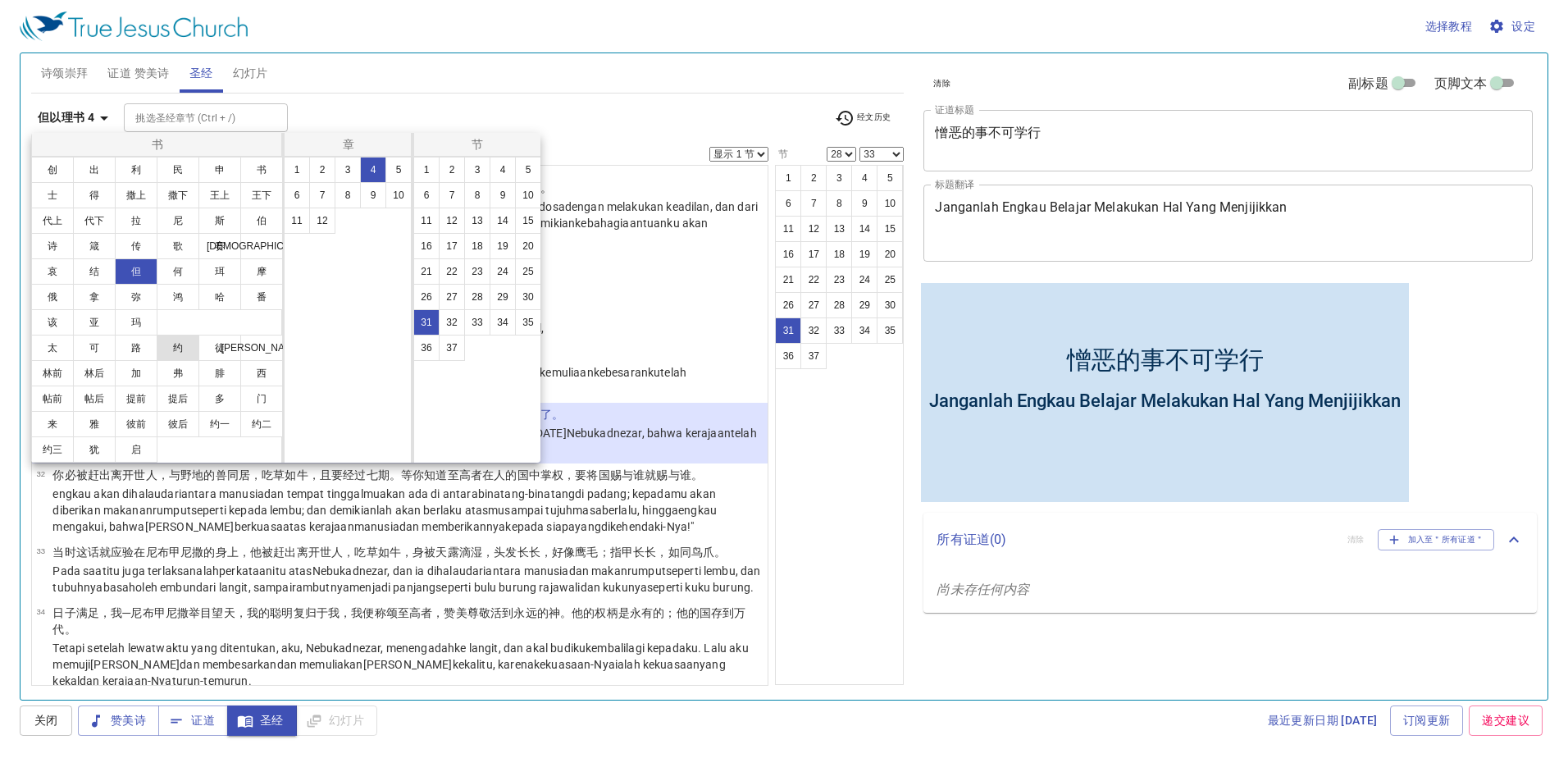
click at [173, 347] on button "约" at bounding box center [177, 347] width 42 height 26
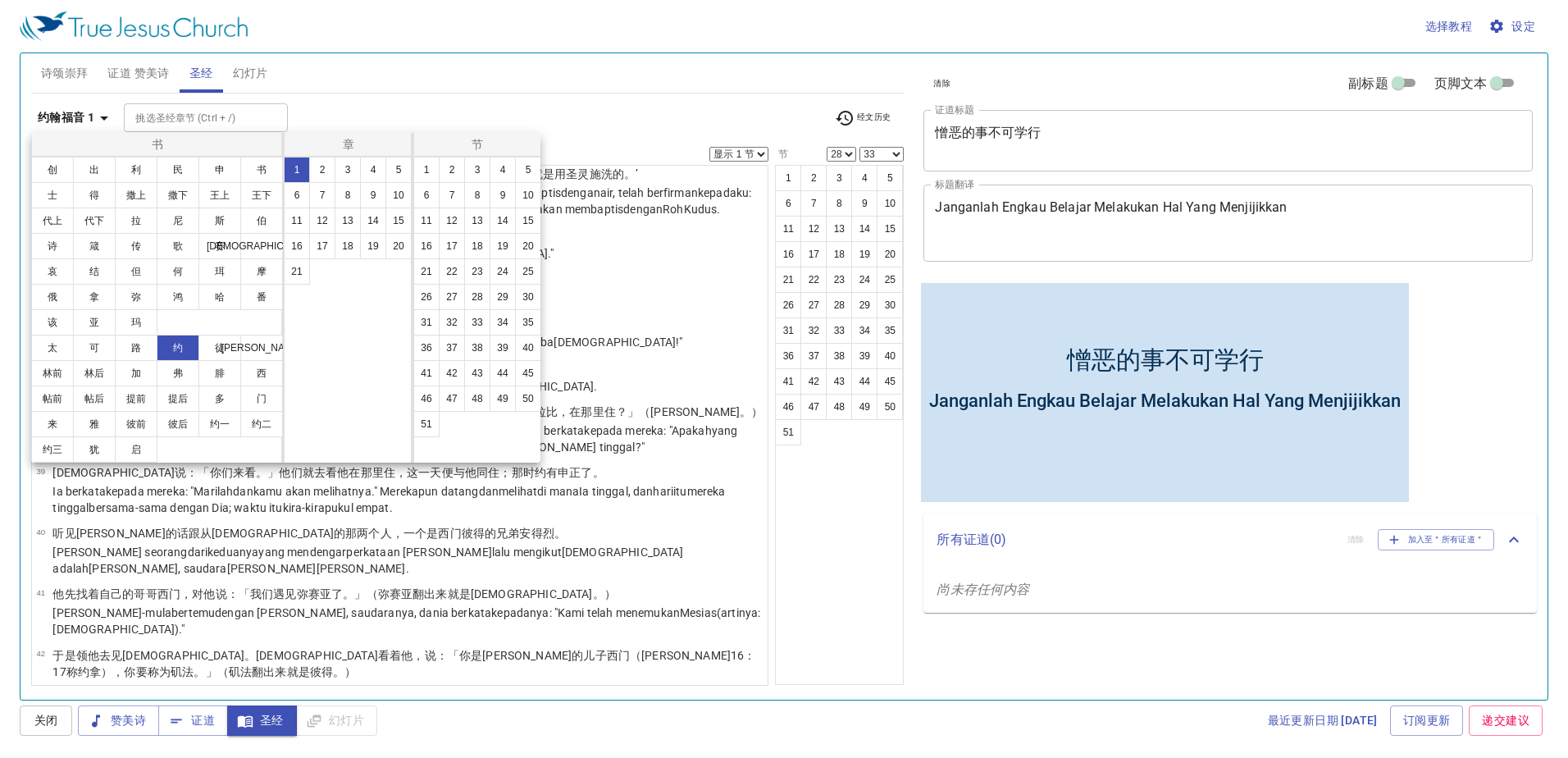
scroll to position [0, 0]
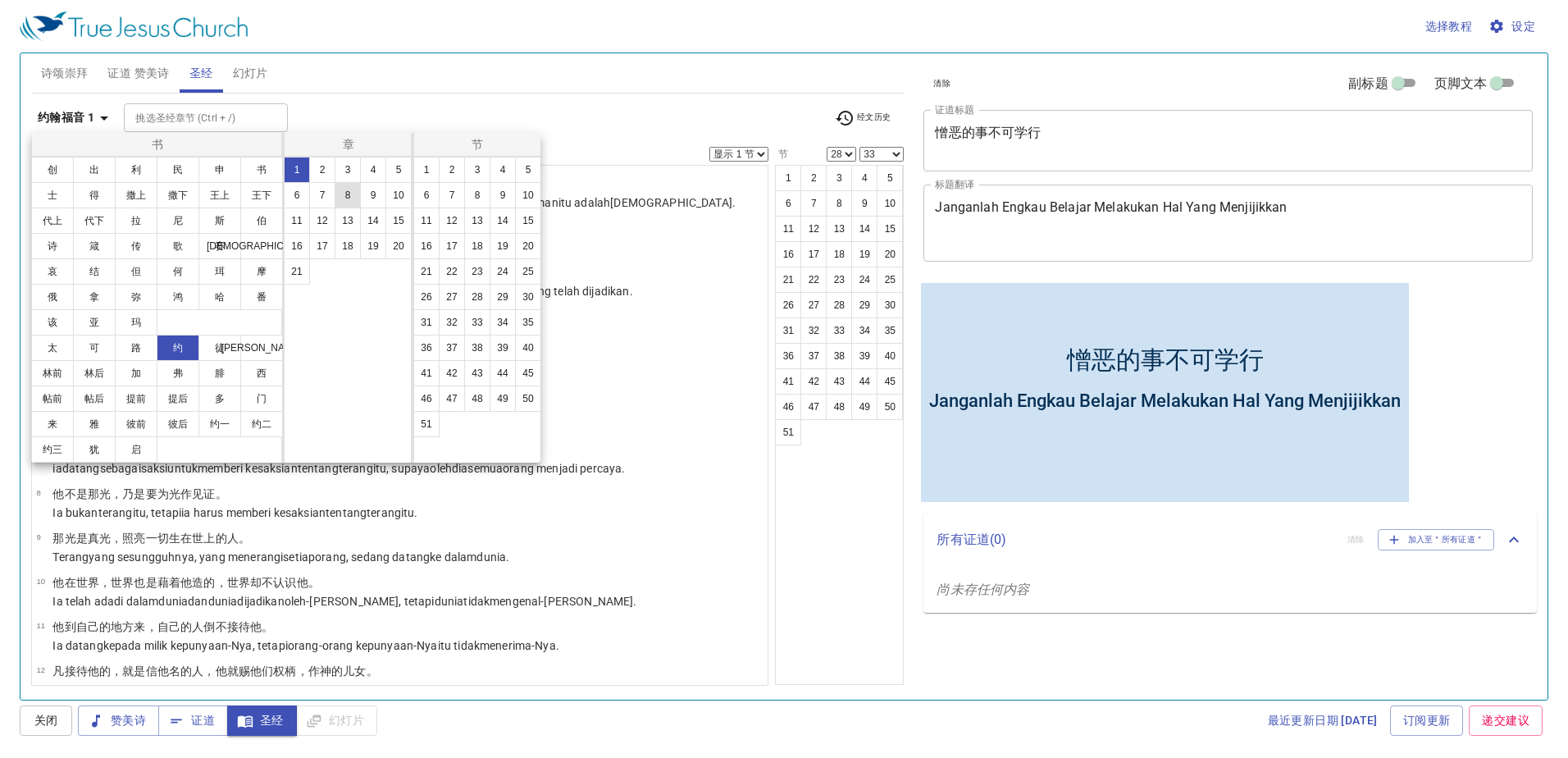
click at [347, 200] on button "8" at bounding box center [347, 195] width 26 height 26
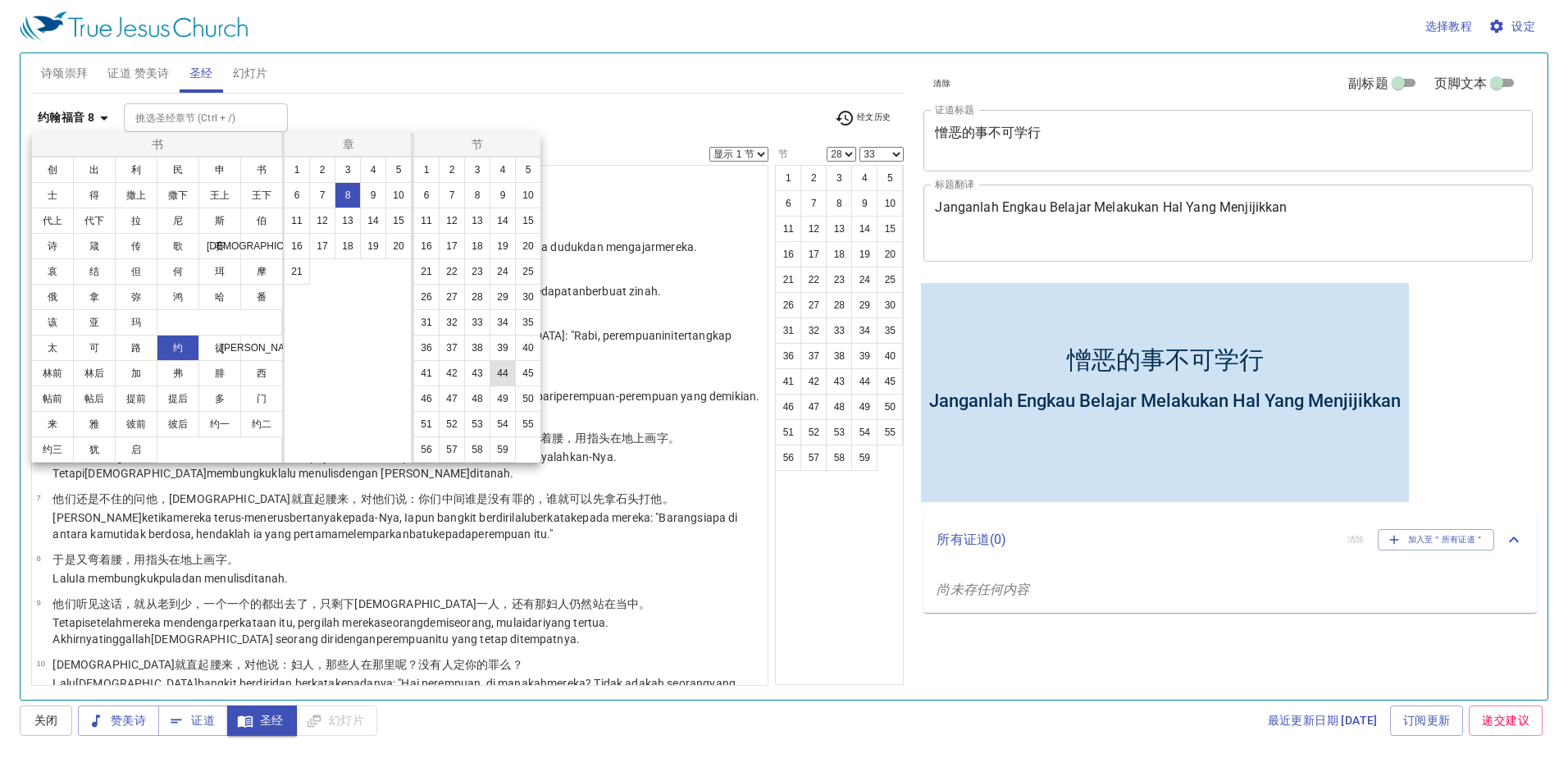
drag, startPoint x: 509, startPoint y: 376, endPoint x: 502, endPoint y: 368, distance: 10.6
click at [509, 375] on button "44" at bounding box center [503, 373] width 26 height 26
select select "44"
select select
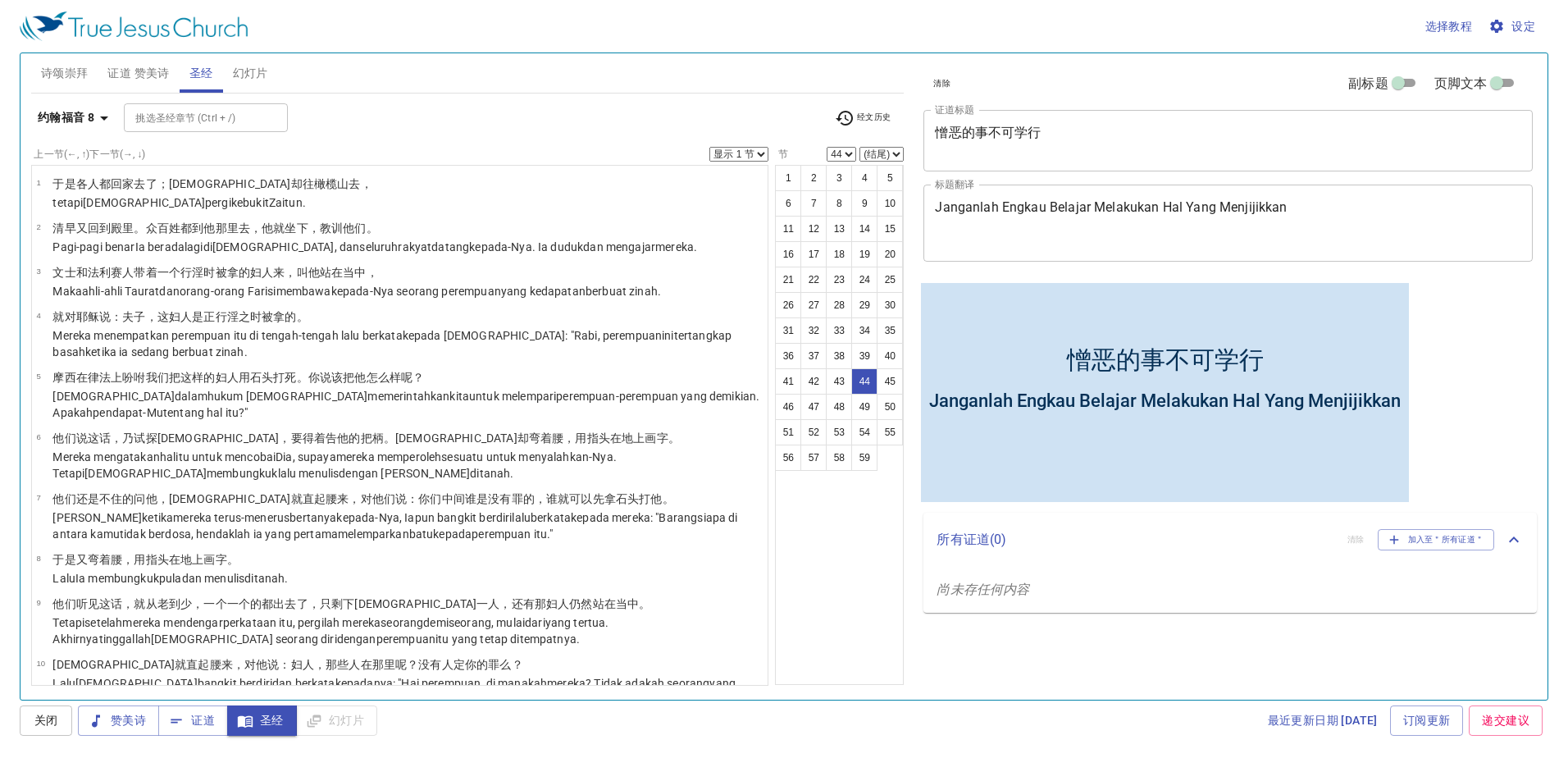
scroll to position [2109, 0]
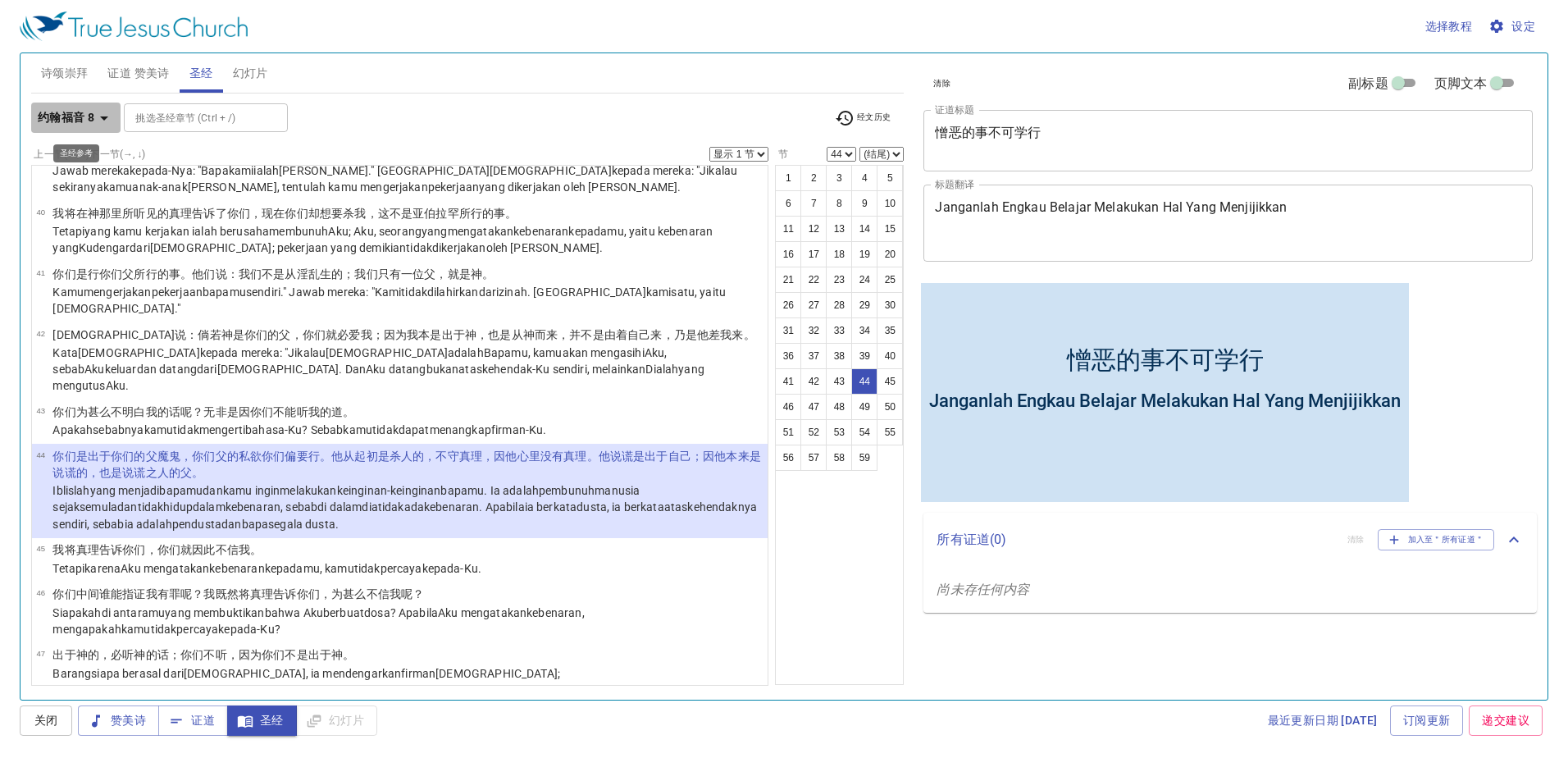
click at [82, 109] on b "约翰福音 8" at bounding box center [66, 118] width 56 height 21
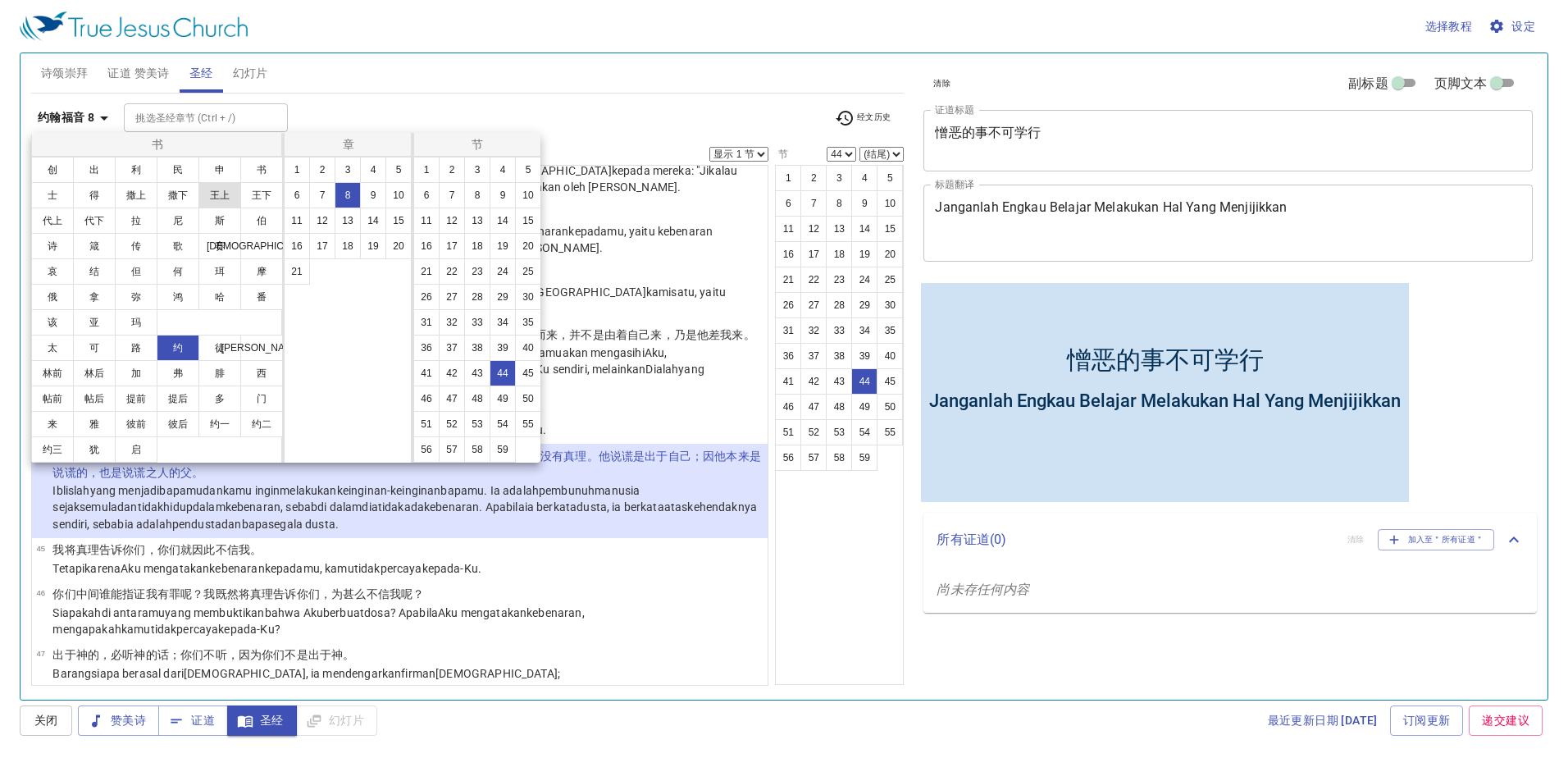
click at [225, 198] on button "王上" at bounding box center [219, 195] width 42 height 26
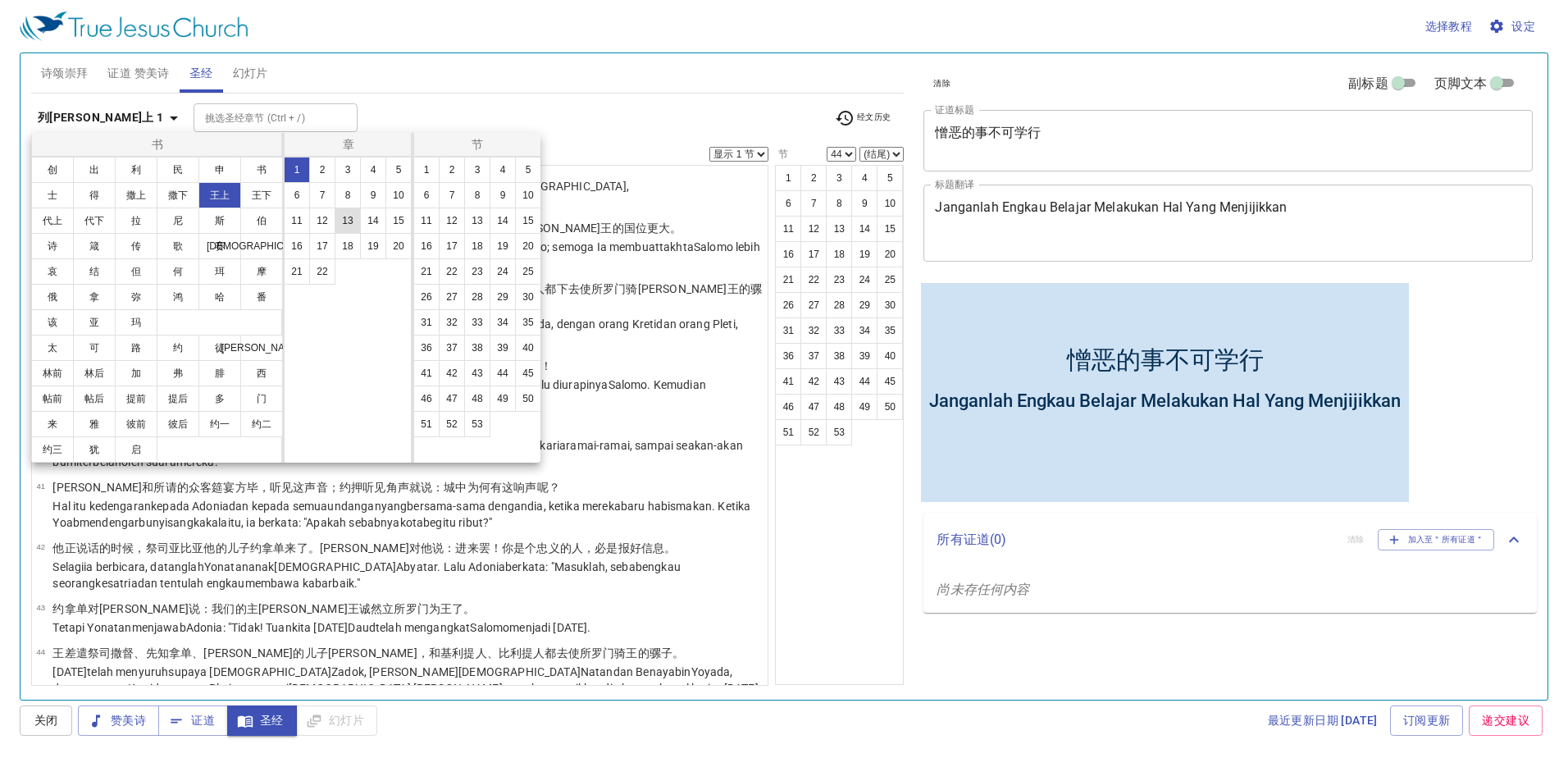
scroll to position [0, 0]
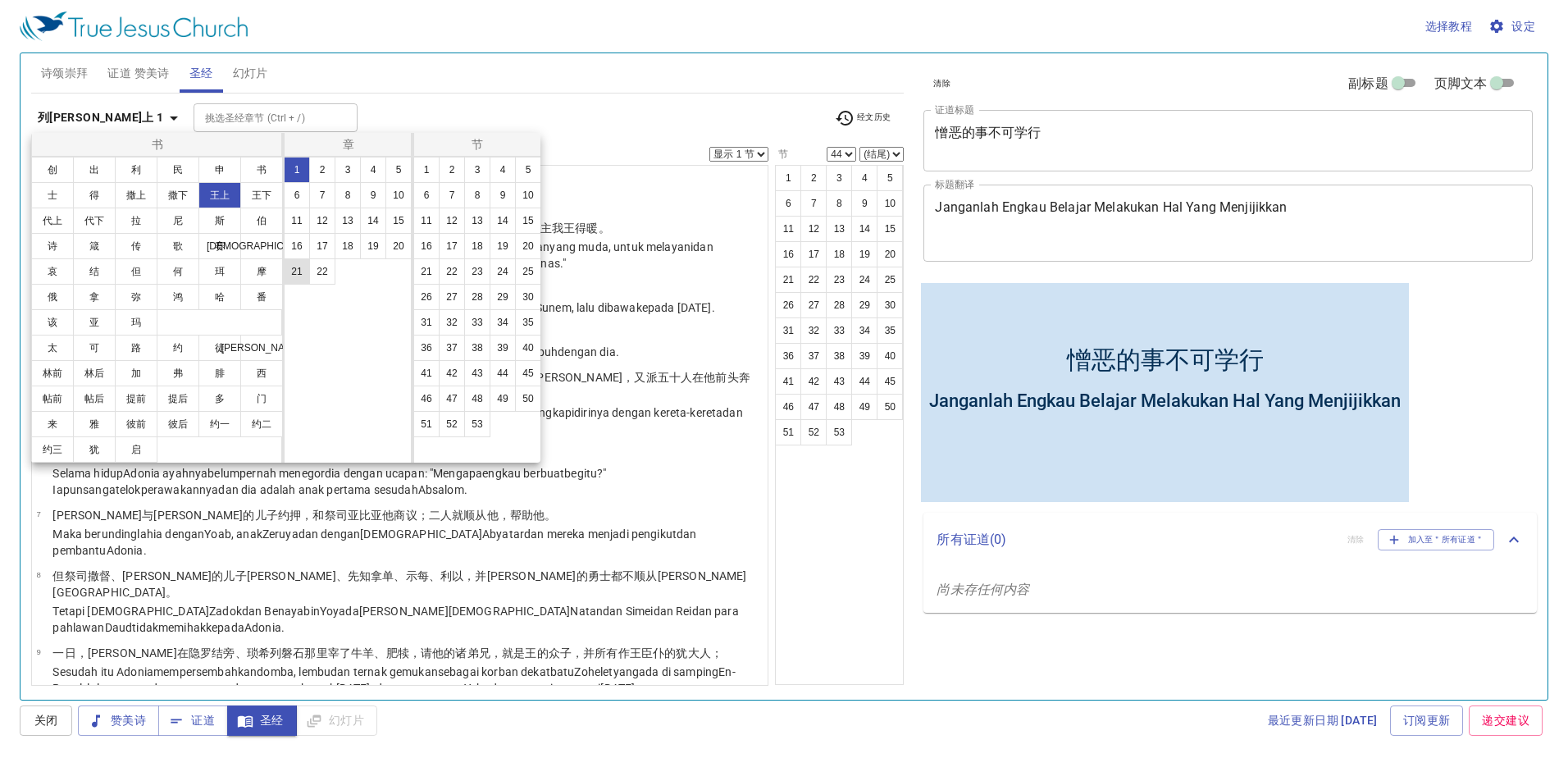
click at [296, 268] on button "21" at bounding box center [296, 271] width 26 height 26
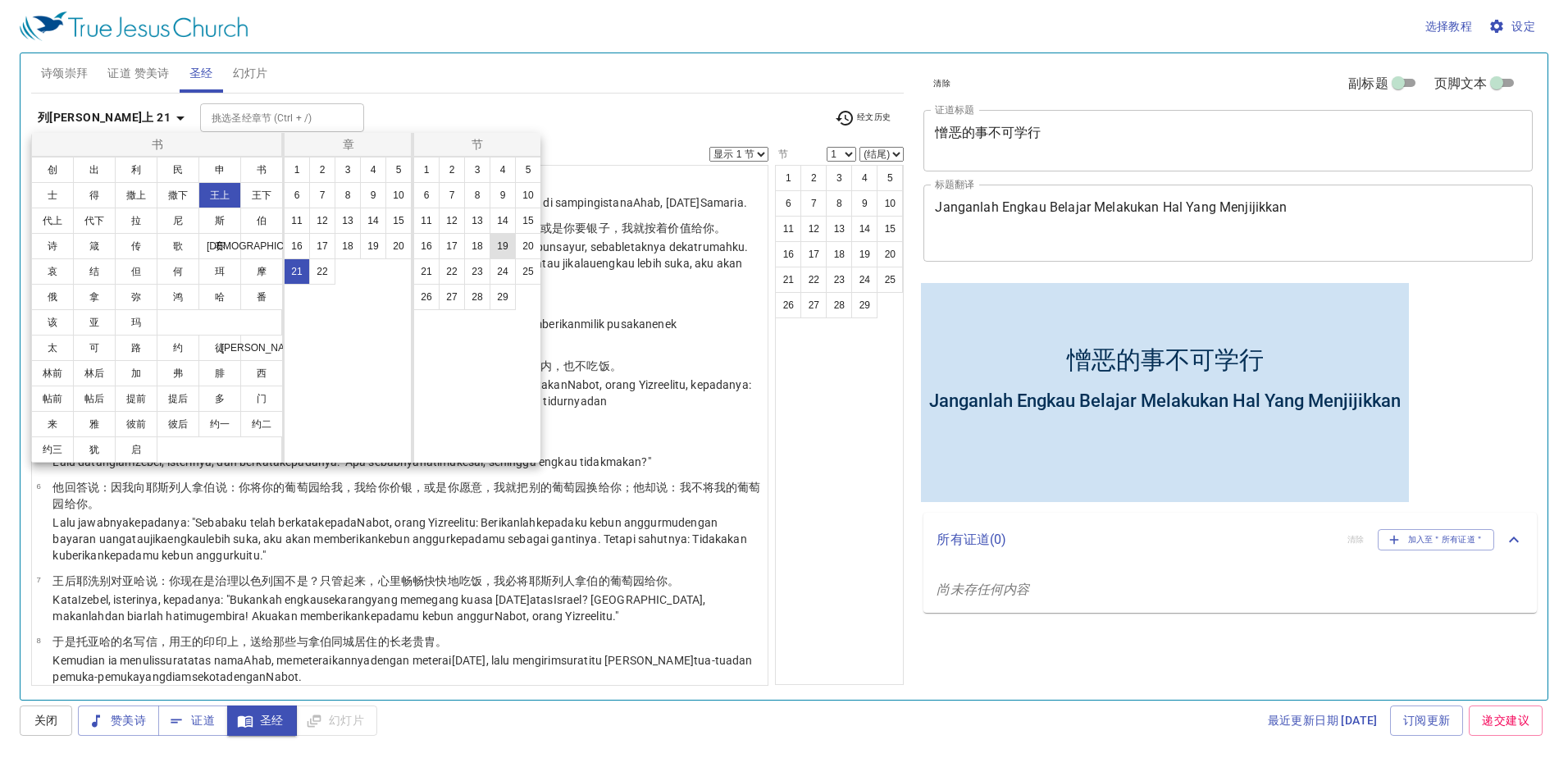
click at [493, 246] on button "19" at bounding box center [503, 246] width 26 height 26
select select "19"
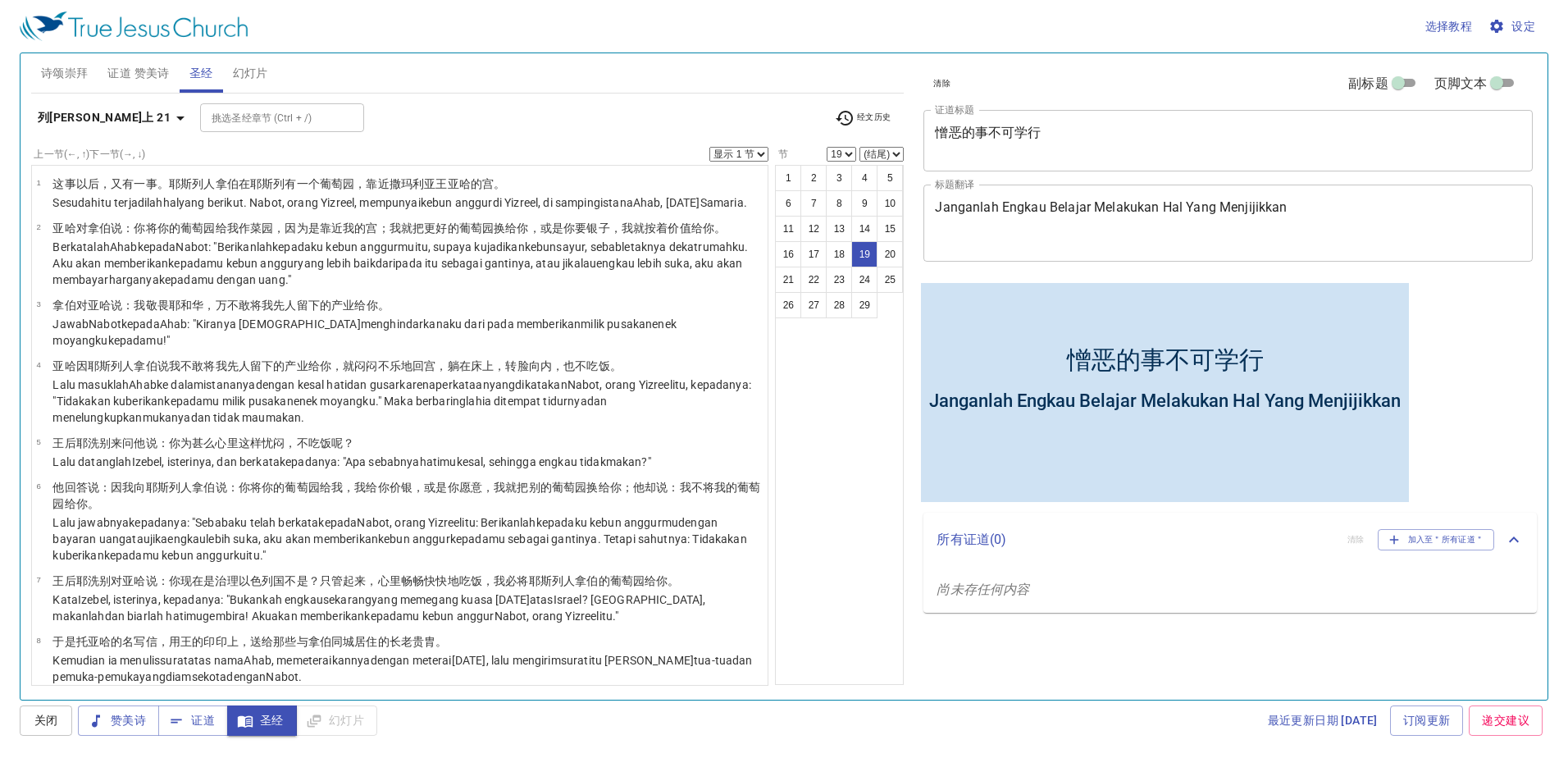
scroll to position [870, 0]
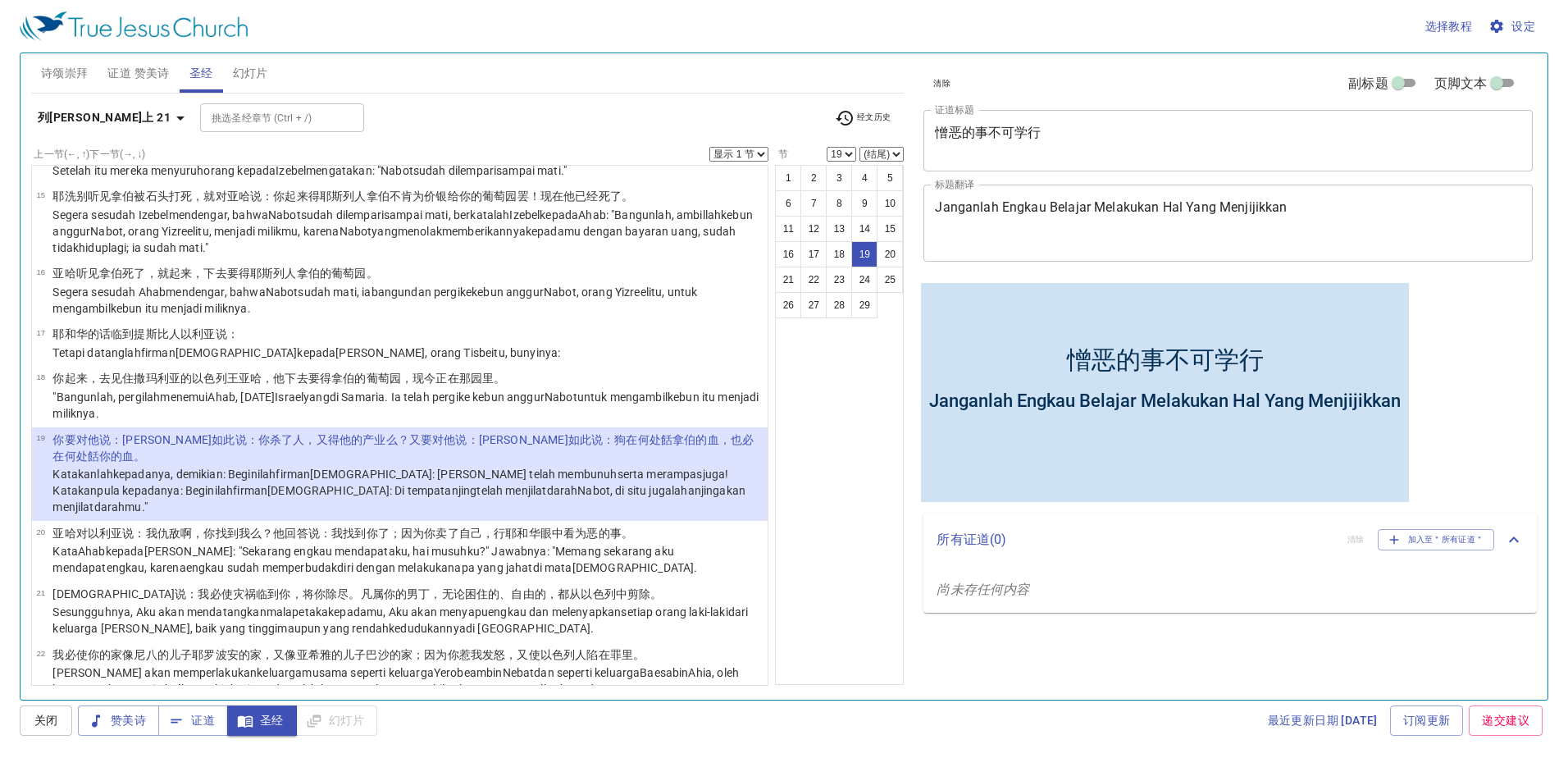
click at [873, 153] on select "(结尾) 20 21 22 23 24 25 26 27 28 29" at bounding box center [881, 154] width 44 height 15
select select "21"
click at [860, 147] on select "(结尾) 20 21 22 23 24 25 26 27 28 29" at bounding box center [881, 154] width 44 height 15
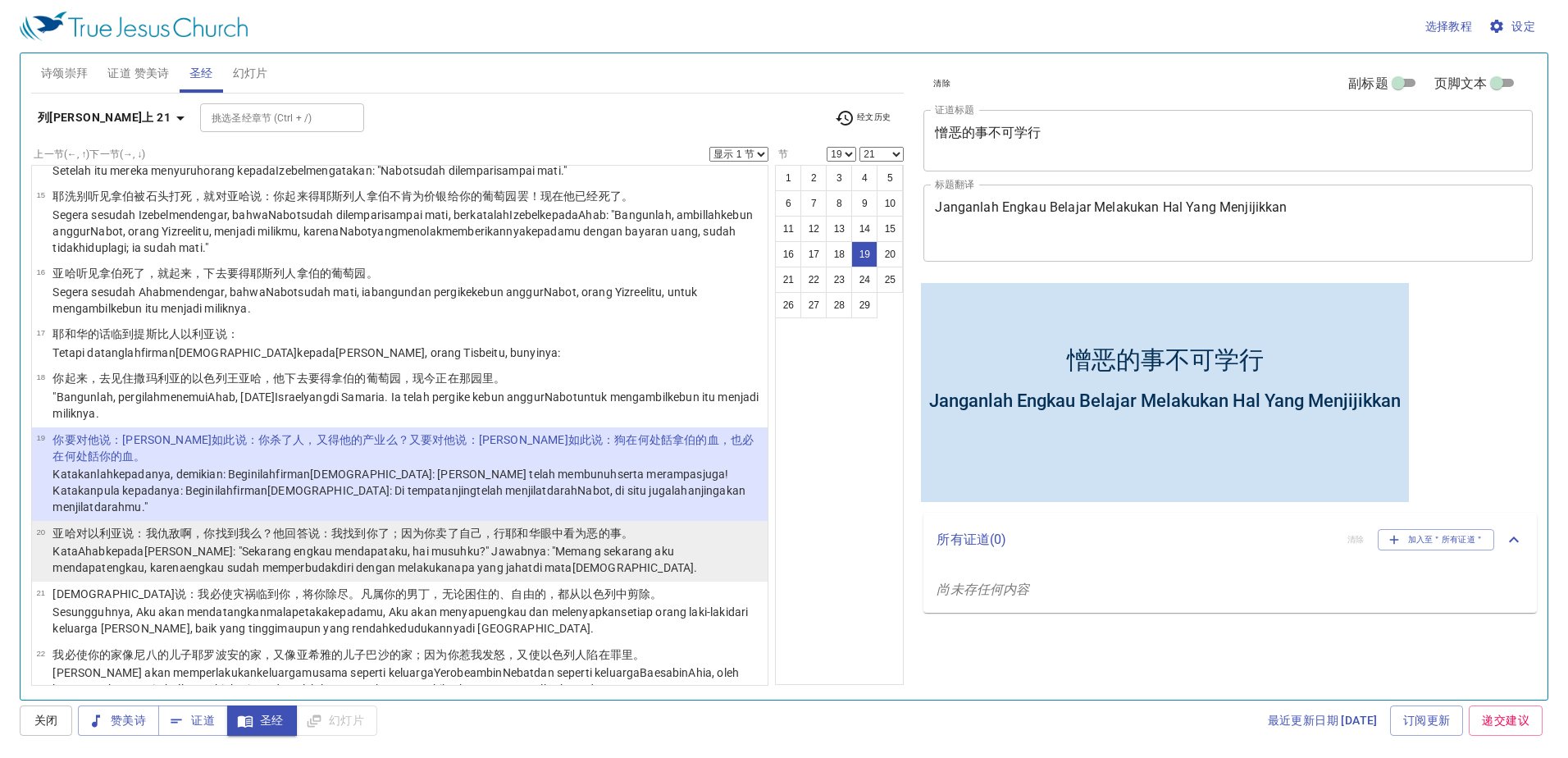
click at [668, 543] on p "Kata Ahab kepada Elia : "Sekarang engkau mendapat aku, hai musuhku ?" Jawabnya …" at bounding box center [408, 559] width 710 height 33
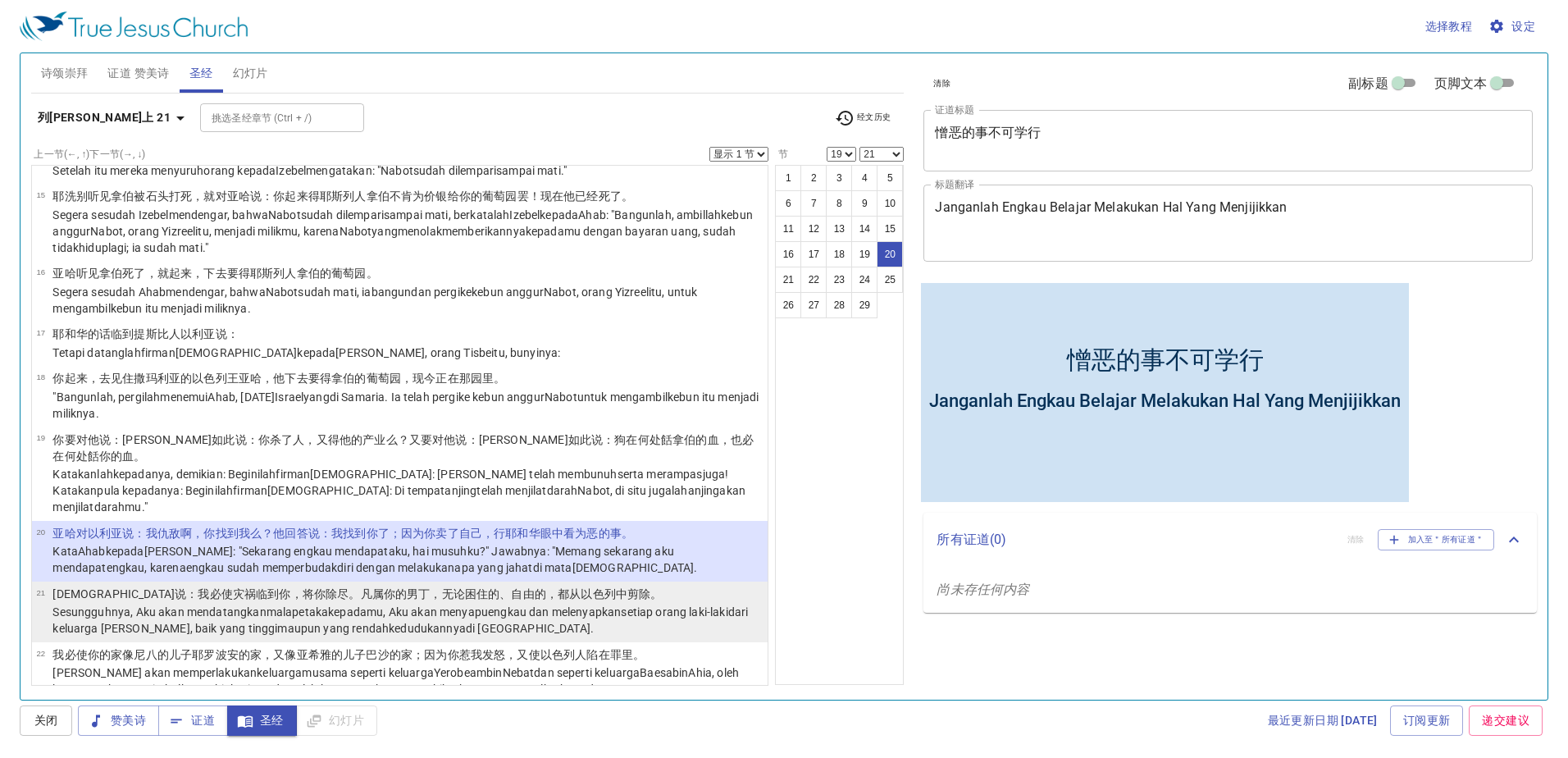
click at [644, 605] on wh3772 "setiap orang laki-laki dari keluarga Ahab , baik yang tinggi maupun yang rendah…" at bounding box center [400, 620] width 695 height 29
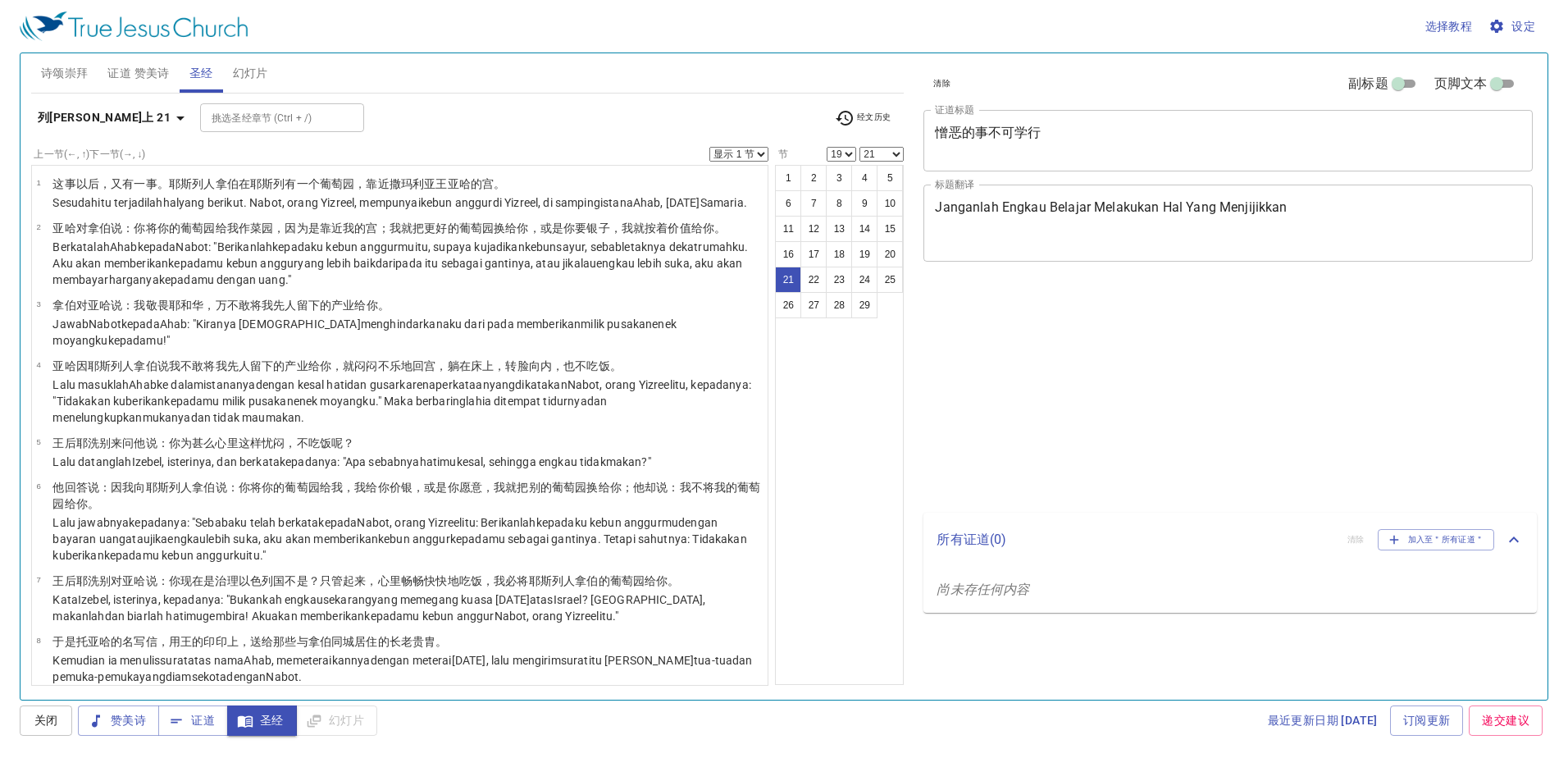
select select "19"
select select "21"
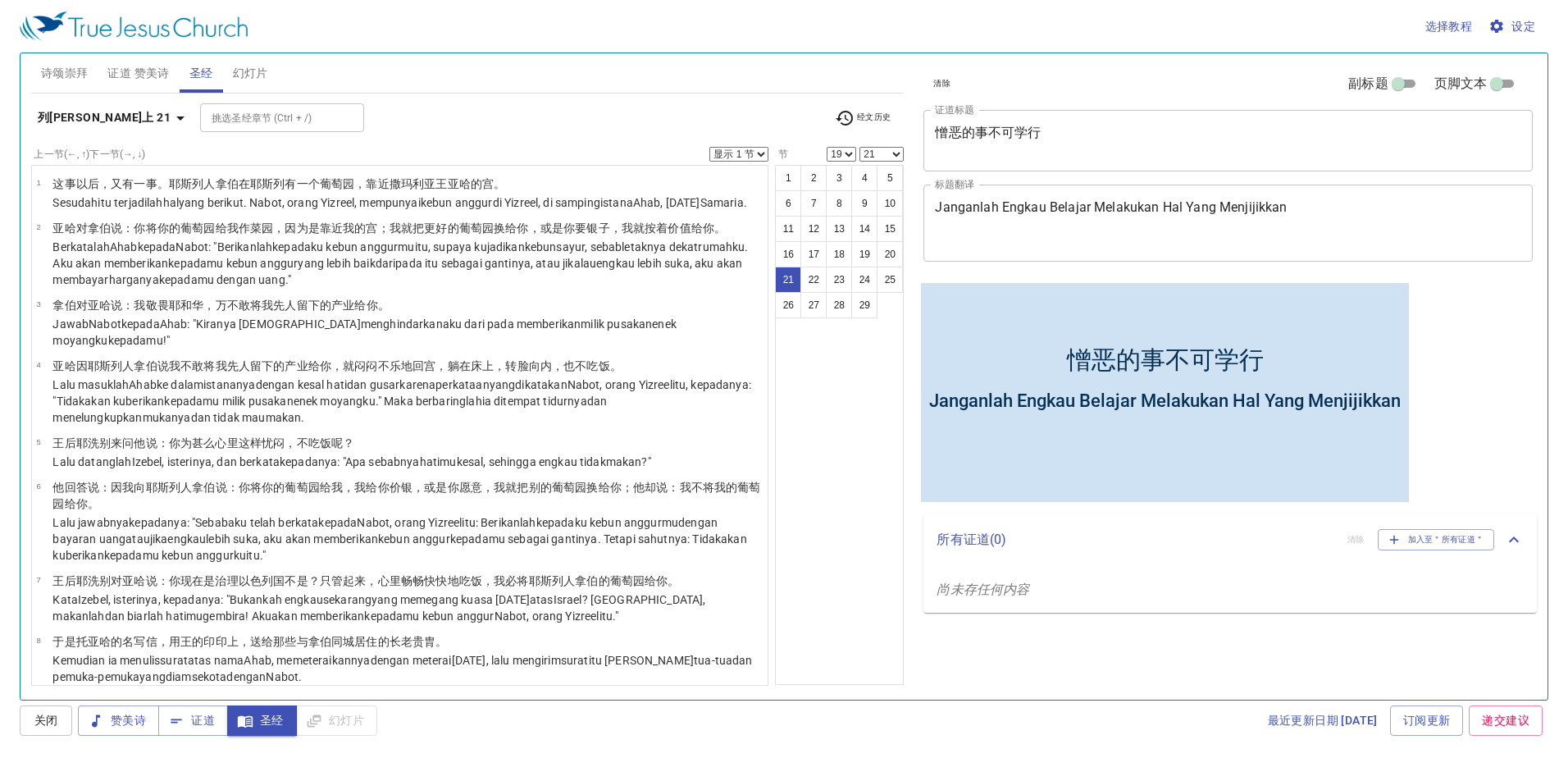
scroll to position [1, 0]
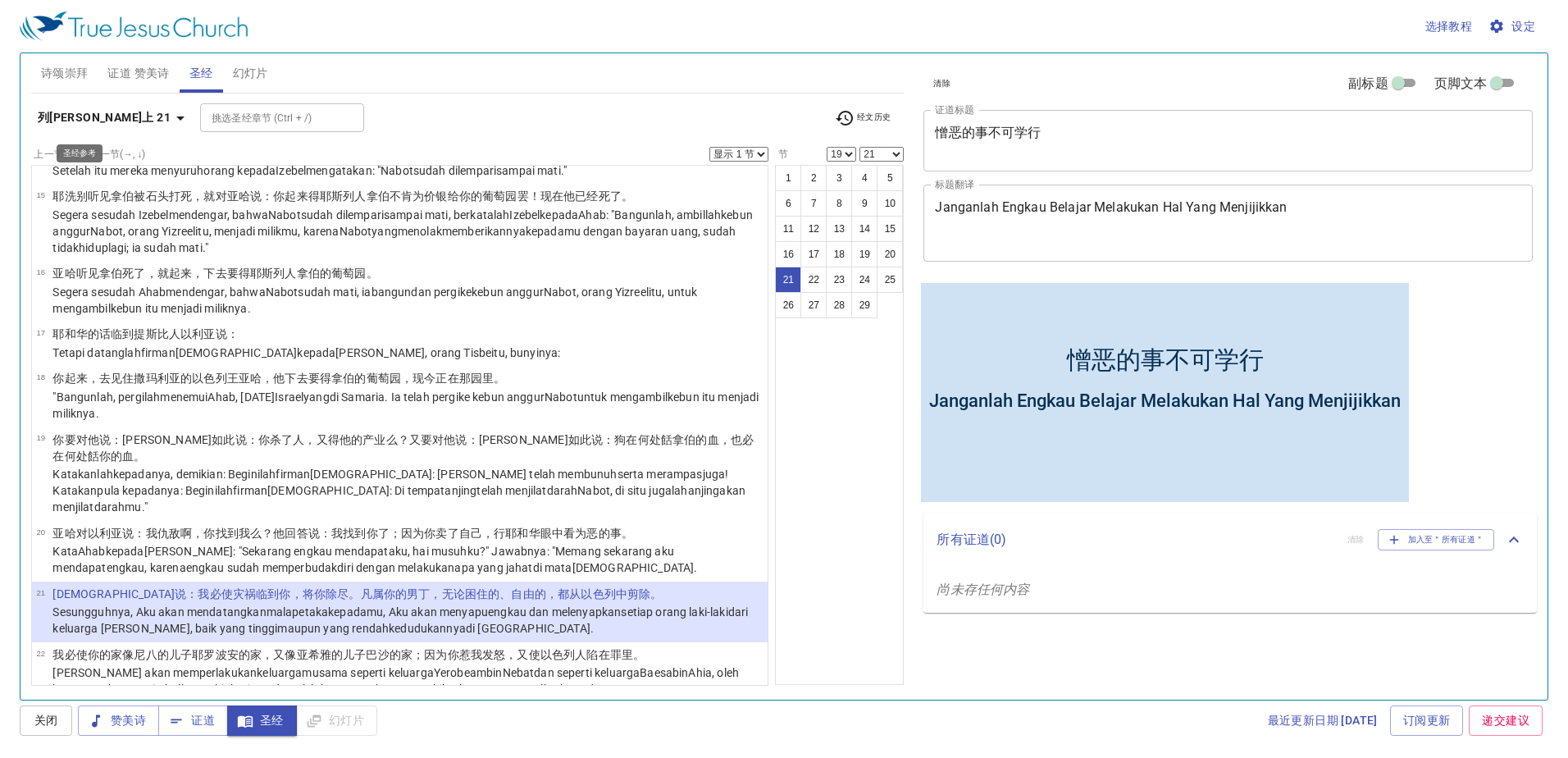
click at [75, 117] on b "列[PERSON_NAME]上 21" at bounding box center [105, 118] width 133 height 21
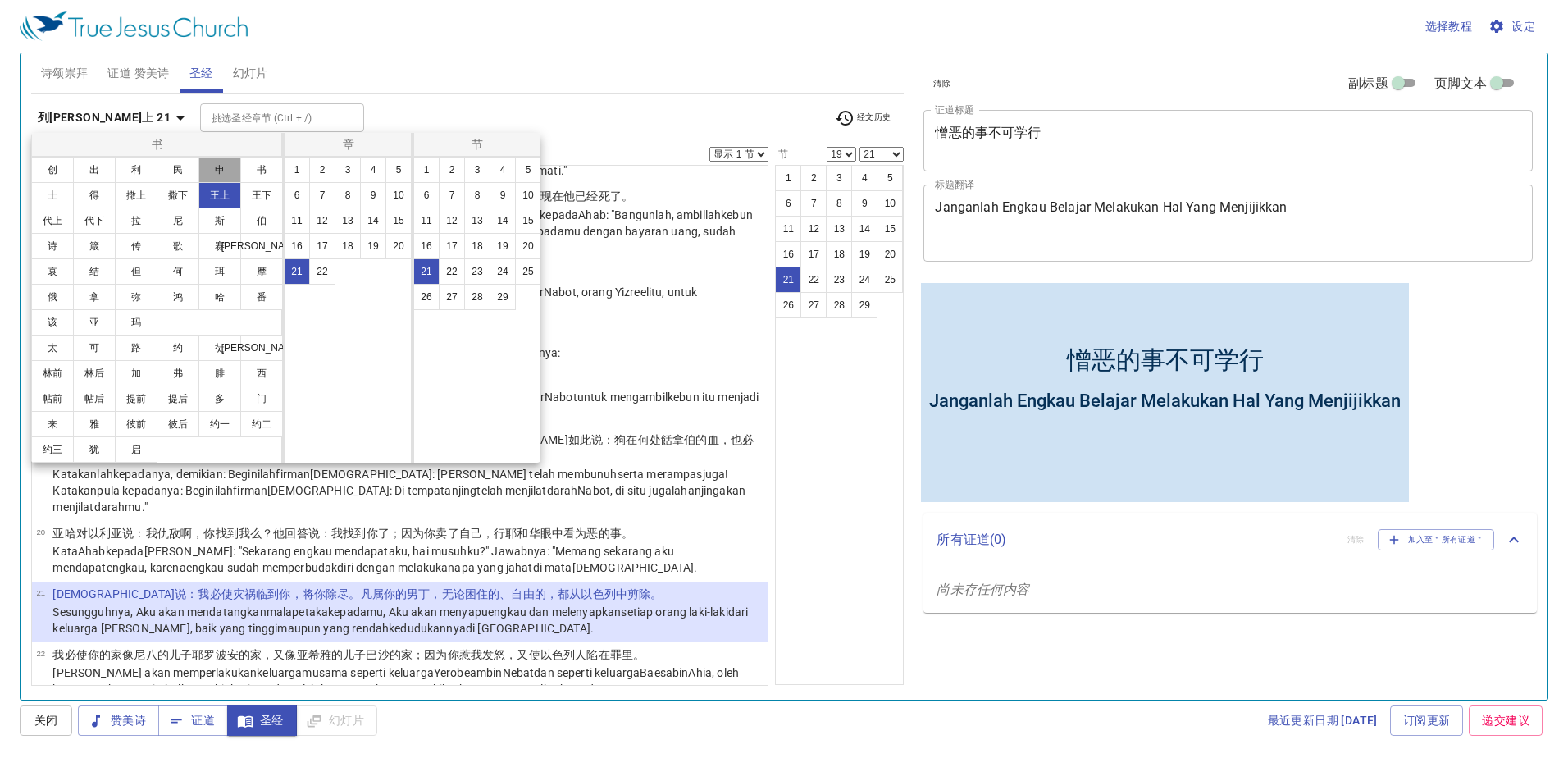
click at [209, 168] on button "申" at bounding box center [219, 169] width 42 height 26
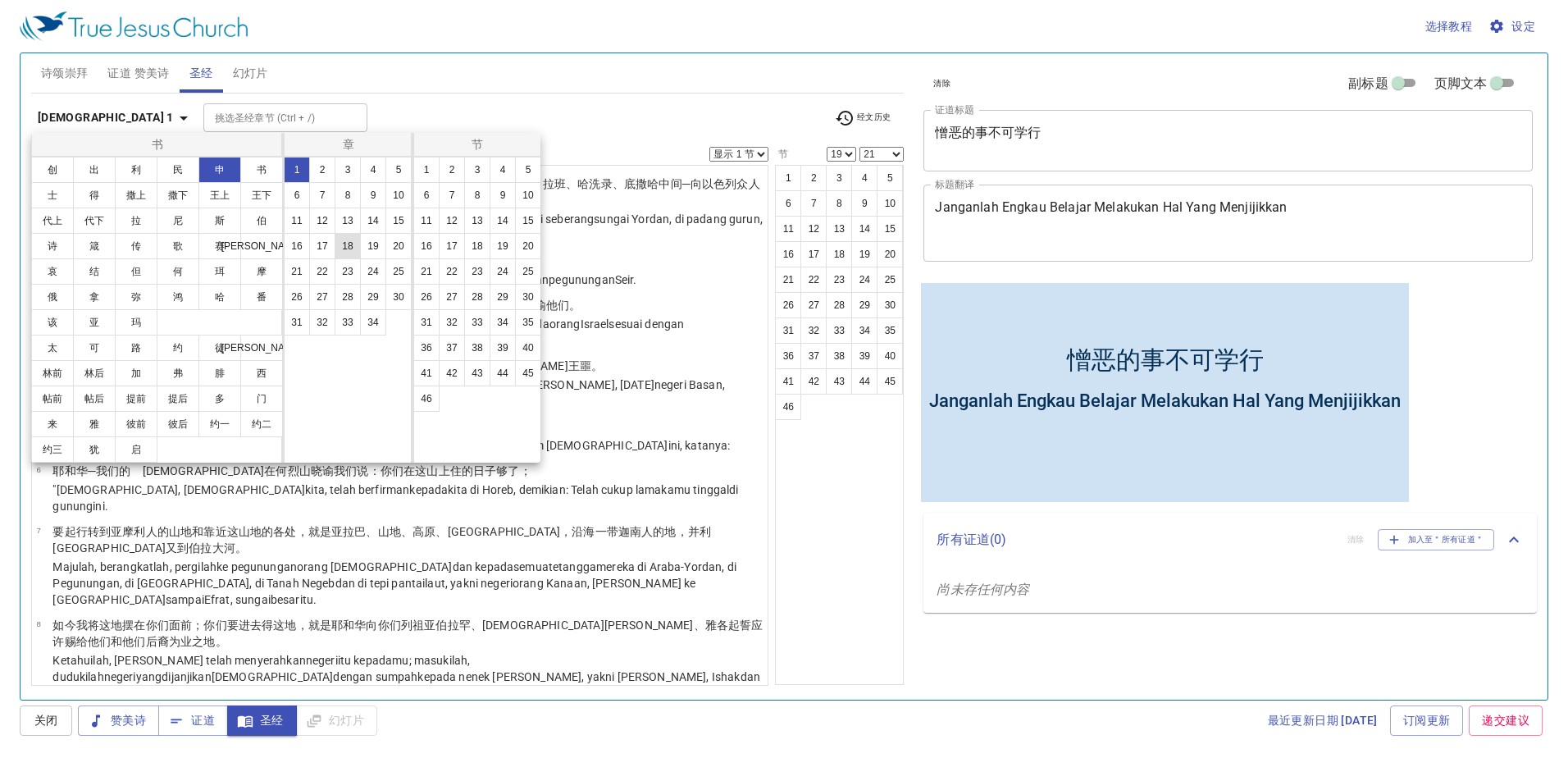
click at [348, 243] on button "18" at bounding box center [347, 246] width 26 height 26
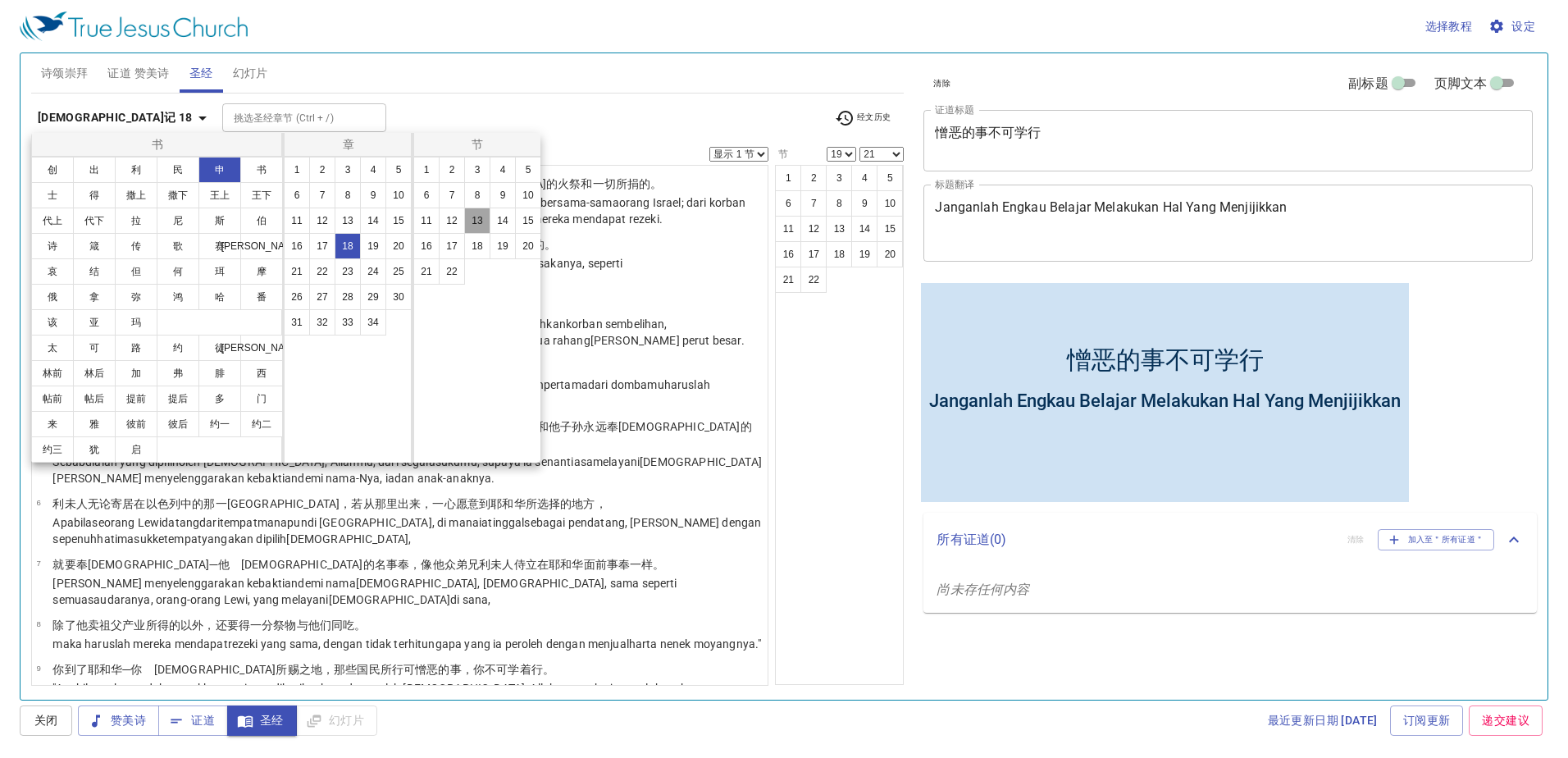
click at [477, 220] on button "13" at bounding box center [477, 220] width 26 height 26
select select "13"
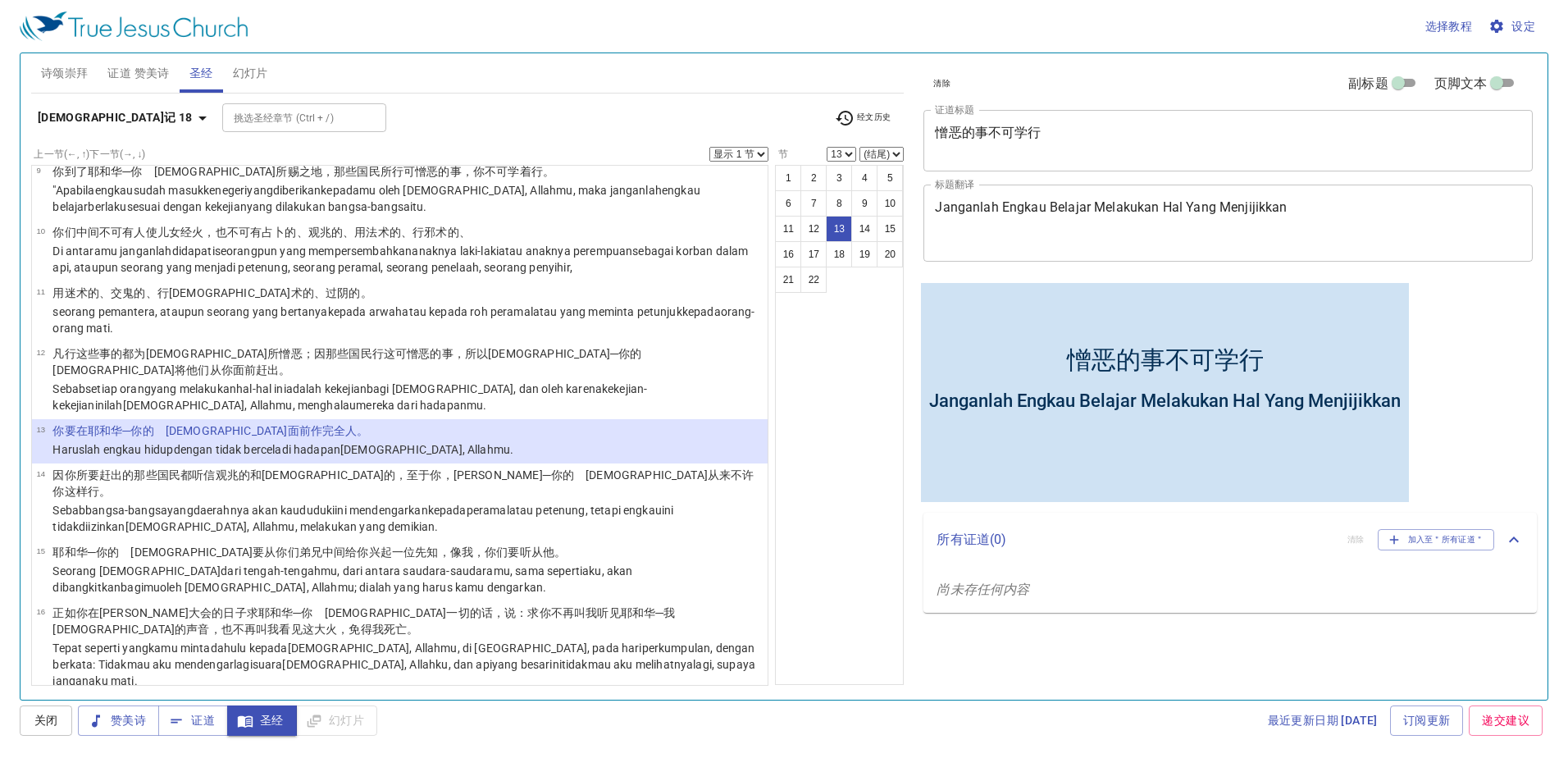
click at [885, 153] on select "(结尾) 14 15 16 17 18 19 20 21 22" at bounding box center [881, 154] width 44 height 15
select select "14"
click at [860, 147] on select "(结尾) 14 15 16 17 18 19 20 21 22" at bounding box center [881, 154] width 44 height 15
drag, startPoint x: 716, startPoint y: 144, endPoint x: 723, endPoint y: 157, distance: 14.8
click at [717, 144] on div "申命记 18 挑选圣经章节 (Ctrl + /) 挑选圣经章节 (Ctrl + /) 经文历史" at bounding box center [467, 124] width 873 height 45
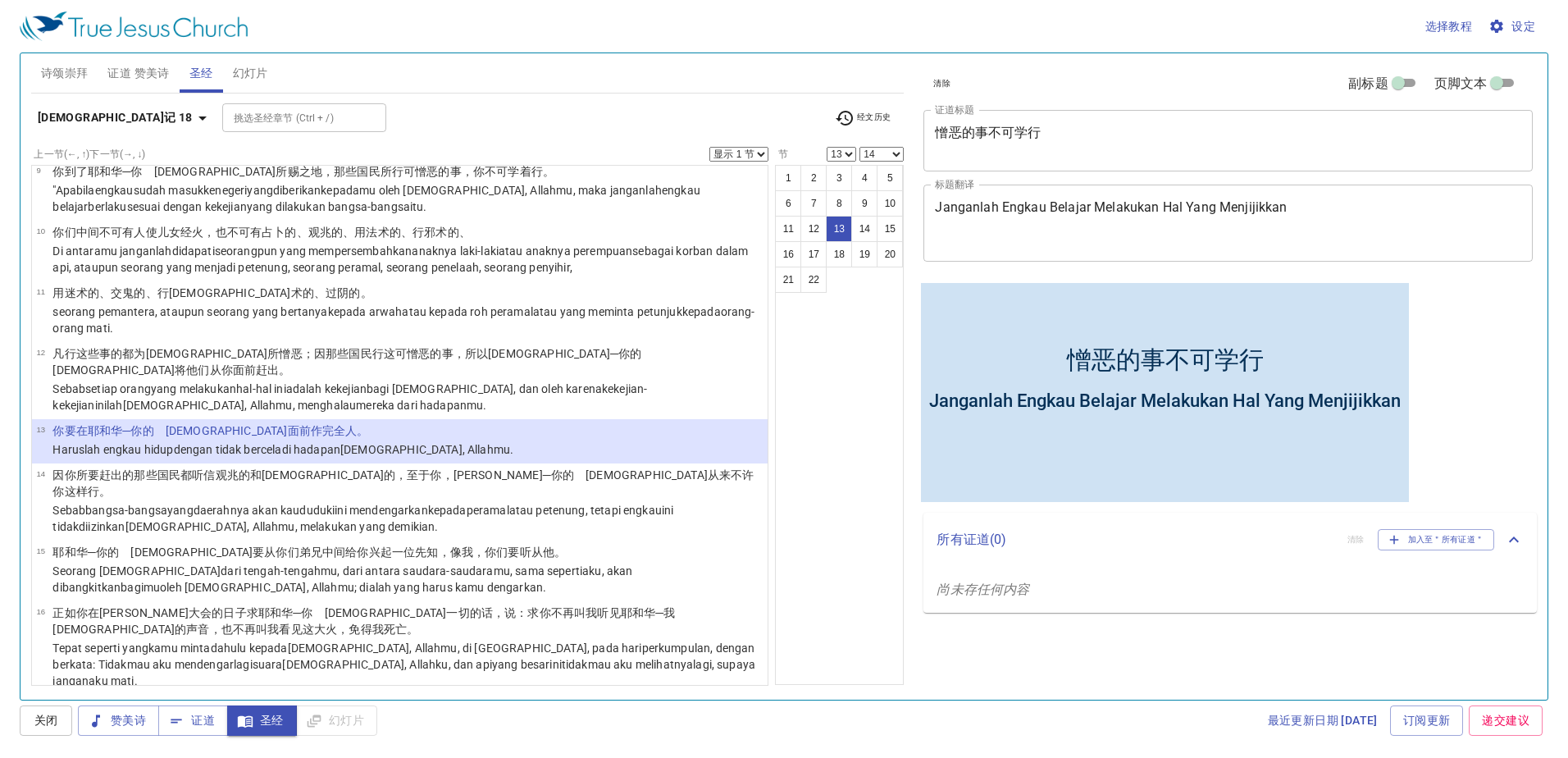
click at [723, 157] on select "显示 1 节 显示 2 节 显示 3 节 显示 4 节 显示 5 节" at bounding box center [739, 154] width 59 height 15
select select "2"
click at [709, 147] on select "显示 1 节 显示 2 节 显示 3 节 显示 4 节 显示 5 节" at bounding box center [739, 154] width 59 height 15
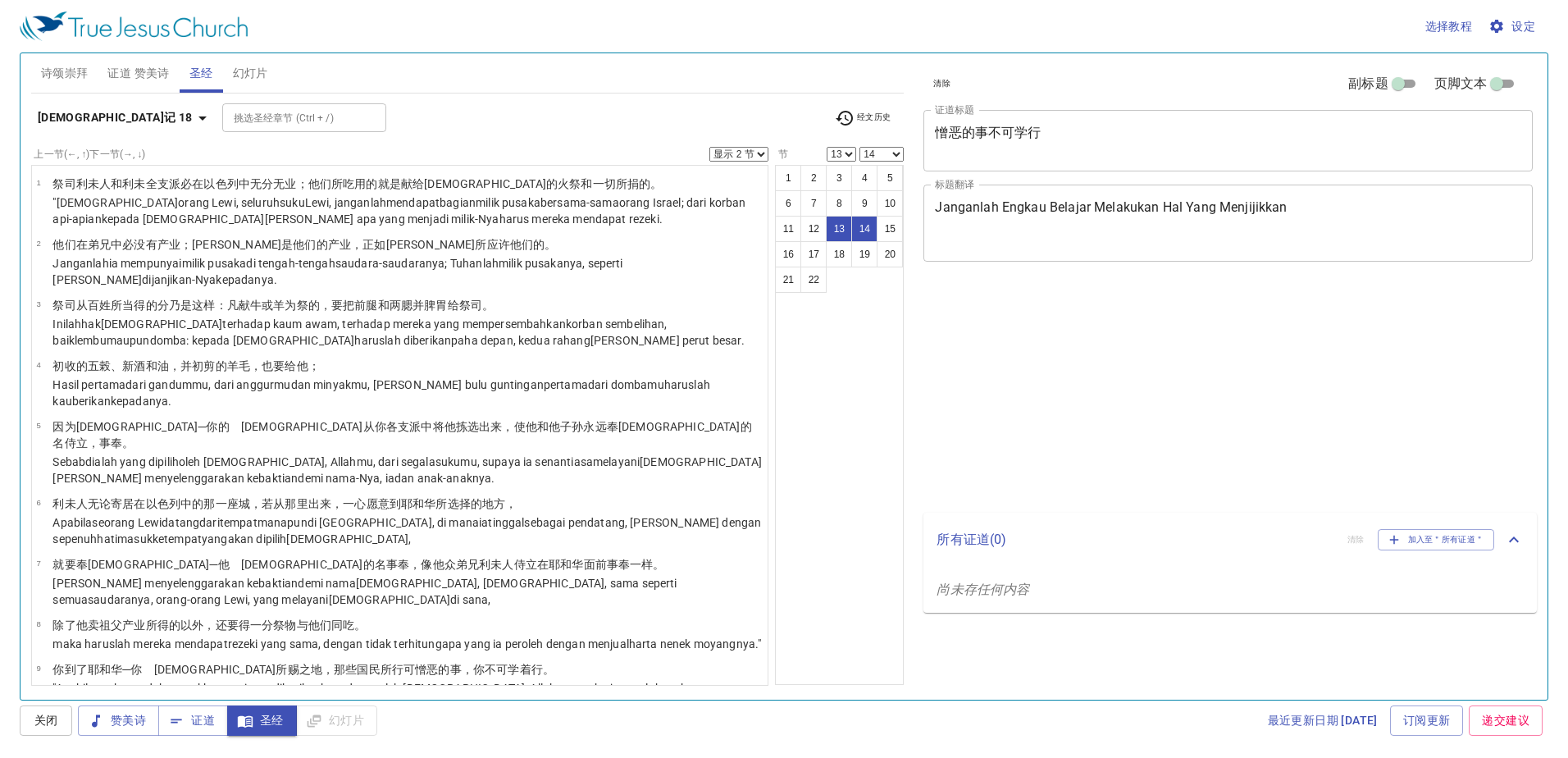
select select "2"
select select "13"
select select "14"
